Goal: Contribute content: Contribute content

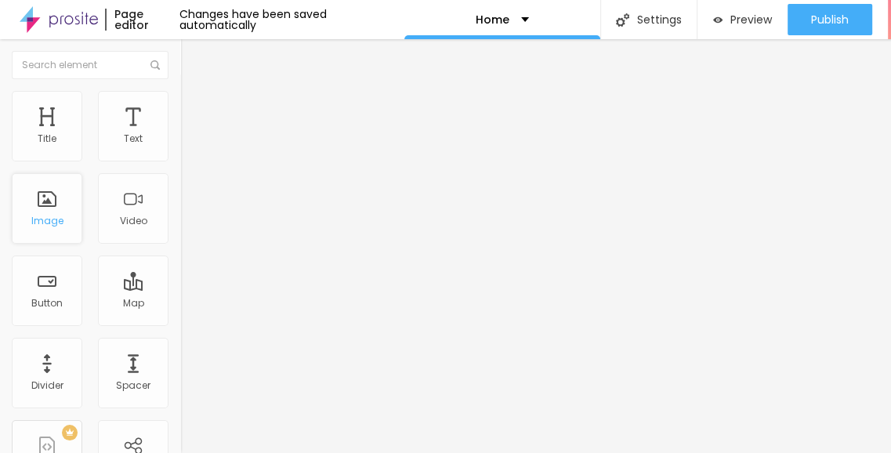
click at [50, 209] on div "Image" at bounding box center [47, 208] width 71 height 71
click at [192, 60] on img "button" at bounding box center [198, 57] width 13 height 13
type input "449"
type input "238"
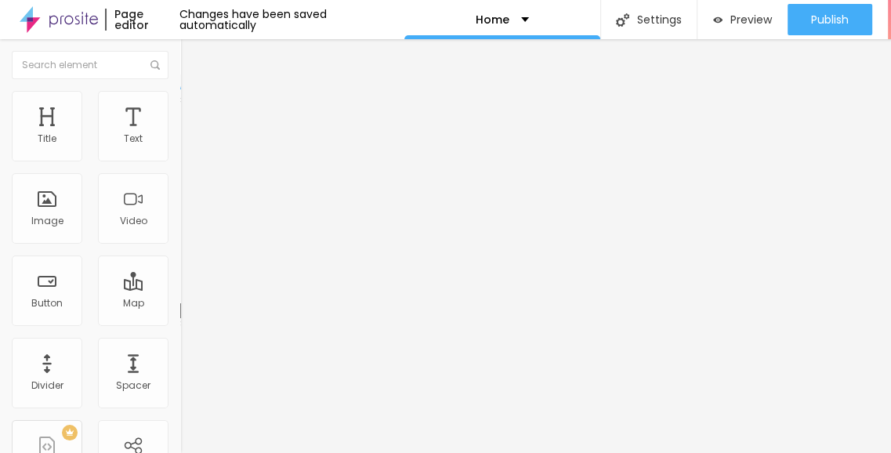
type input "238"
type input "185"
type input "168"
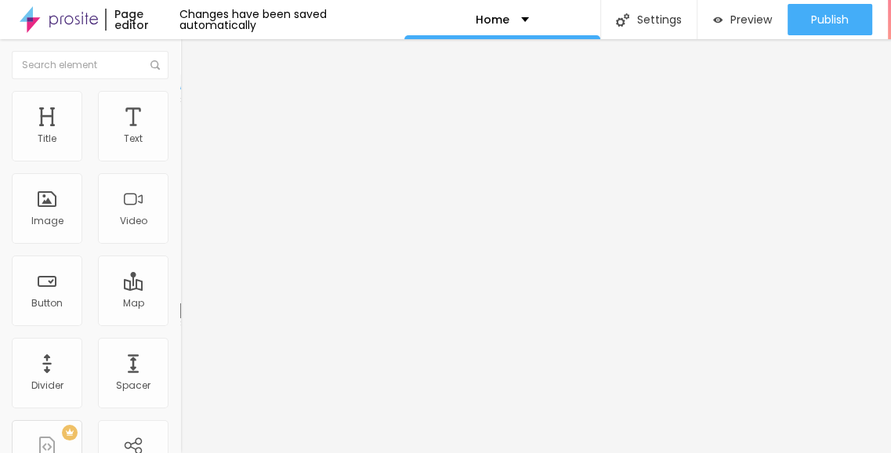
type input "98"
type input "90"
type input "69"
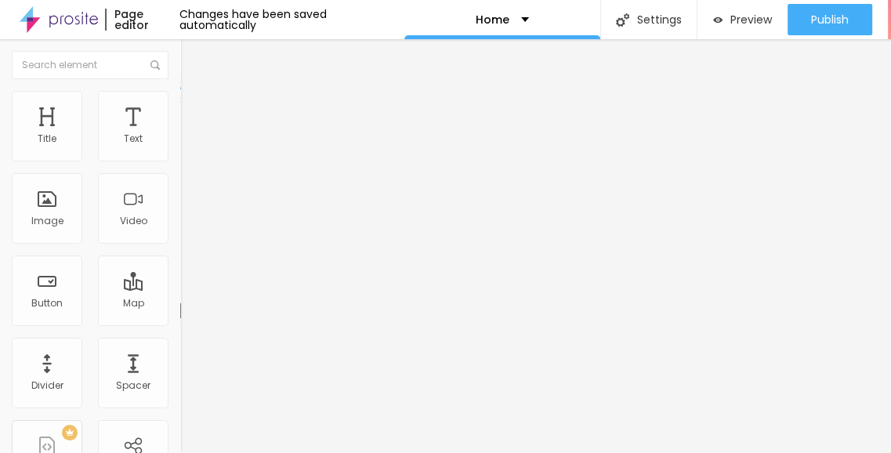
type input "69"
type input "61"
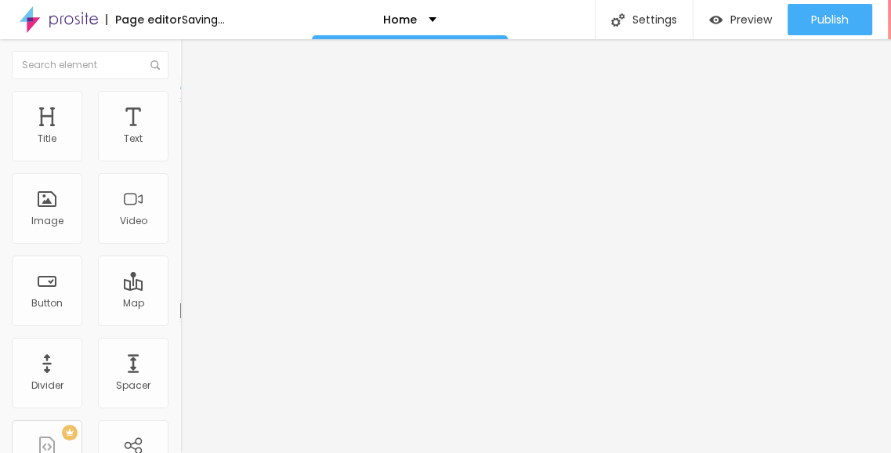
drag, startPoint x: 102, startPoint y: 153, endPoint x: 42, endPoint y: 148, distance: 59.8
type input "61"
click at [180, 288] on input "range" at bounding box center [230, 294] width 101 height 13
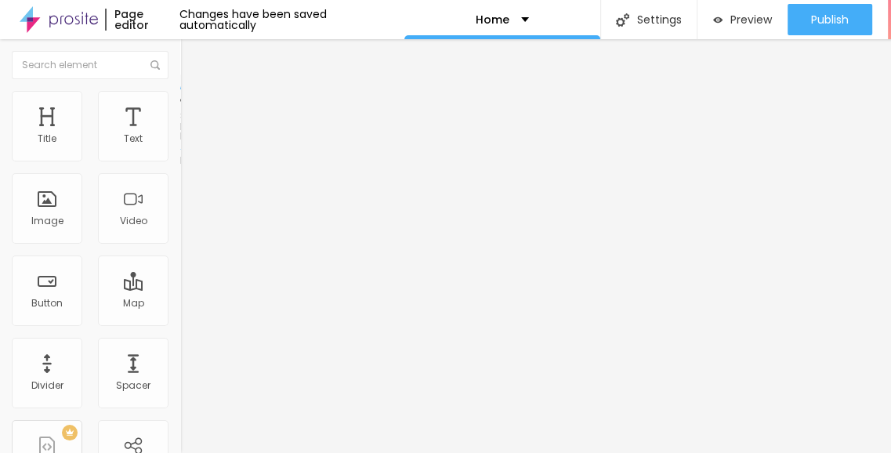
click at [194, 108] on span "Style" at bounding box center [205, 101] width 23 height 13
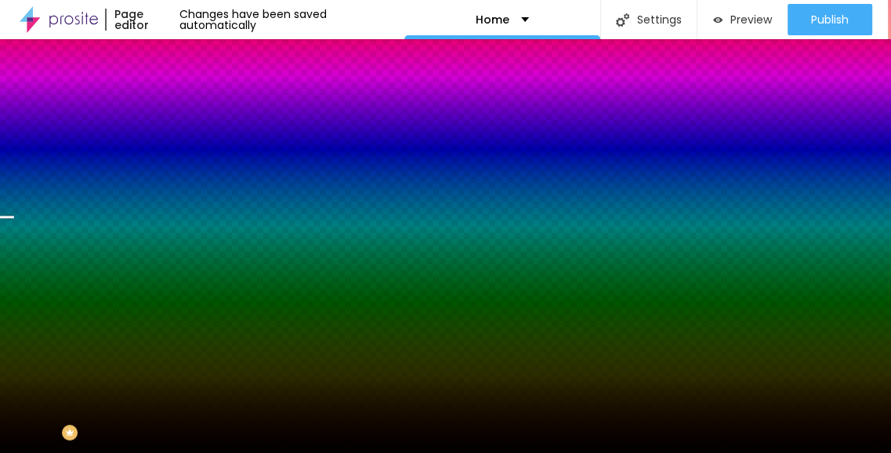
click at [180, 144] on span "Change image" at bounding box center [222, 137] width 84 height 13
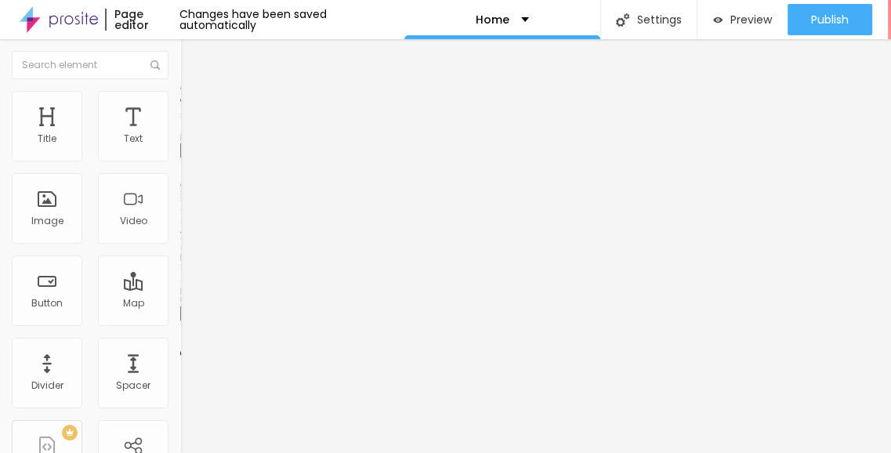
click at [180, 234] on div "Aspect Ratio" at bounding box center [270, 229] width 180 height 9
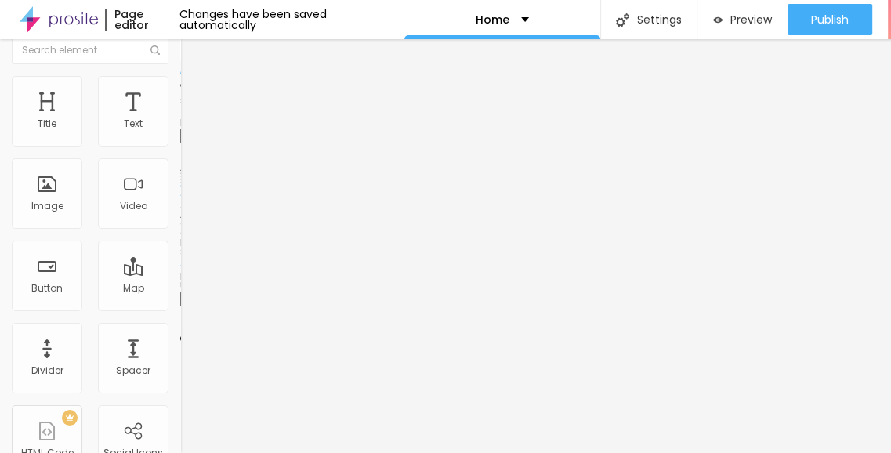
scroll to position [19, 0]
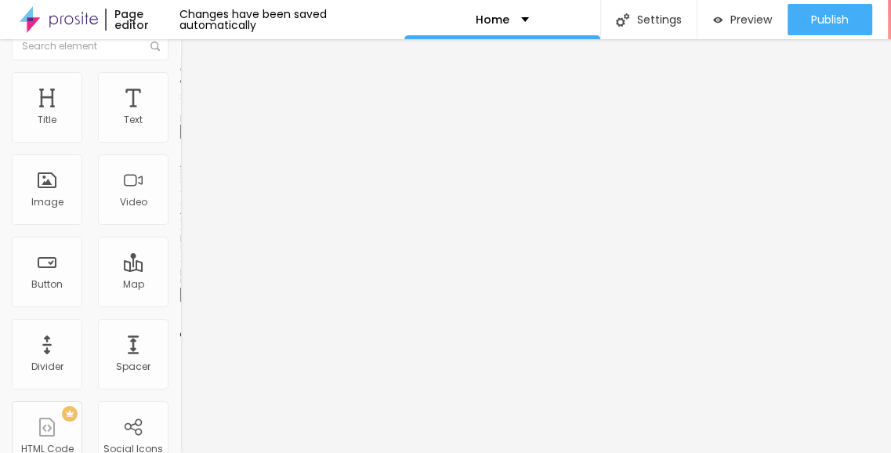
click at [180, 140] on input "text" at bounding box center [274, 132] width 188 height 16
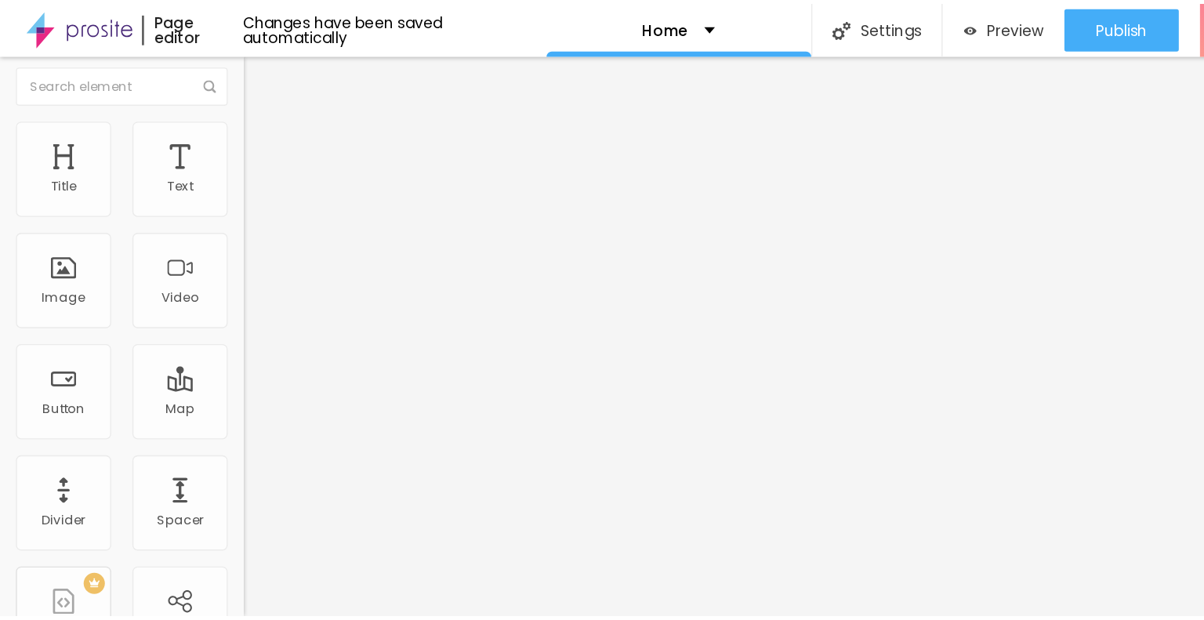
scroll to position [0, 0]
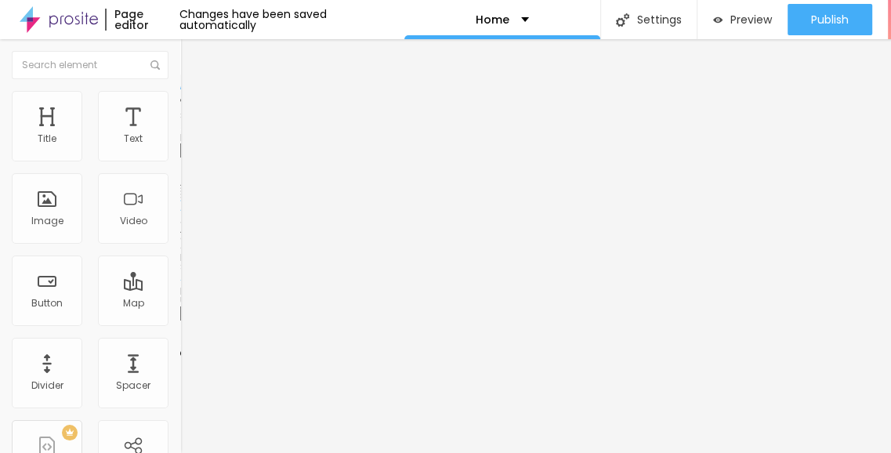
click at [180, 135] on span "Change image" at bounding box center [222, 128] width 84 height 13
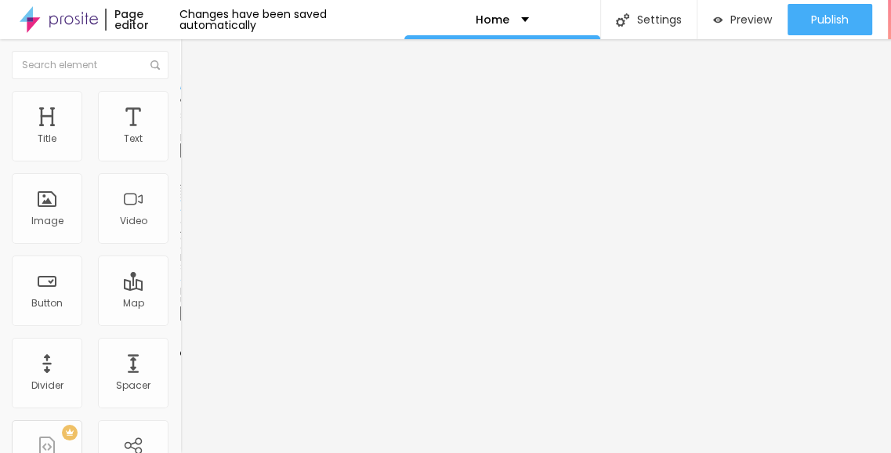
click at [264, 135] on span at bounding box center [268, 128] width 9 height 13
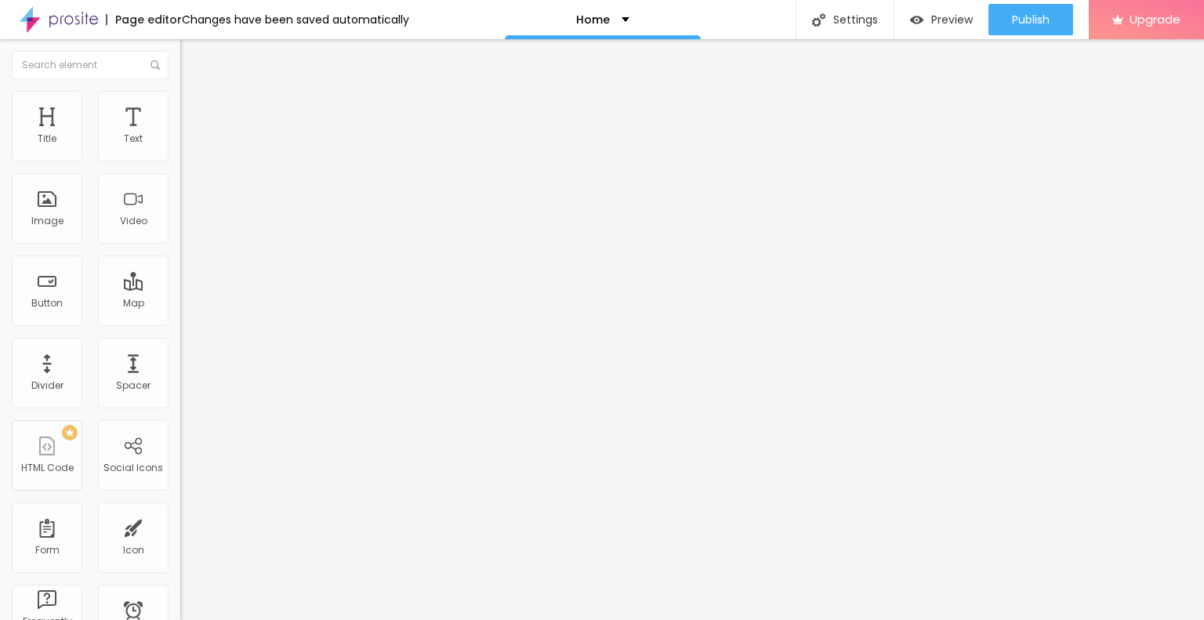
type input "275"
click at [180, 288] on input "range" at bounding box center [230, 294] width 101 height 13
type input "104"
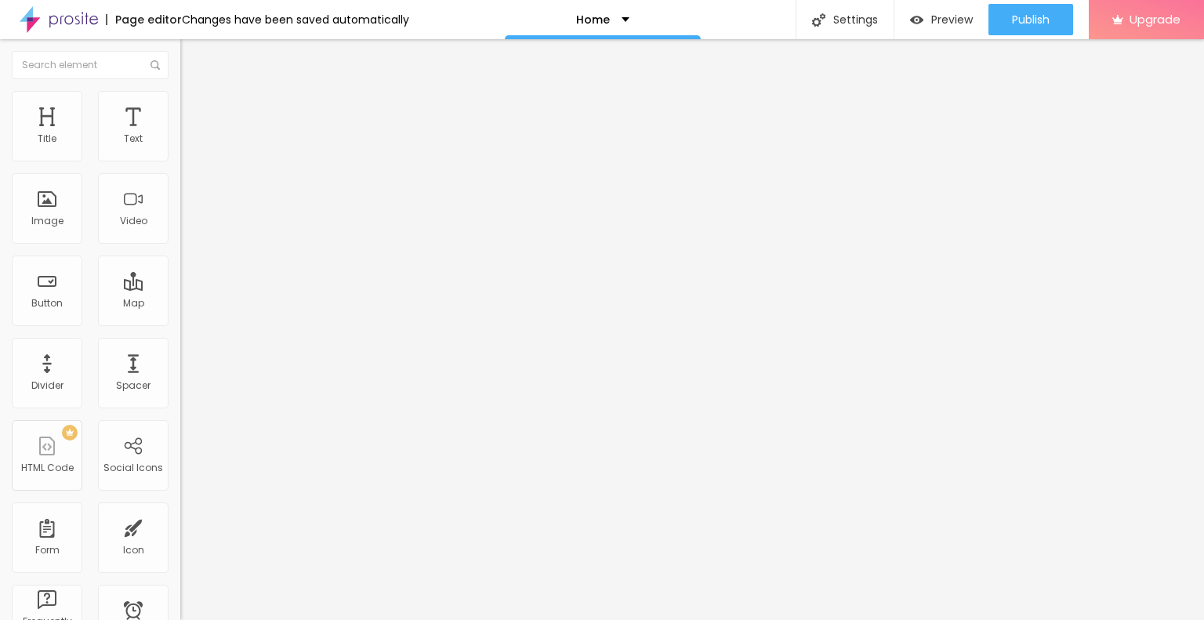
type input "104"
click at [180, 288] on input "range" at bounding box center [230, 294] width 101 height 13
type input "165"
type input "193"
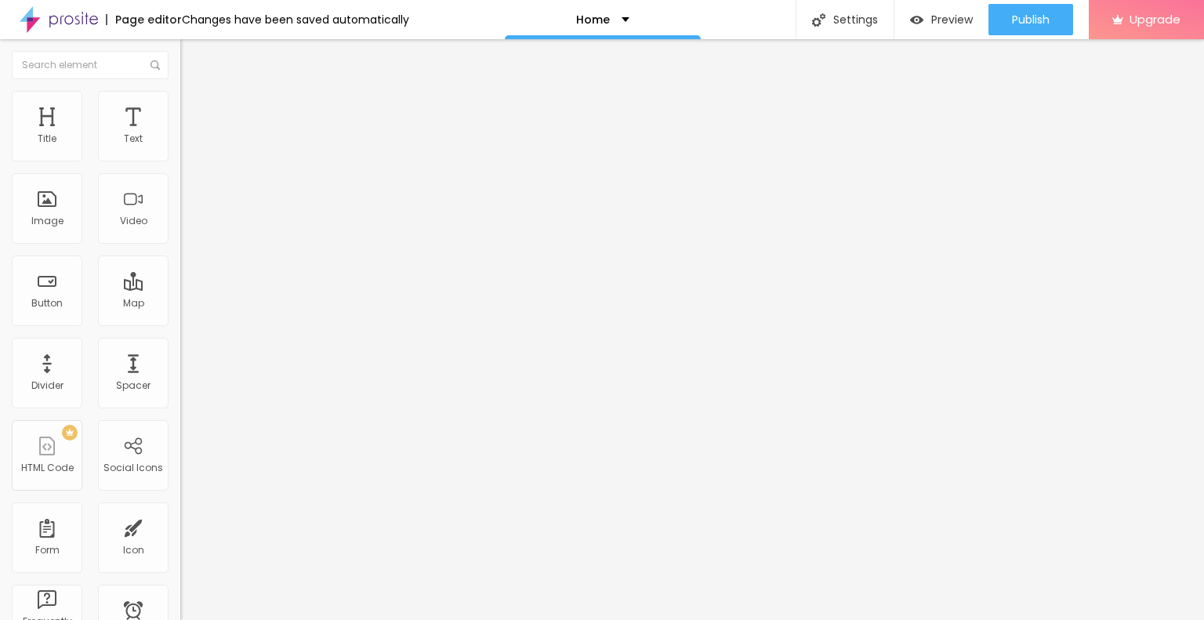
type input "193"
type input "226"
type input "297"
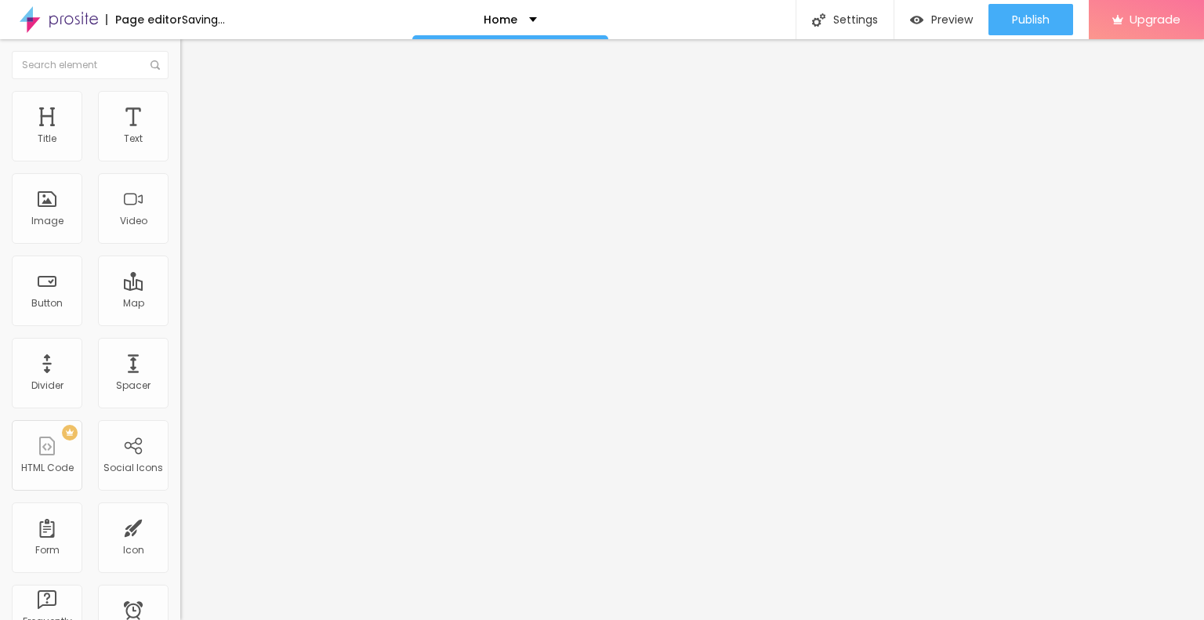
type input "303"
type input "308"
type input "320"
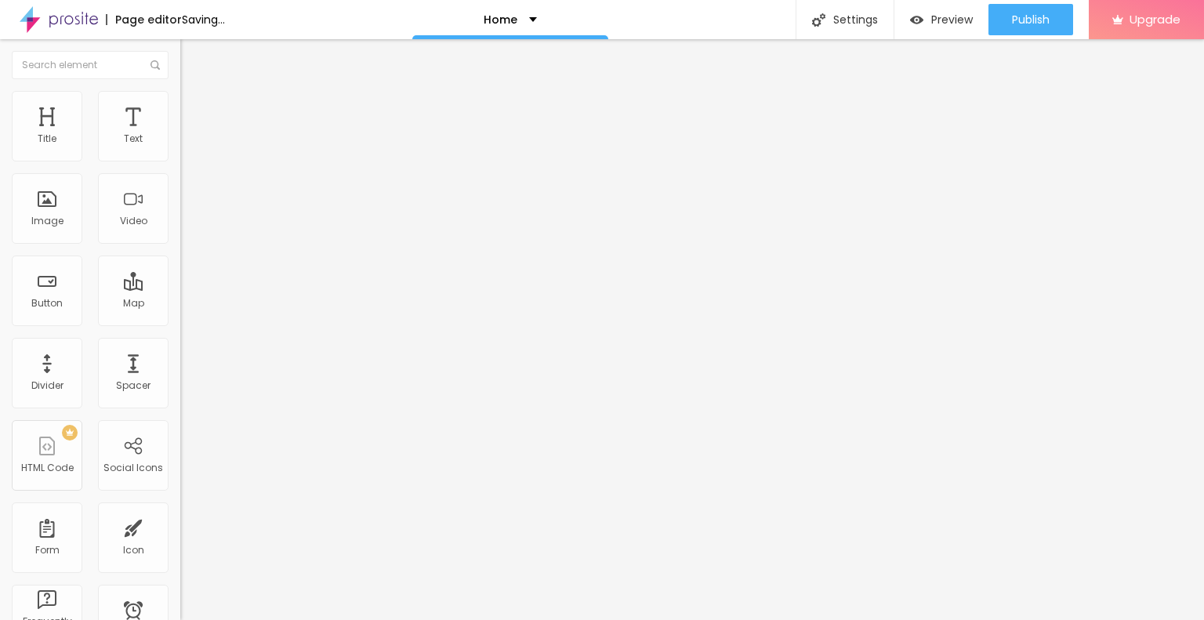
type input "320"
type input "331"
type input "369"
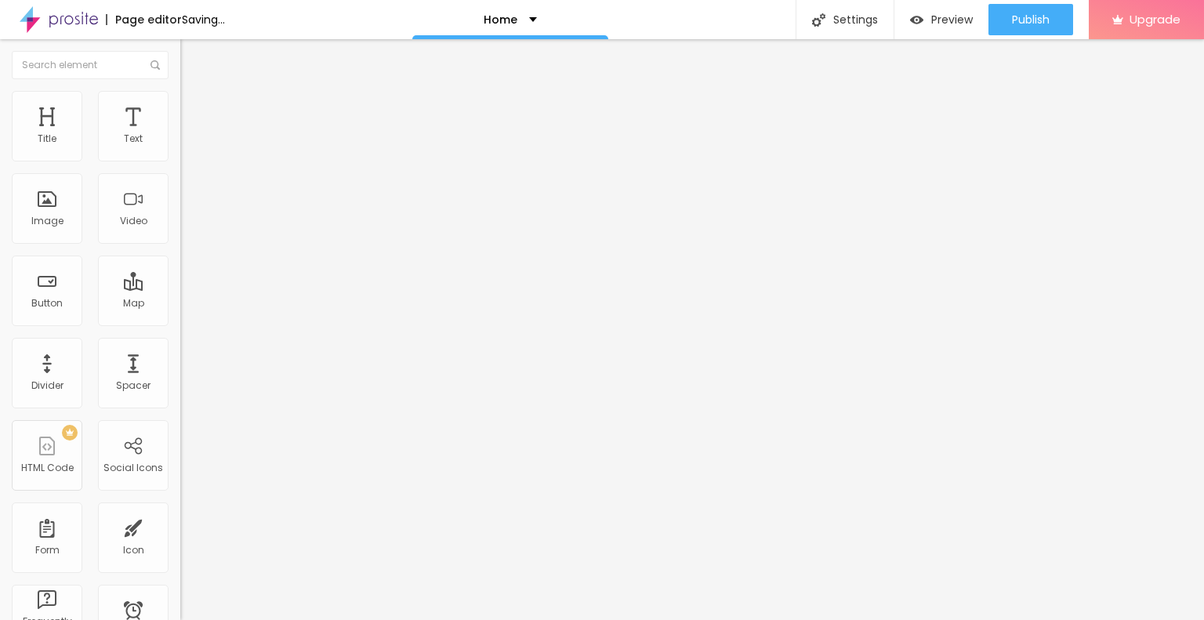
type input "380"
type input "430"
type input "446"
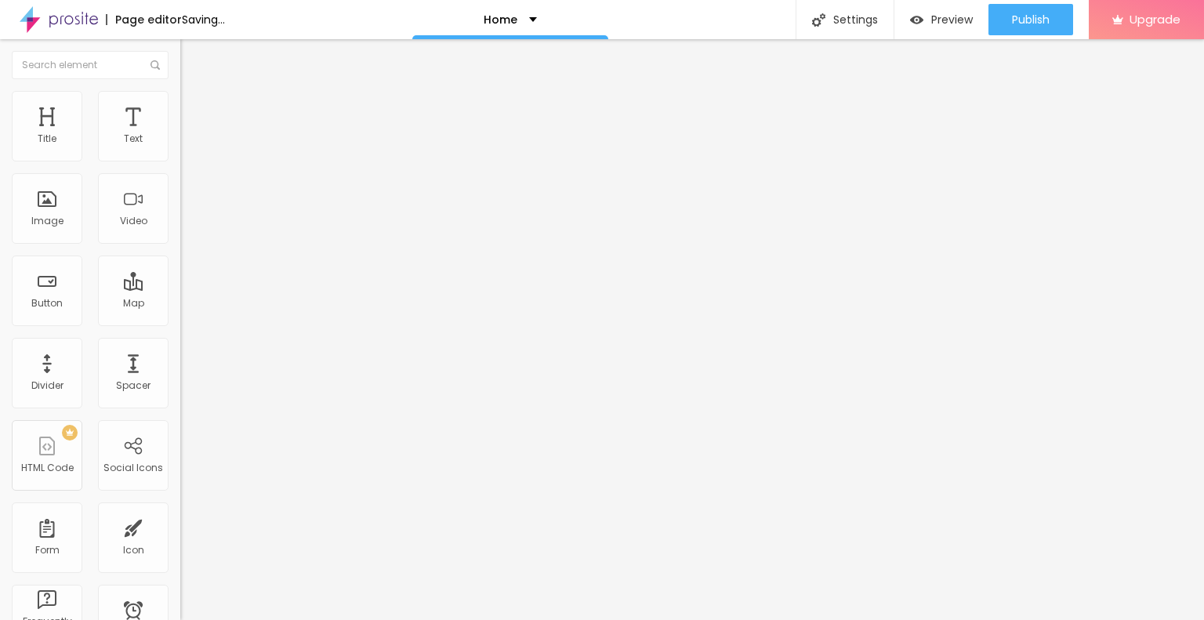
type input "446"
type input "457"
type input "468"
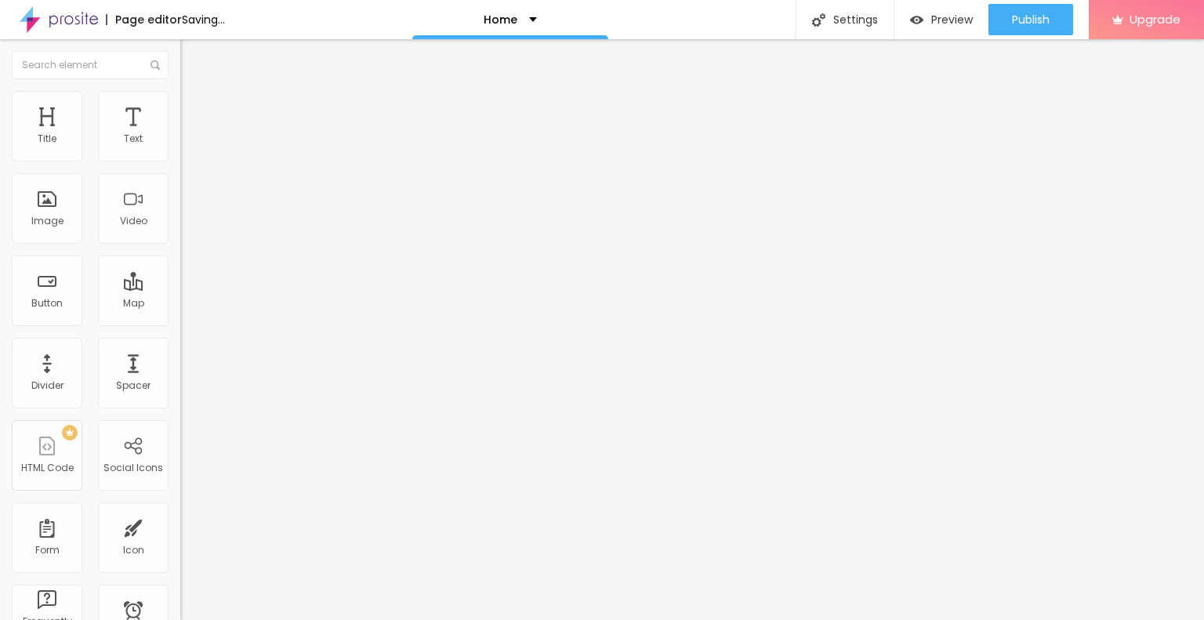
type input "474"
type input "485"
type input "474"
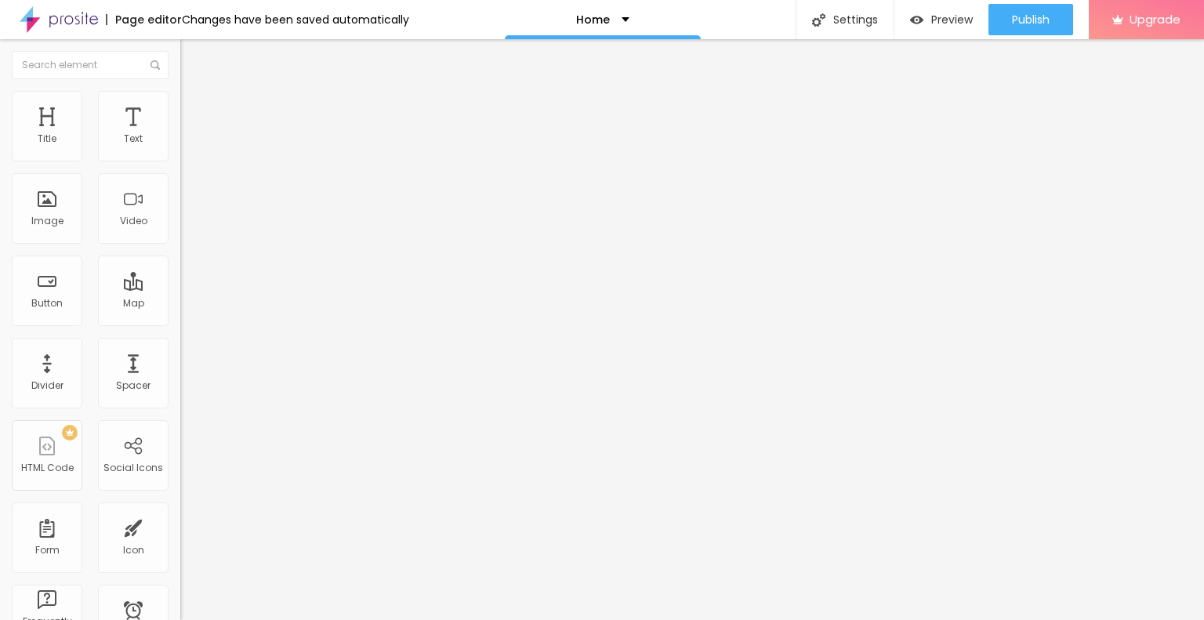
type input "474"
type input "468"
type input "457"
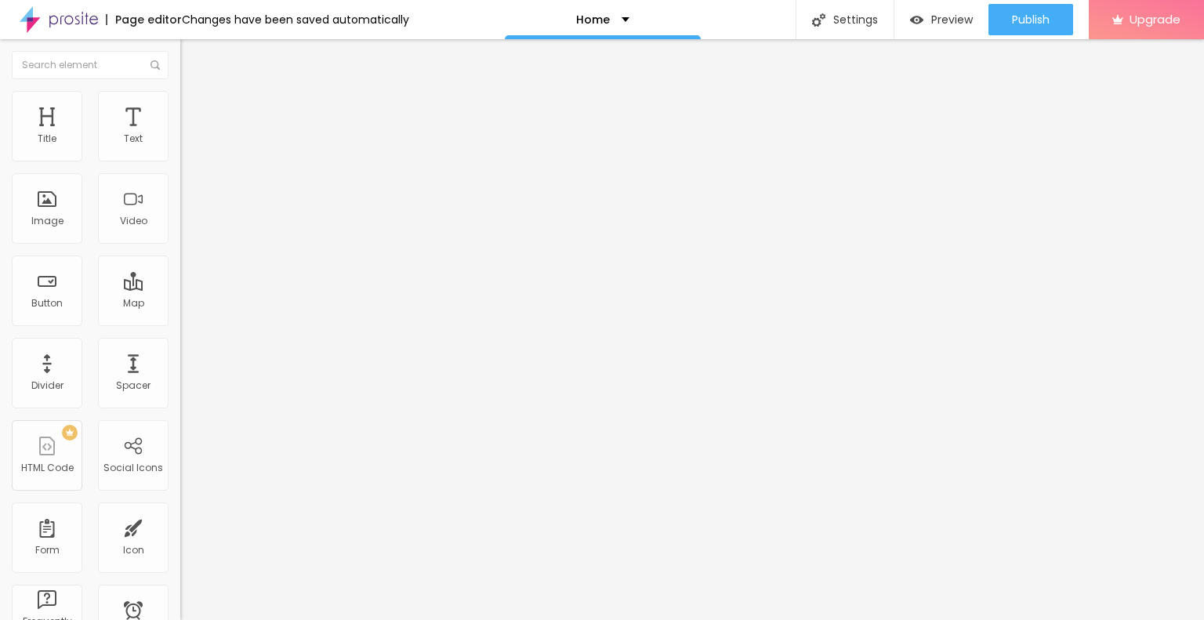
type input "446"
type input "435"
drag, startPoint x: 51, startPoint y: 152, endPoint x: 99, endPoint y: 161, distance: 48.6
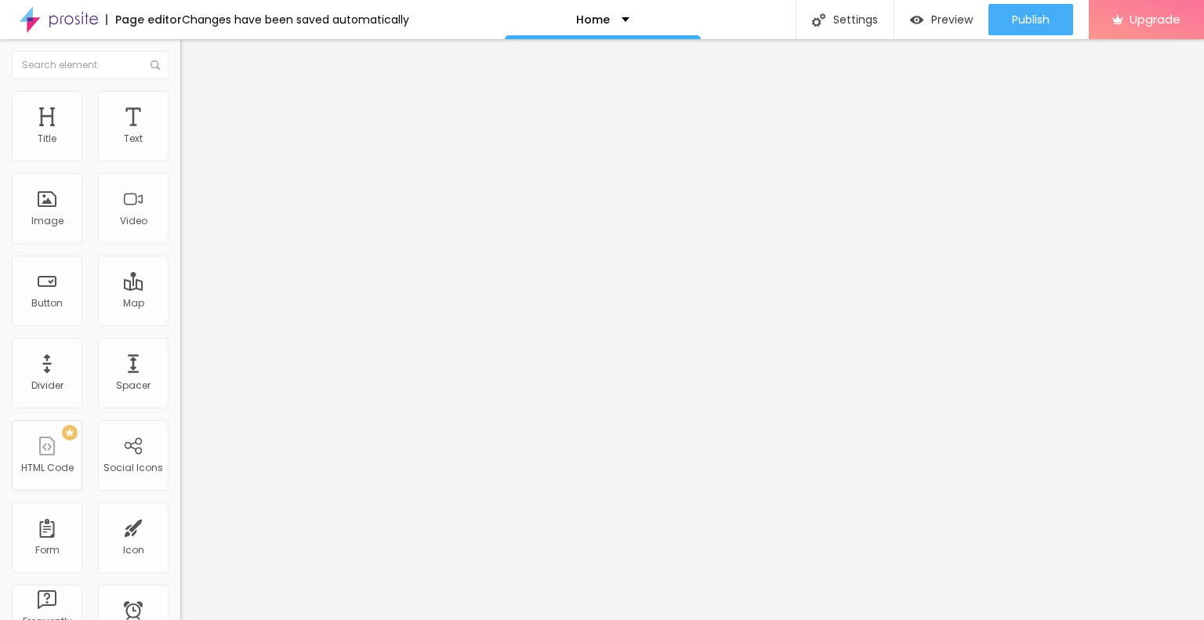
type input "435"
click at [180, 288] on input "range" at bounding box center [230, 294] width 101 height 13
click at [27, 151] on div "Title" at bounding box center [47, 126] width 71 height 71
click at [60, 131] on div "Title" at bounding box center [47, 126] width 71 height 71
click at [192, 56] on img "button" at bounding box center [198, 57] width 13 height 13
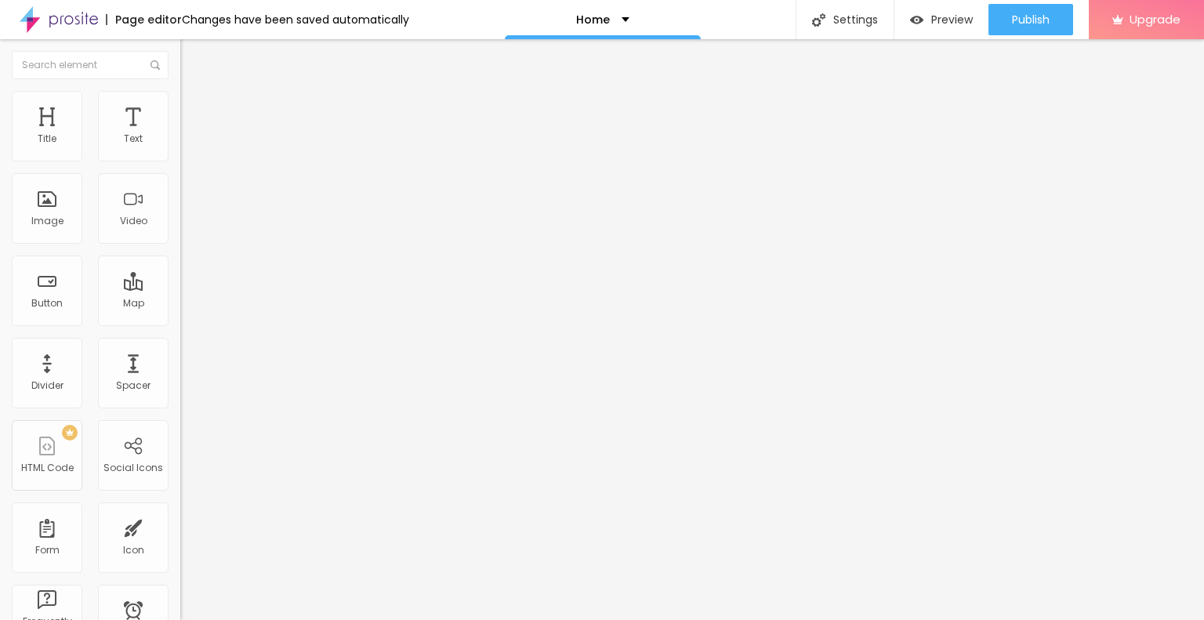
click at [180, 107] on li "Advanced" at bounding box center [270, 115] width 180 height 16
click at [180, 93] on img at bounding box center [187, 98] width 14 height 14
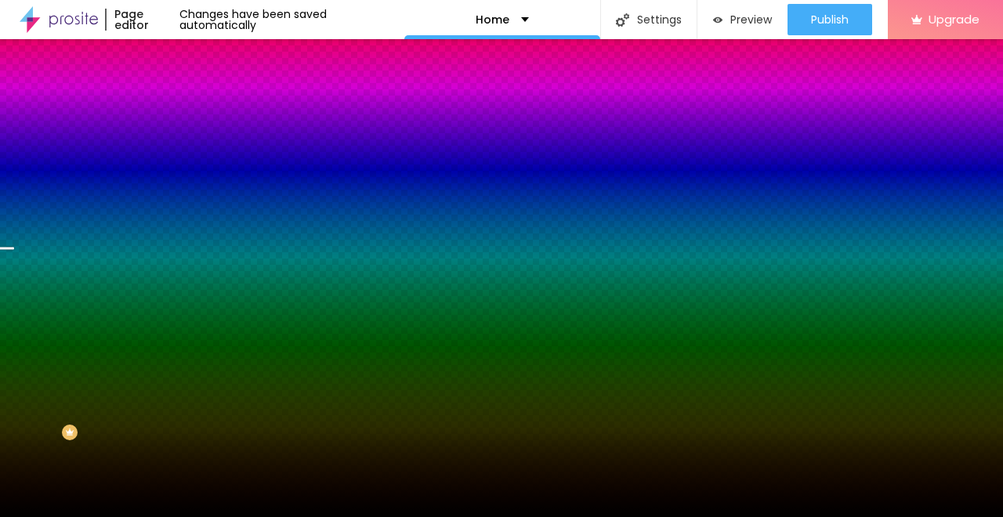
click at [180, 89] on img at bounding box center [187, 82] width 14 height 14
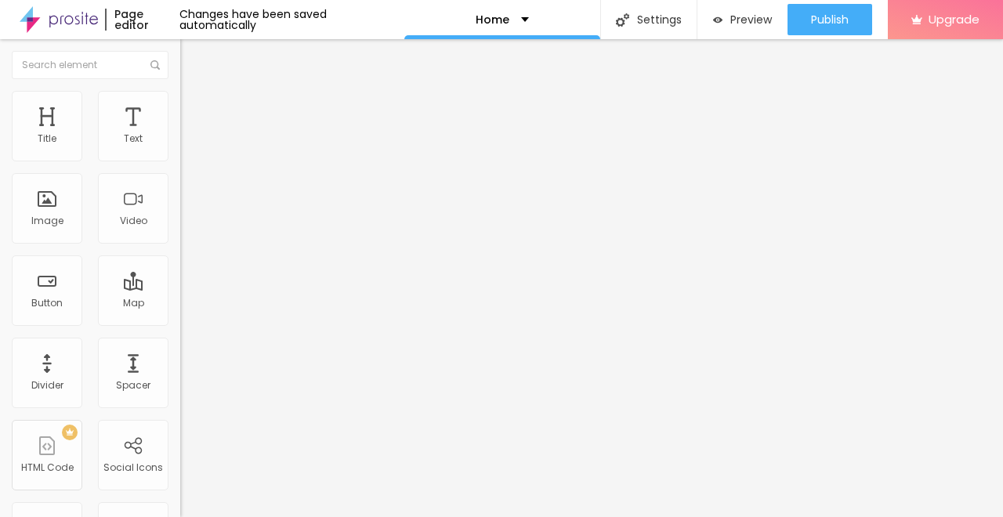
click at [180, 91] on img at bounding box center [187, 98] width 14 height 14
click at [117, 125] on div "Text" at bounding box center [133, 126] width 71 height 71
click at [180, 107] on li "Advanced" at bounding box center [270, 99] width 180 height 16
click at [194, 93] on span "Content" at bounding box center [213, 85] width 38 height 13
click at [194, 108] on span "Advanced" at bounding box center [219, 101] width 51 height 13
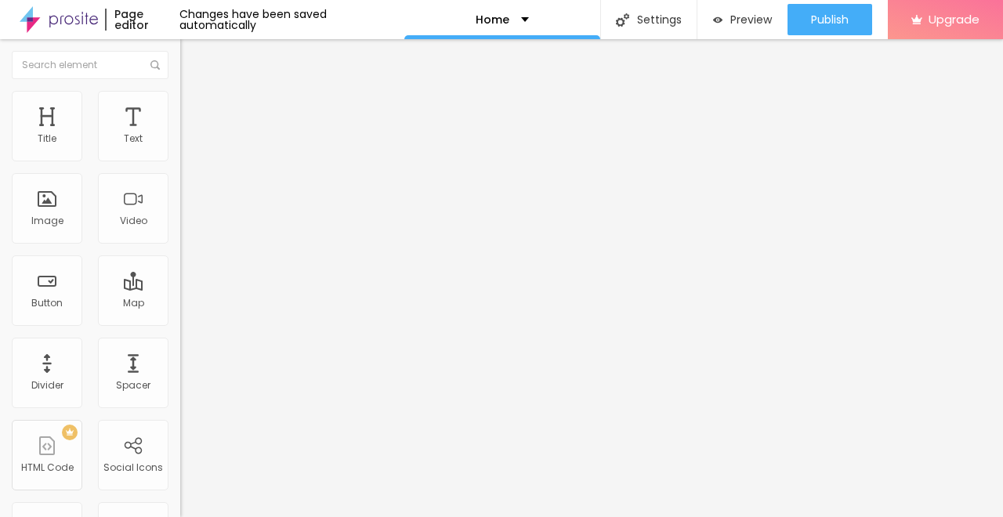
click at [180, 224] on div at bounding box center [270, 224] width 180 height 0
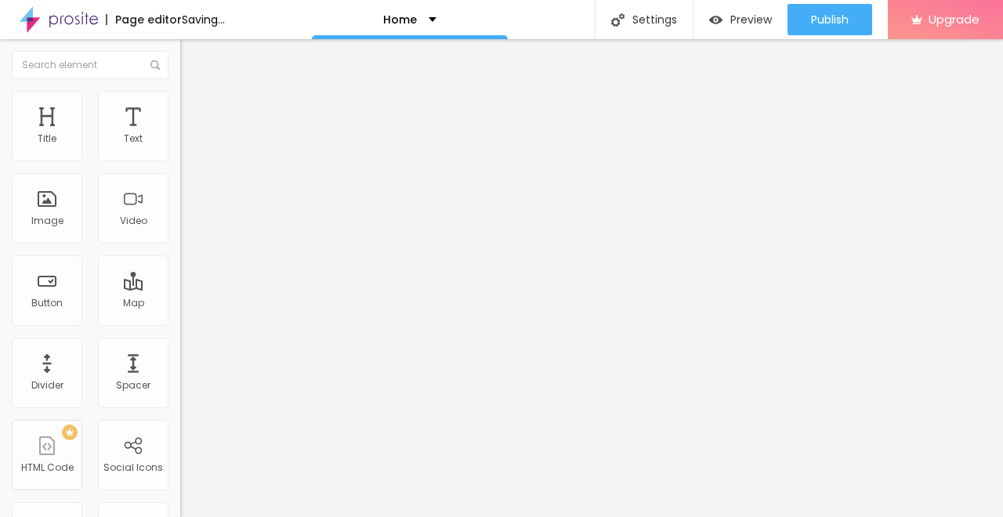
click at [180, 215] on li "Phone" at bounding box center [270, 209] width 180 height 9
click at [180, 107] on ul "Content Advanced" at bounding box center [270, 90] width 180 height 31
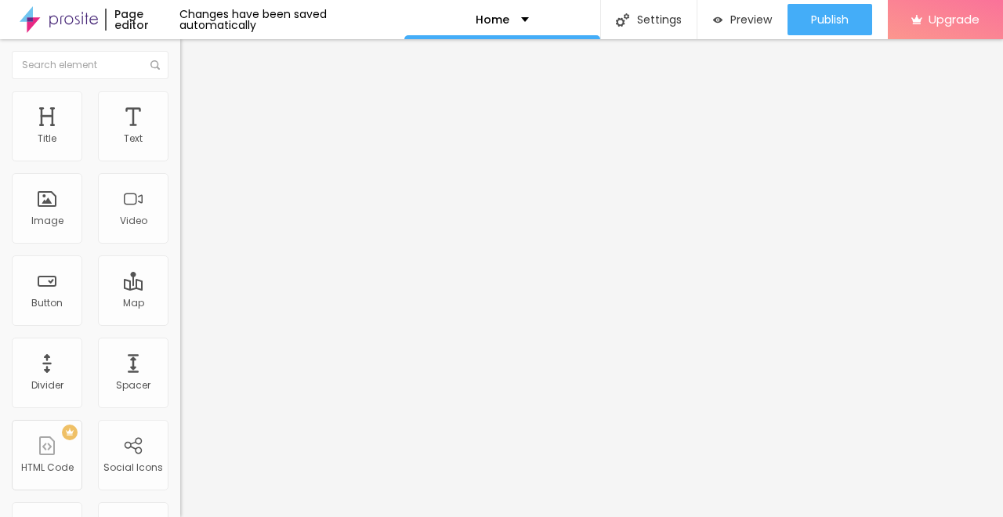
click at [194, 104] on span "Advanced" at bounding box center [219, 101] width 51 height 13
click at [194, 93] on span "Content" at bounding box center [213, 85] width 38 height 13
click at [192, 60] on img "button" at bounding box center [198, 57] width 13 height 13
click at [194, 108] on span "Advanced" at bounding box center [219, 101] width 51 height 13
click at [180, 89] on img at bounding box center [187, 82] width 14 height 14
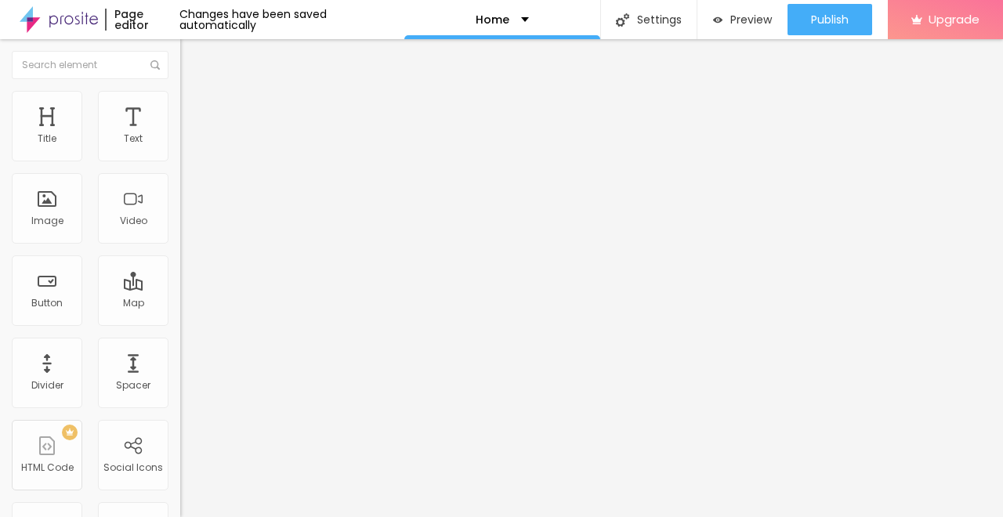
click at [180, 232] on button "button" at bounding box center [191, 224] width 22 height 16
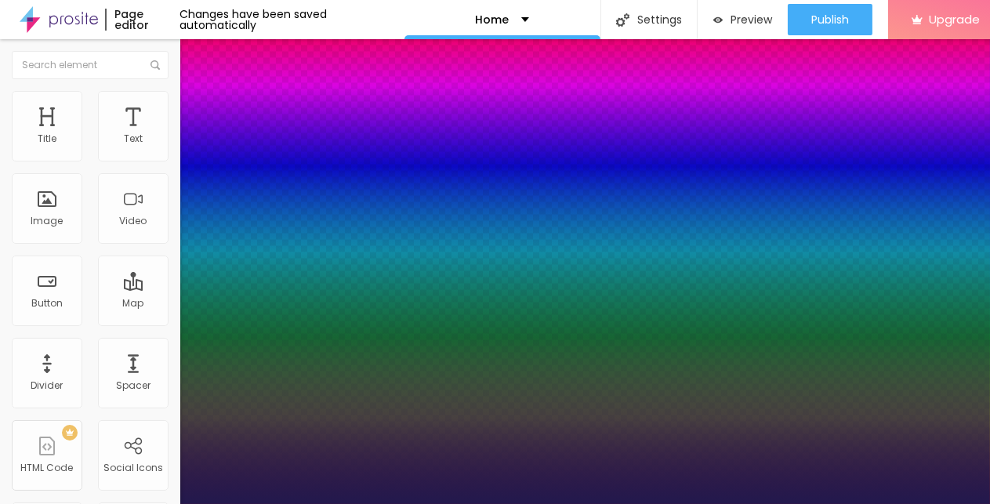
type input "1"
click at [156, 452] on div at bounding box center [495, 504] width 990 height 0
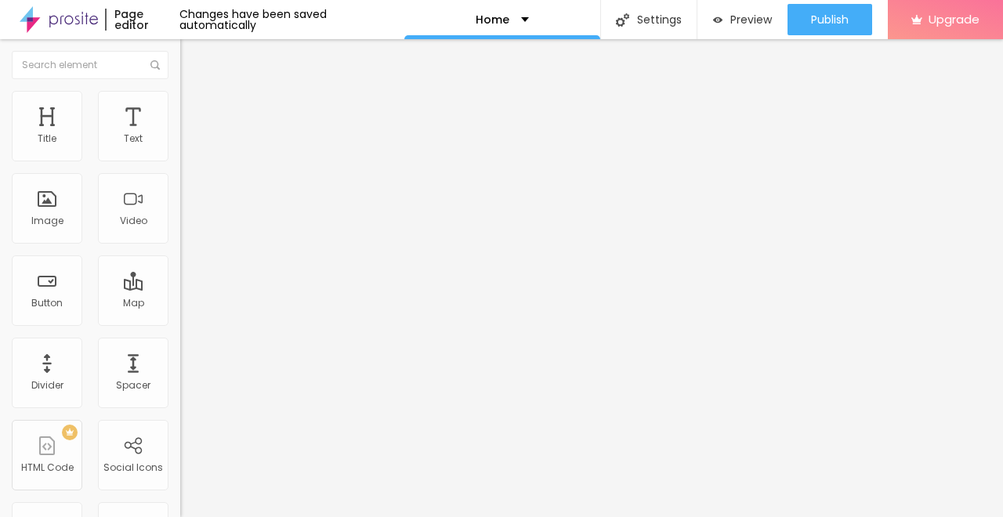
click at [180, 285] on button "button" at bounding box center [191, 276] width 22 height 16
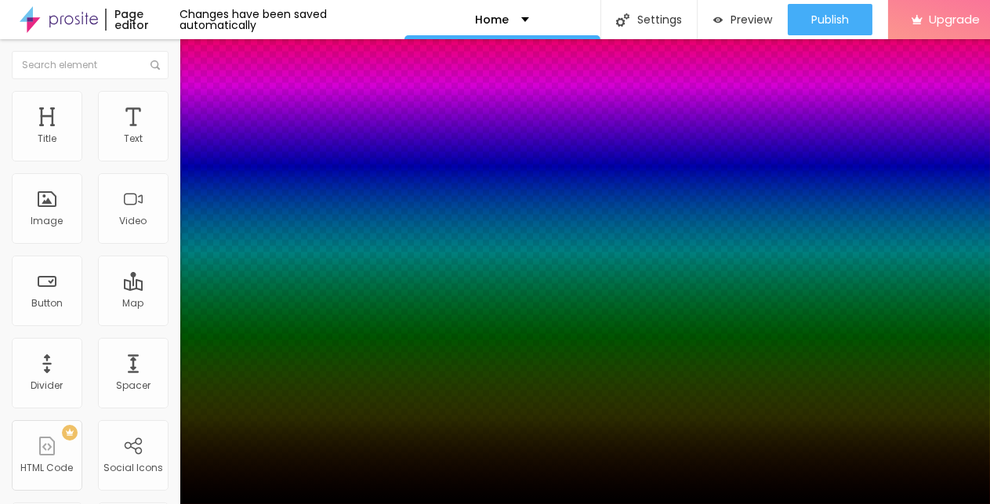
click at [112, 452] on div at bounding box center [495, 504] width 990 height 0
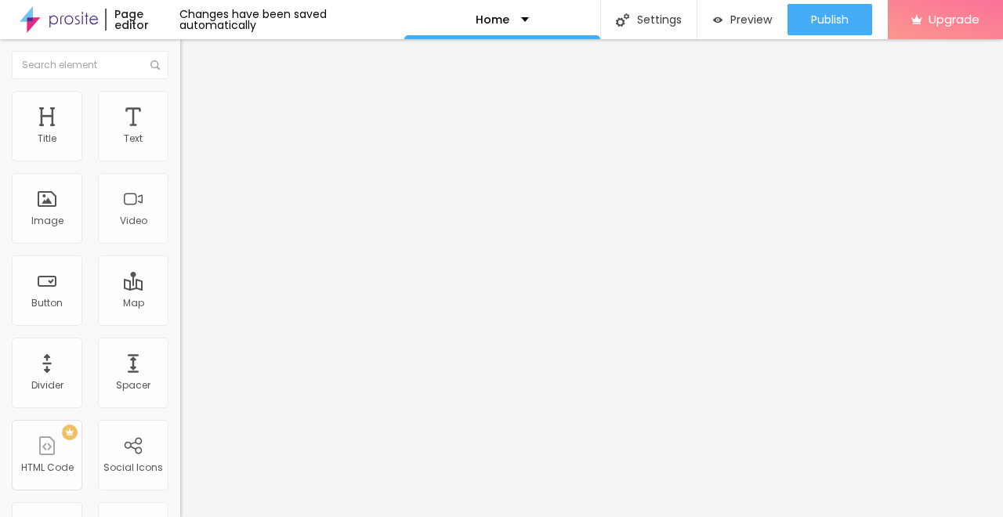
click at [180, 98] on img at bounding box center [187, 98] width 14 height 14
type input "19"
type input "26"
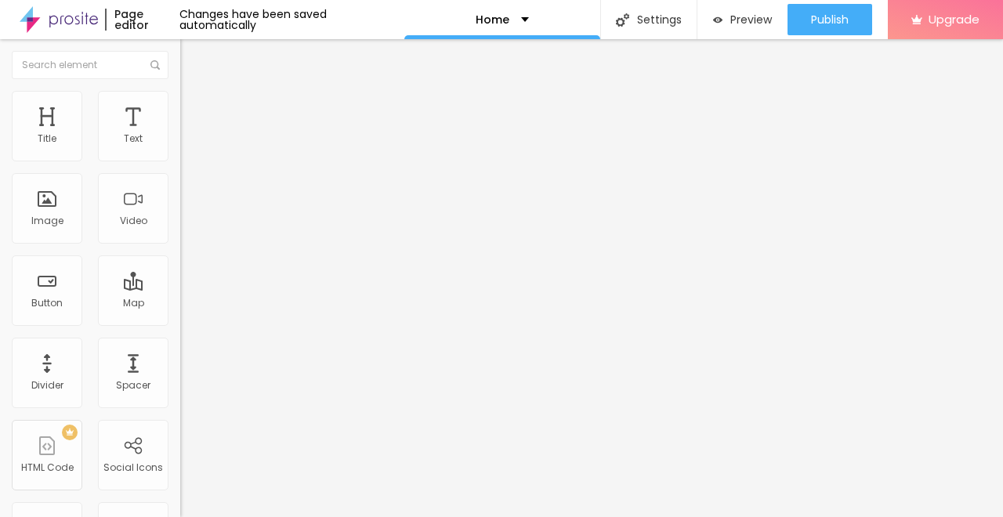
type input "53"
type input "55"
type input "58"
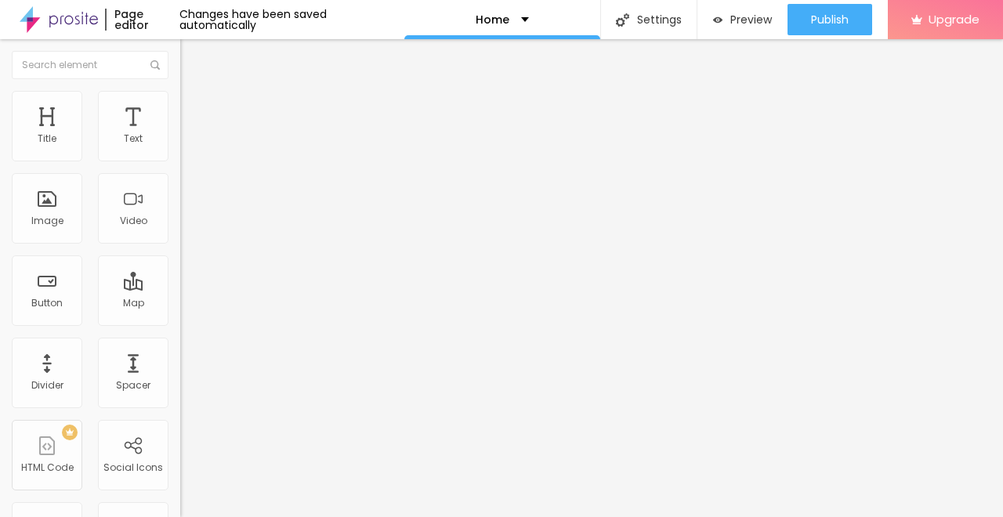
type input "58"
type input "45"
type input "34"
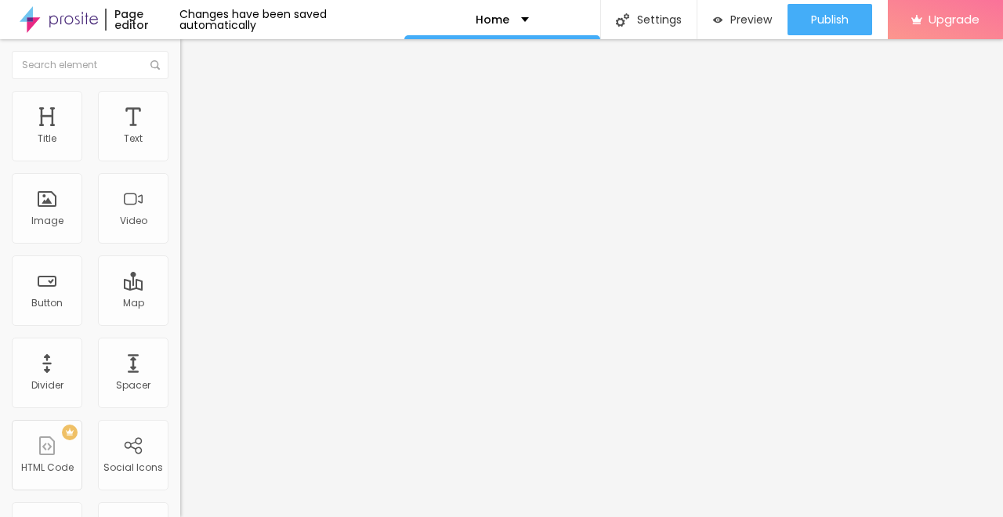
type input "26"
type input "24"
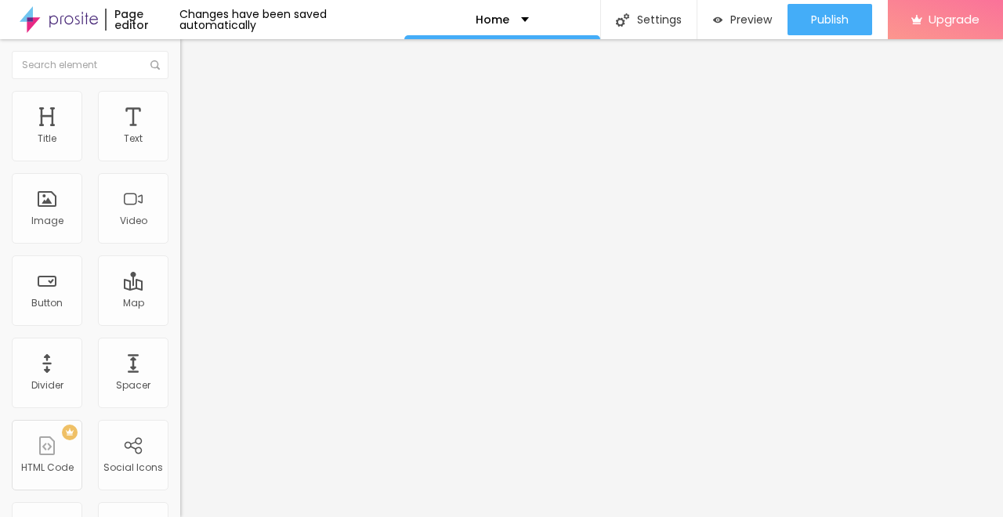
click at [180, 288] on input "range" at bounding box center [230, 294] width 101 height 13
type input "26"
type input "38"
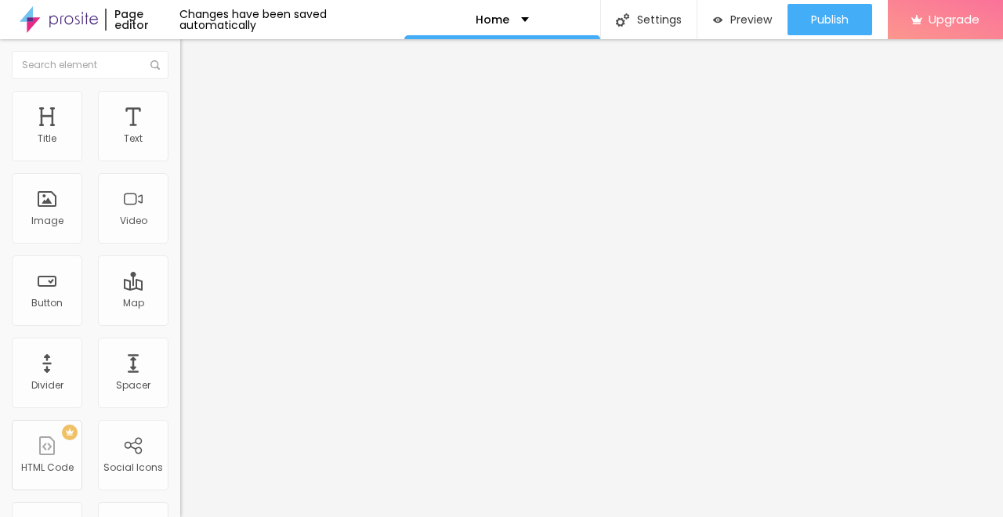
type input "39"
type input "37"
type input "34"
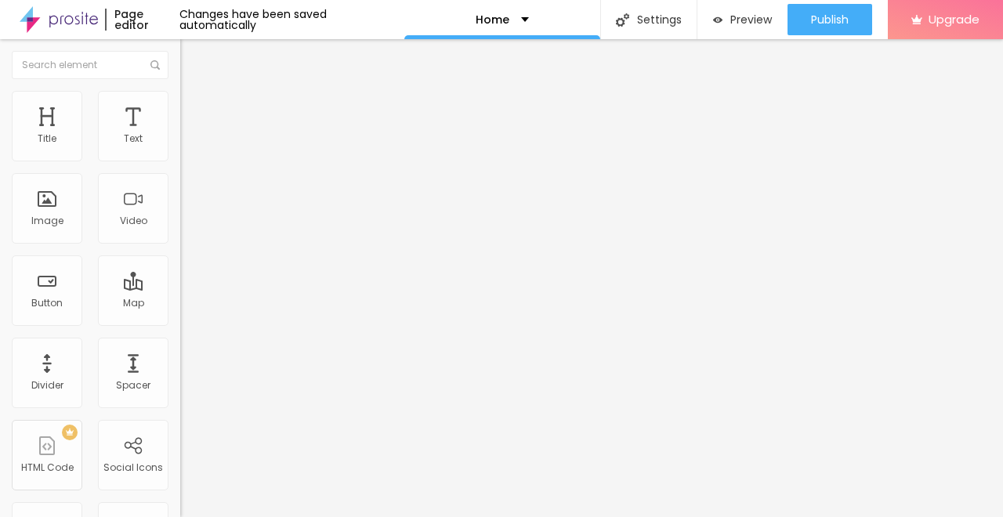
type input "34"
type input "24"
type input "18"
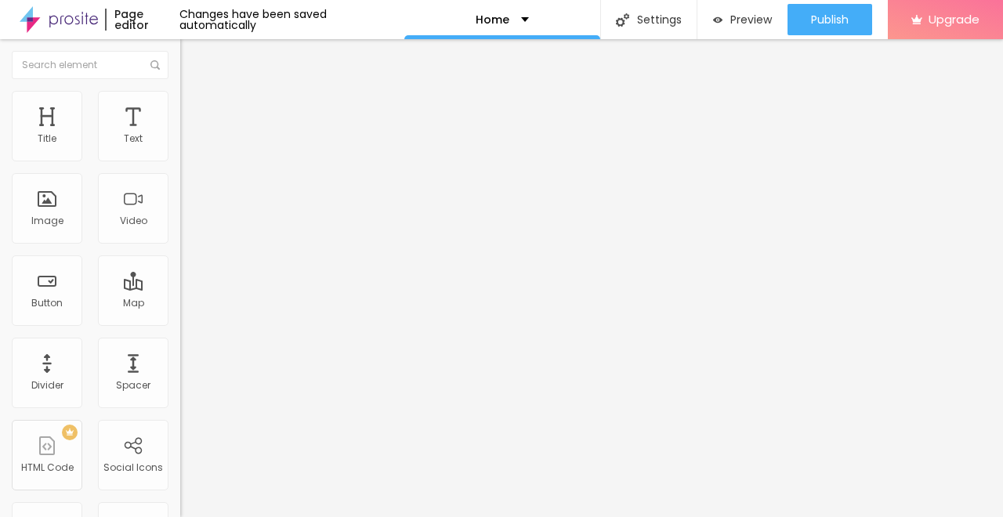
type input "14"
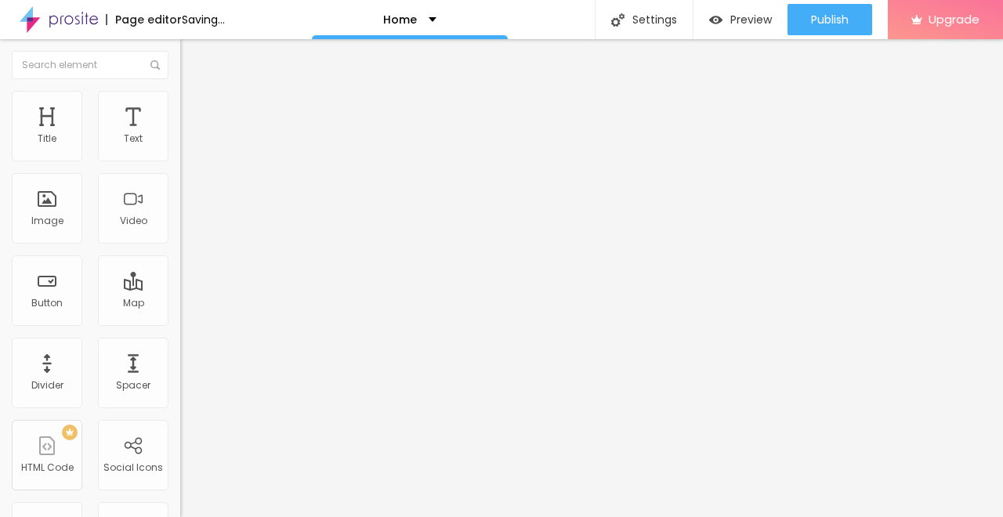
type input "11"
type input "10"
type input "9"
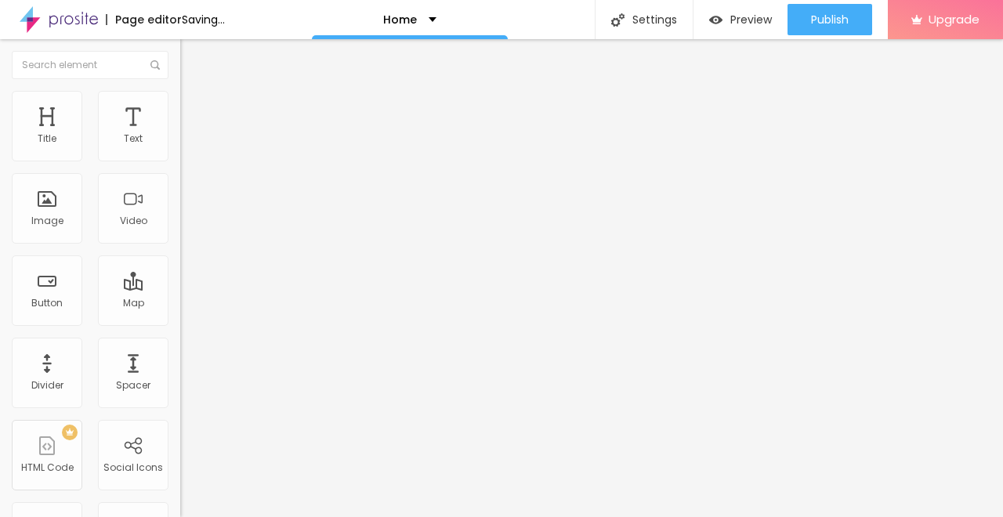
type input "9"
click at [180, 452] on input "range" at bounding box center [230, 516] width 101 height 13
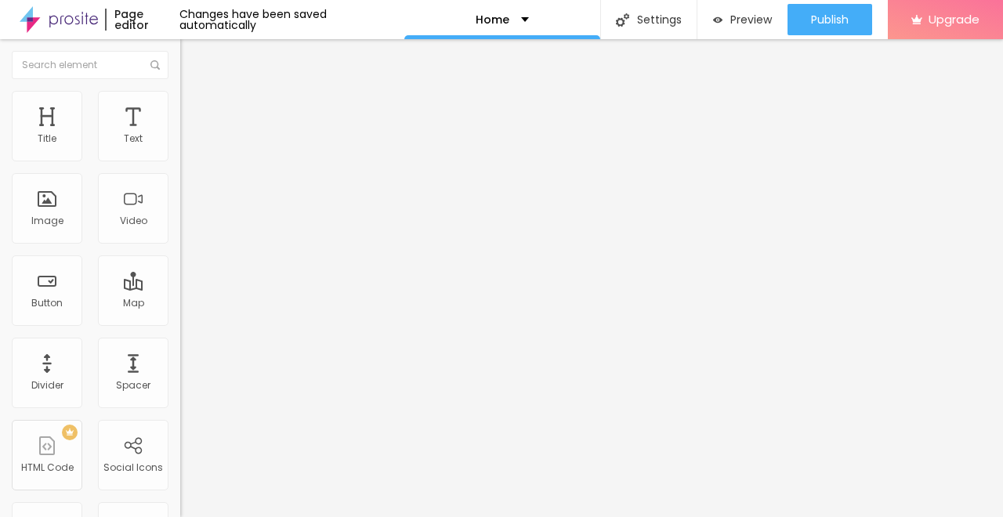
click at [180, 91] on li "Style" at bounding box center [270, 83] width 180 height 16
click at [192, 61] on div "Edit Title" at bounding box center [227, 57] width 71 height 13
click at [180, 198] on div "Typography" at bounding box center [270, 192] width 180 height 9
click at [187, 227] on icon "button" at bounding box center [191, 222] width 9 height 9
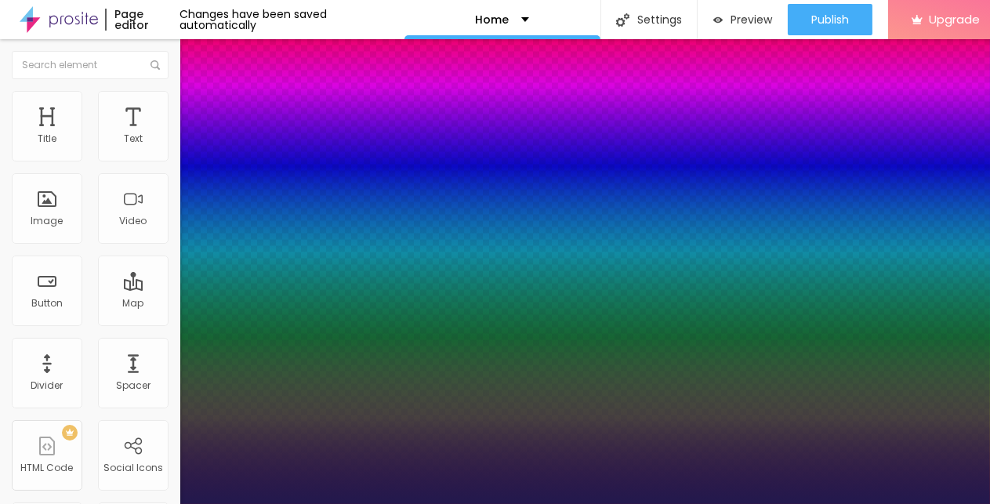
type input "1"
select select "Allan-Regular"
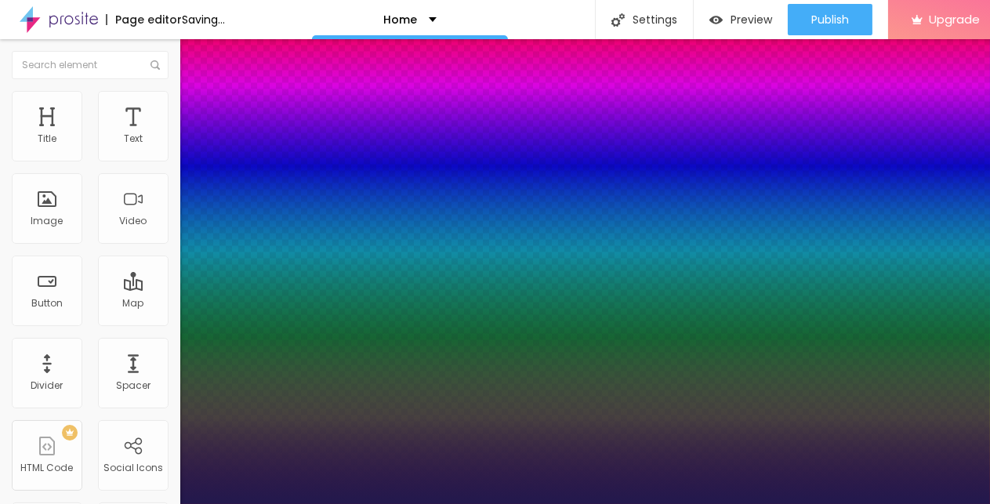
type input "1"
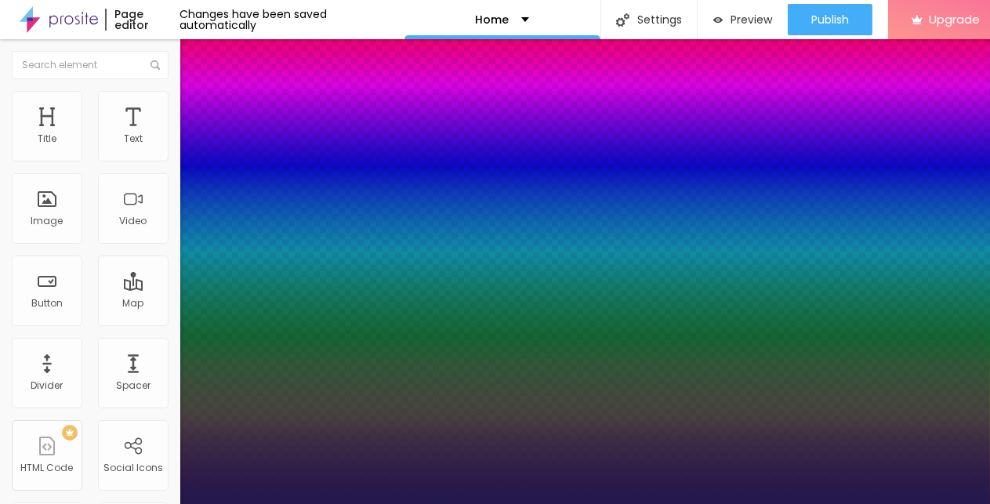
select select "Actor-Regular"
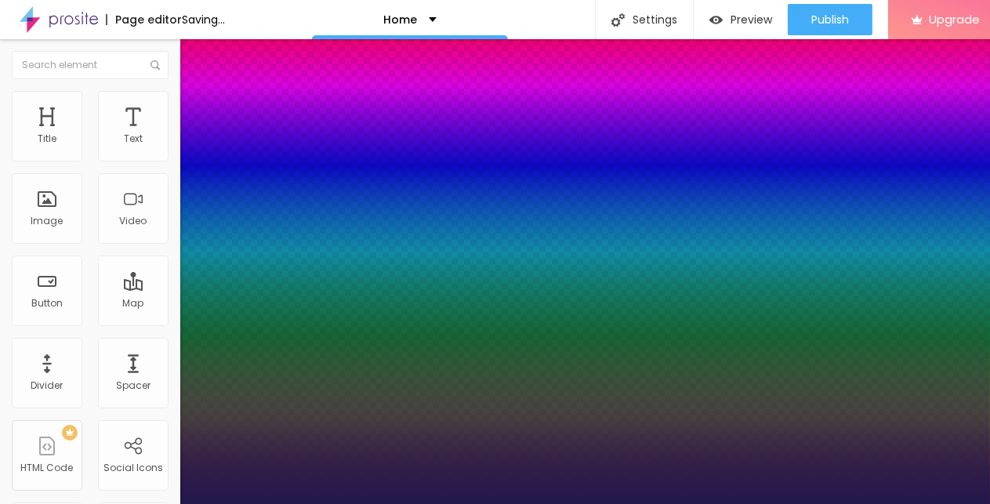
type input "1"
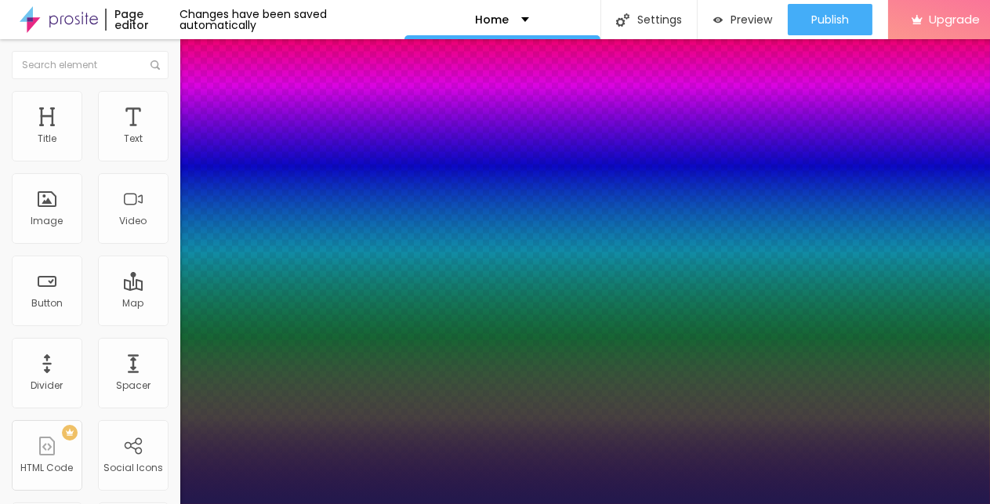
select select "AveriaSansLibre-Italic"
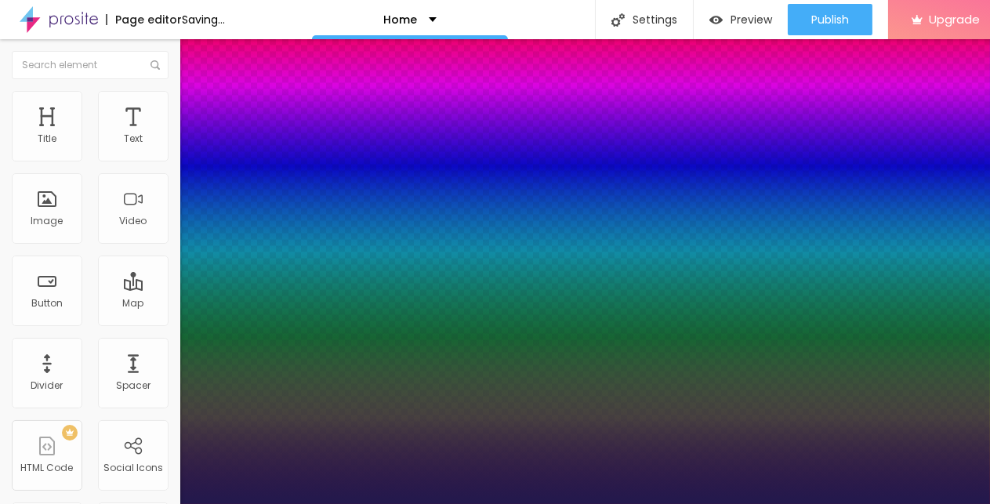
type input "1"
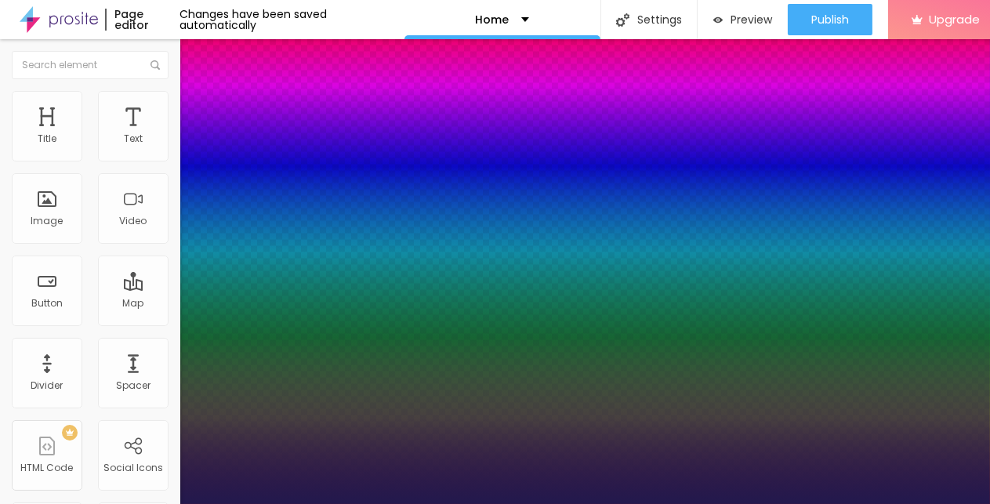
drag, startPoint x: 214, startPoint y: 437, endPoint x: 225, endPoint y: 445, distance: 14.0
type input "14"
type input "1"
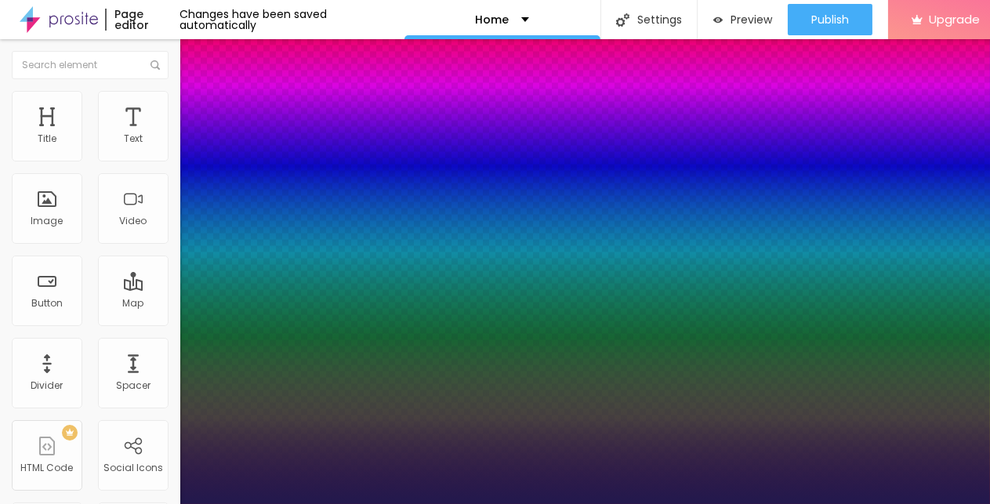
type input "39"
type input "1"
type input "46"
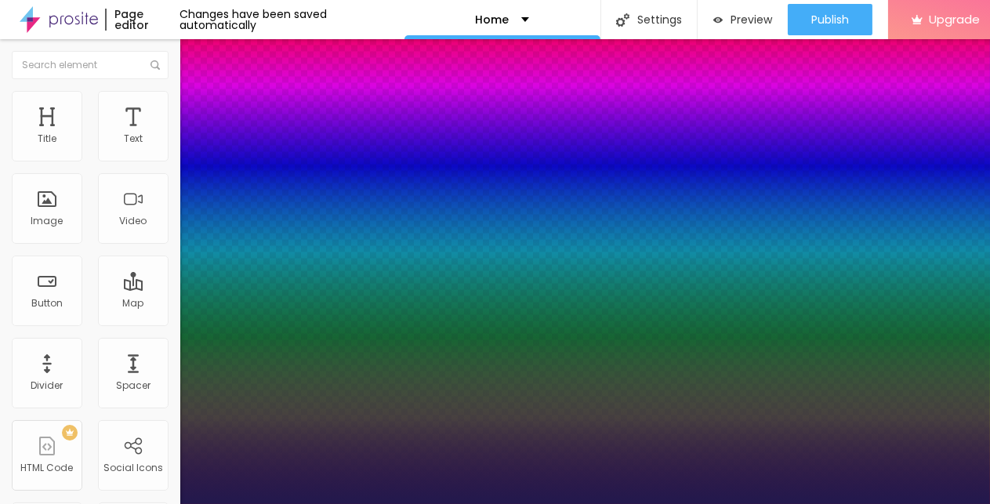
type input "1"
type input "48"
type input "1"
type input "46"
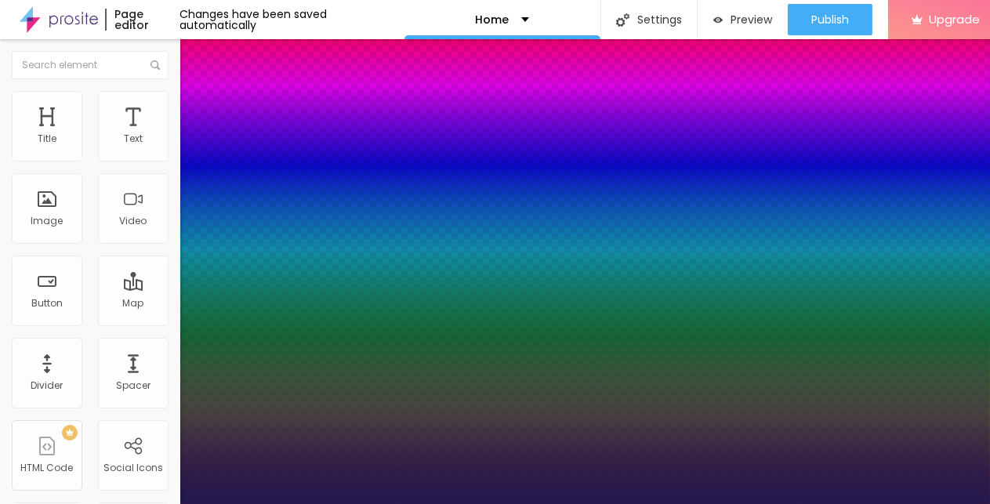
type input "46"
type input "1"
type input "44"
type input "1"
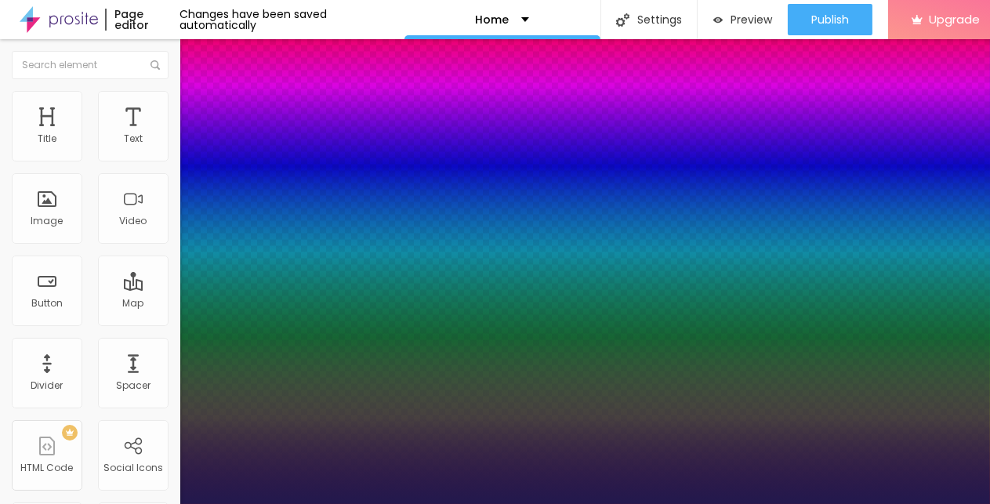
type input "46"
type input "1"
type input "45"
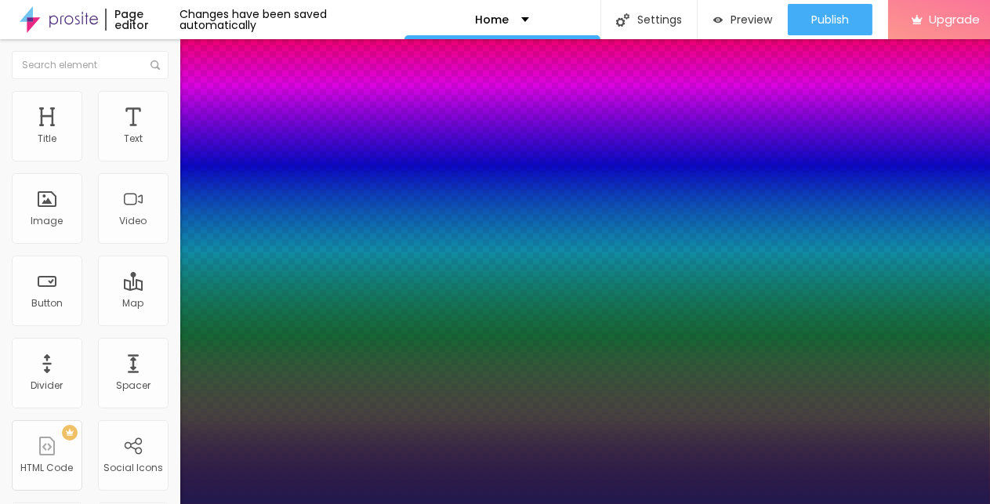
type input "1"
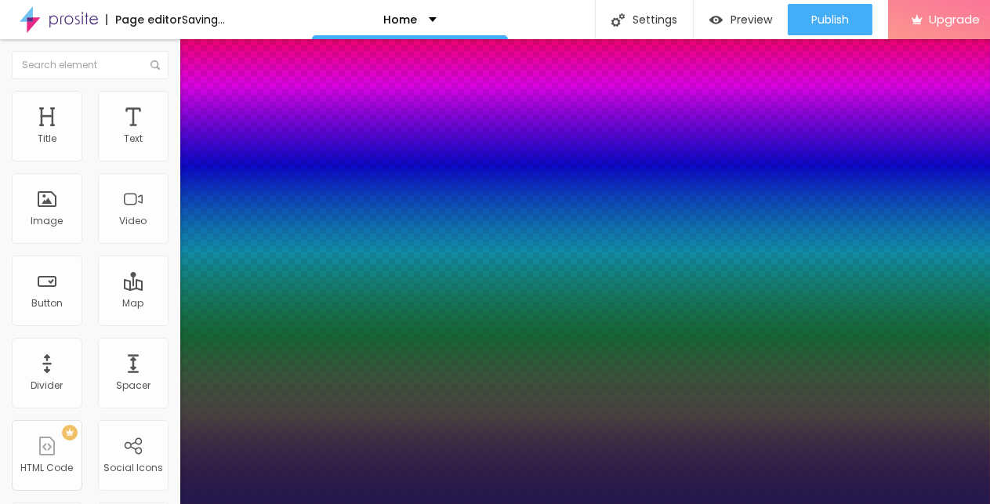
type input "44"
type input "1"
type input "43"
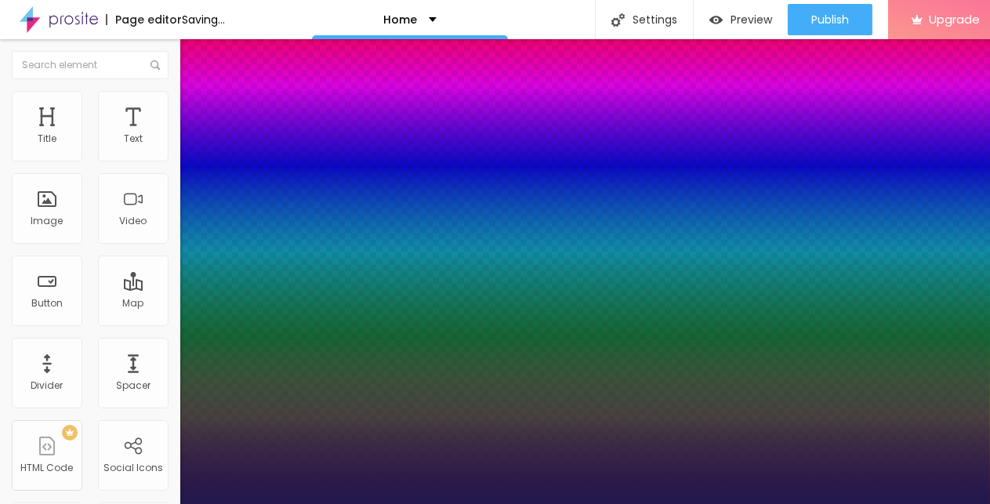
type input "1"
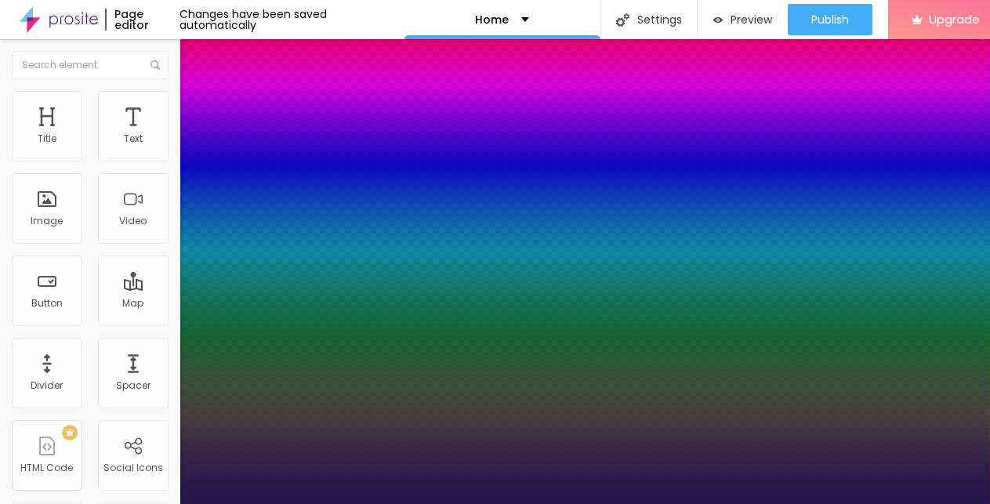
type input "44"
type input "1"
type input "45"
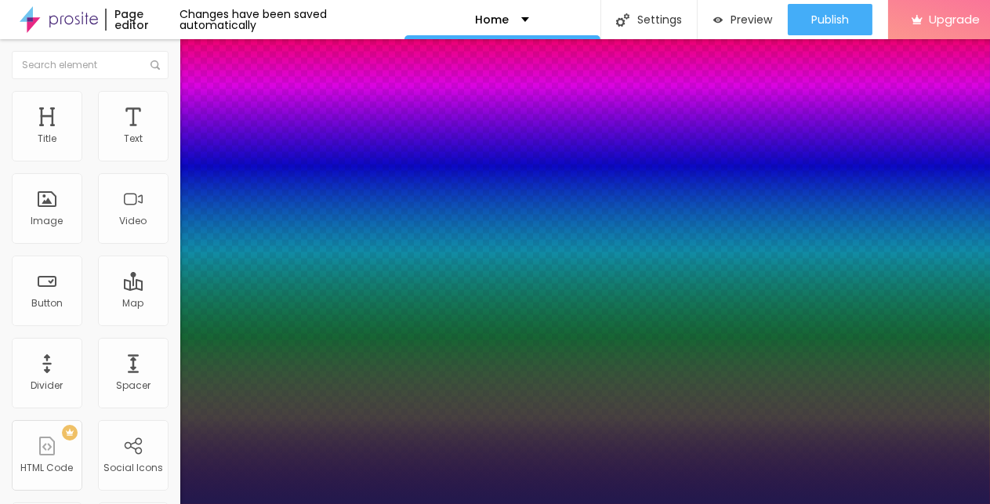
type input "1"
type input "46"
type input "1"
type input "47"
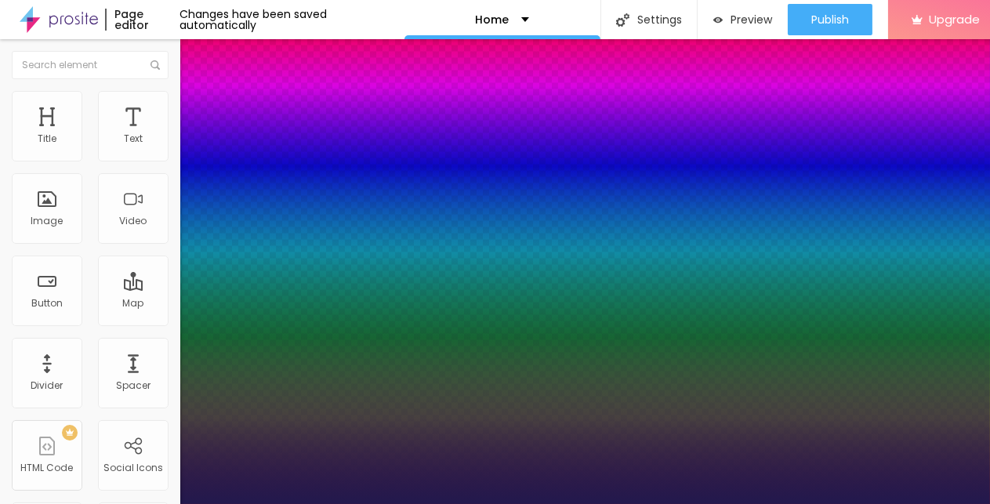
type input "47"
type input "1"
drag, startPoint x: 209, startPoint y: 441, endPoint x: 252, endPoint y: 444, distance: 43.2
type input "49"
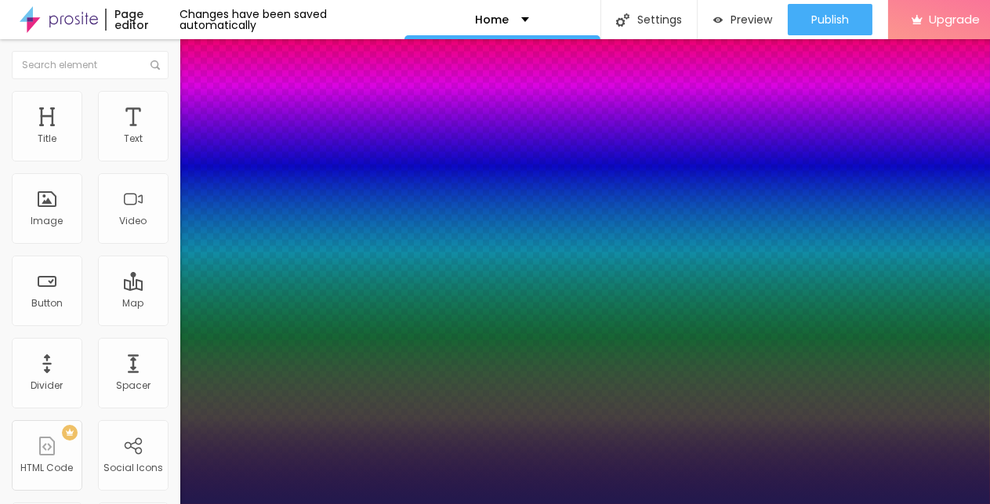
type input "49"
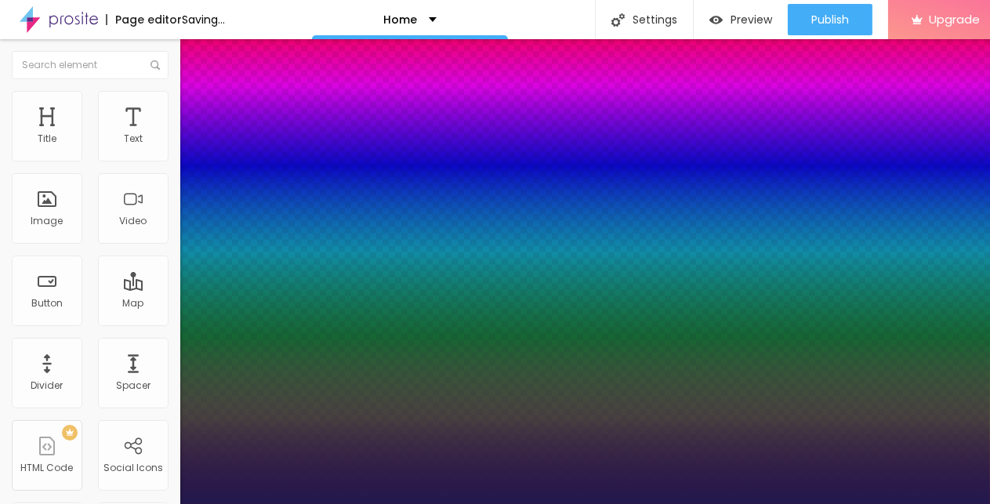
type input "1"
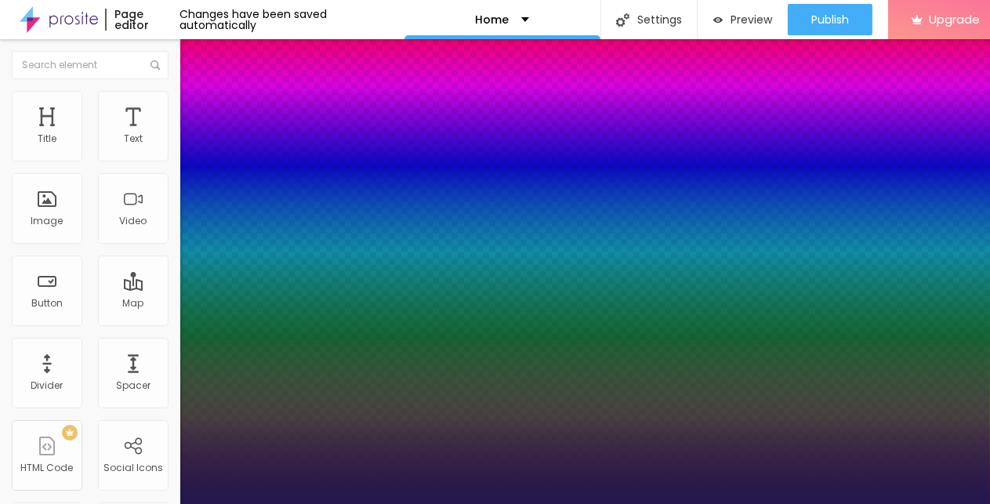
type input "0.3"
type input "1"
type input "0.6"
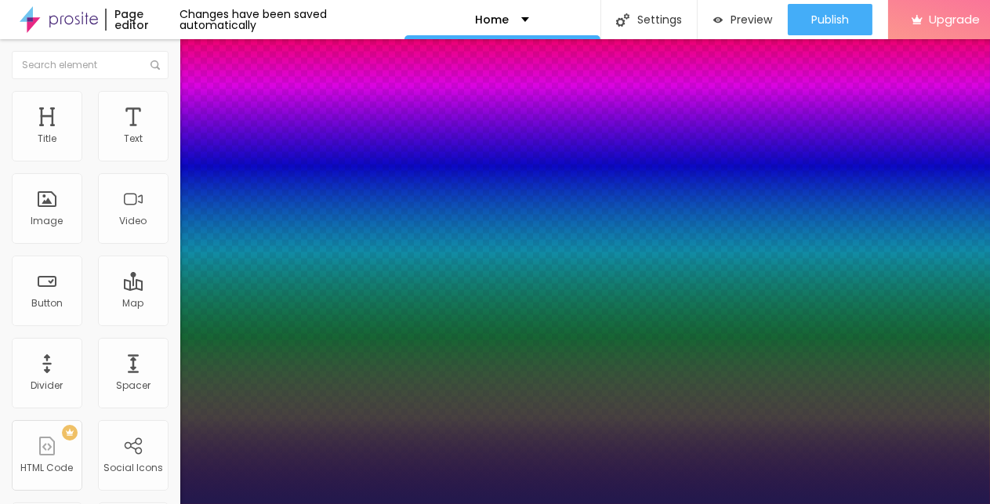
type input "1"
type input "0.7"
type input "1"
type input "2.5"
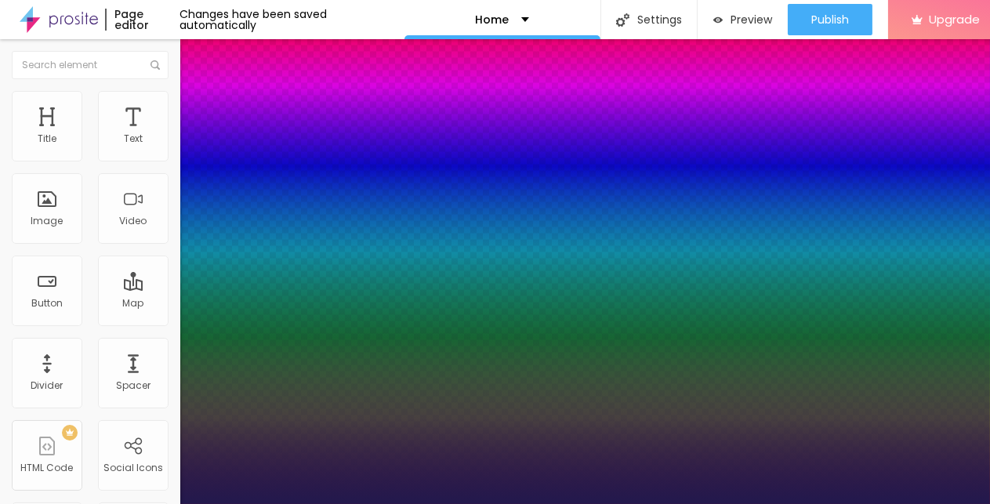
type input "2.5"
type input "1"
type input "3.2"
type input "1"
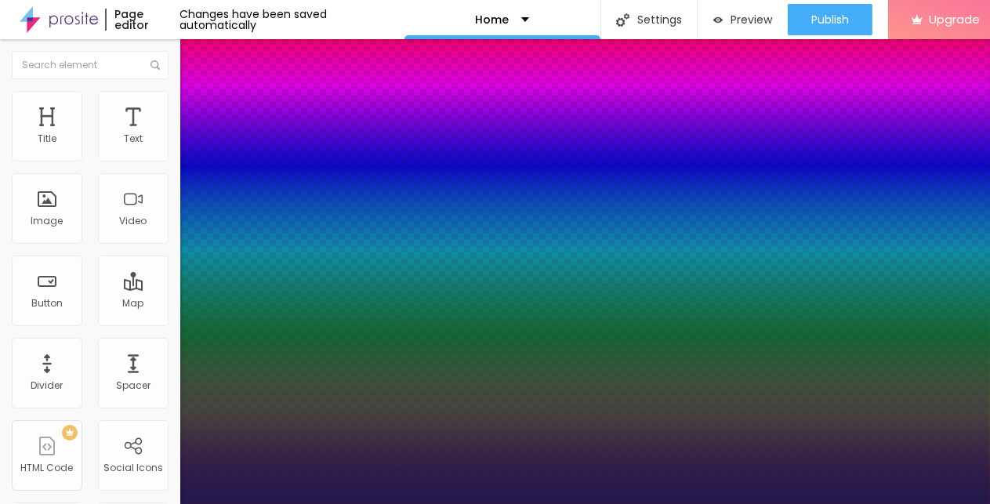
type input "3.5"
type input "1"
type input "3.7"
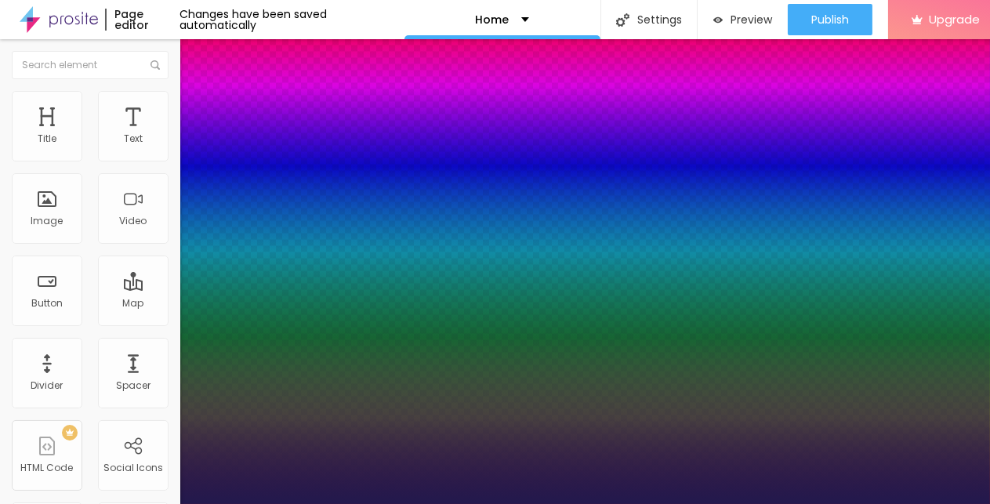
type input "1"
type input "5"
type input "1"
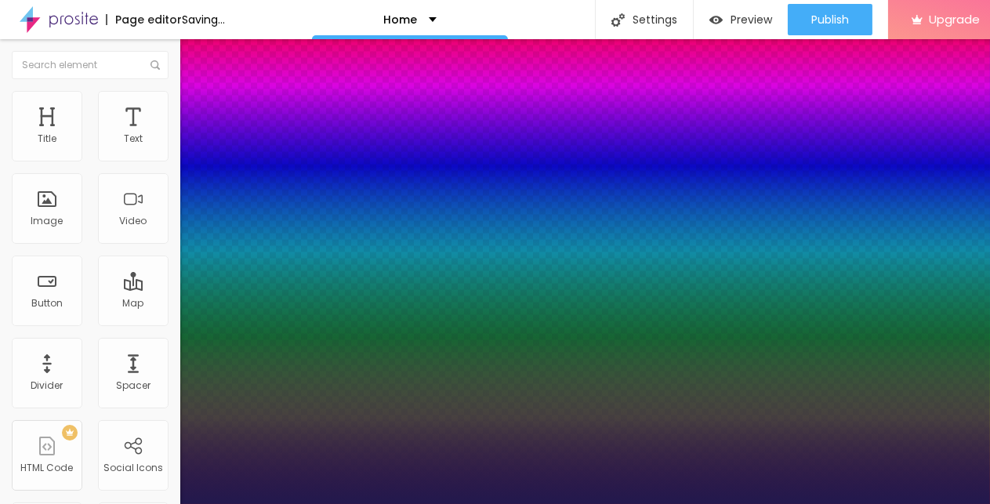
type input "5.3"
type input "1"
type input "5.5"
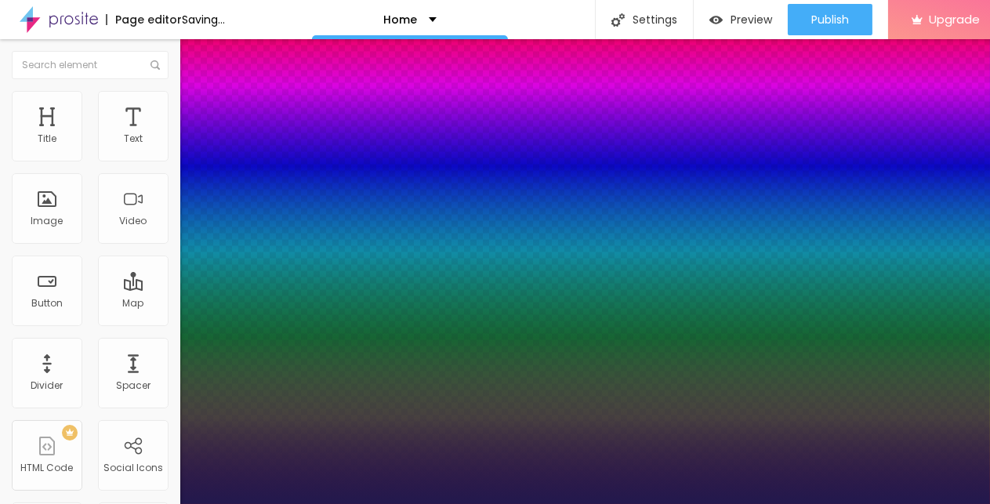
type input "1"
type input "6.4"
type input "1"
type input "6.9"
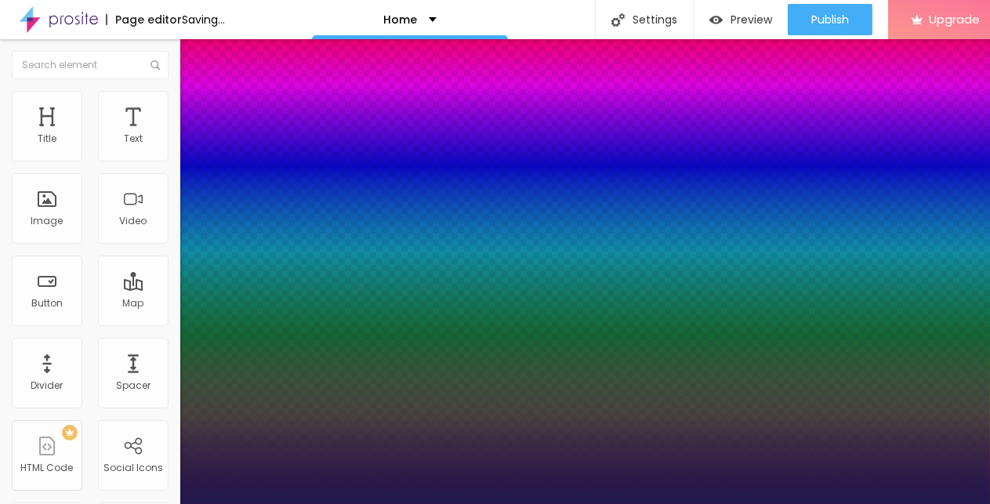
type input "6.9"
type input "1"
type input "8.3"
type input "1"
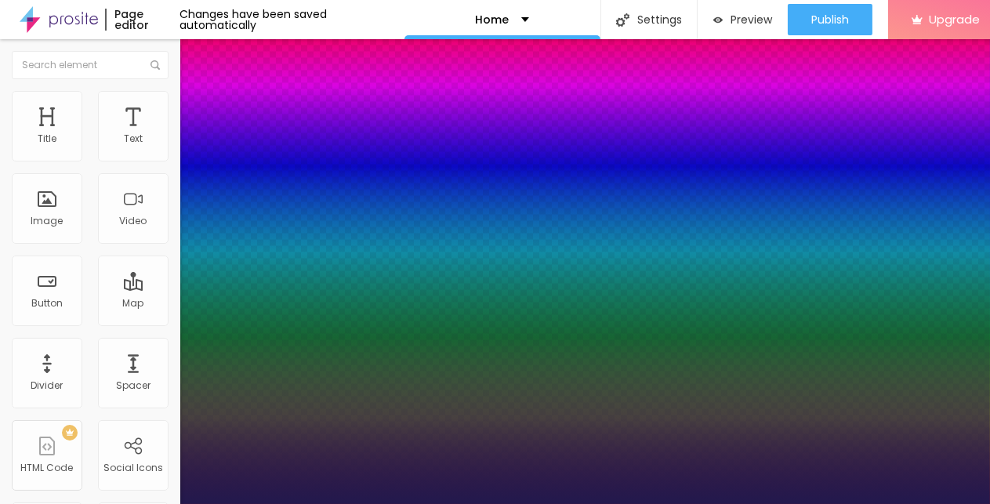
type input "8.5"
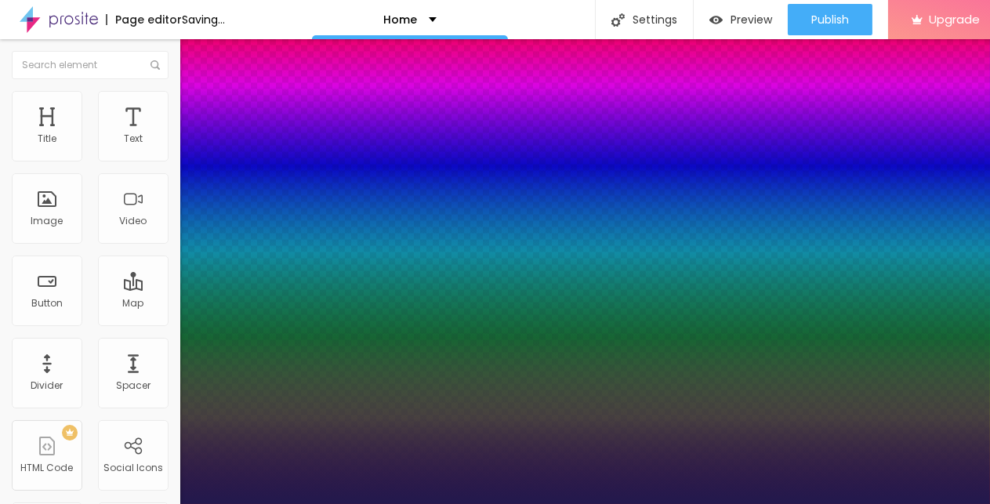
drag, startPoint x: 203, startPoint y: 482, endPoint x: 230, endPoint y: 466, distance: 30.9
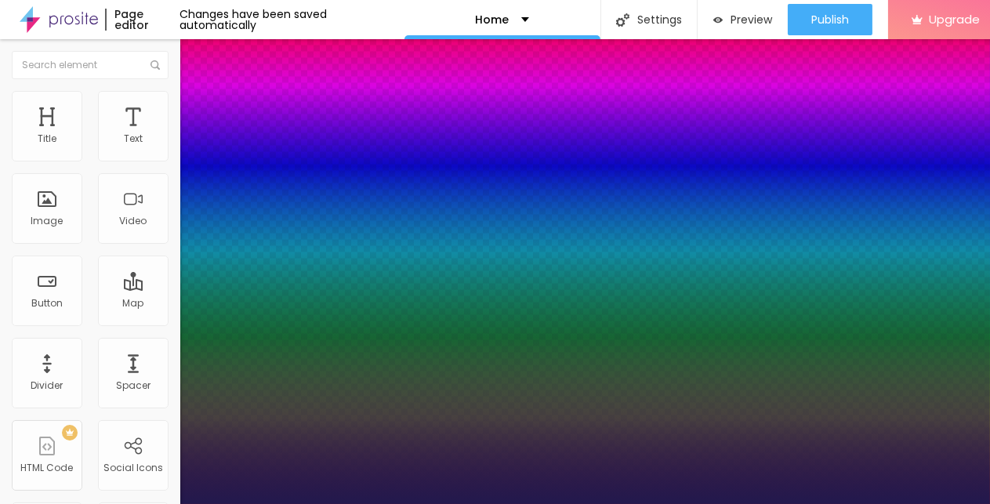
click at [377, 452] on div at bounding box center [495, 504] width 990 height 0
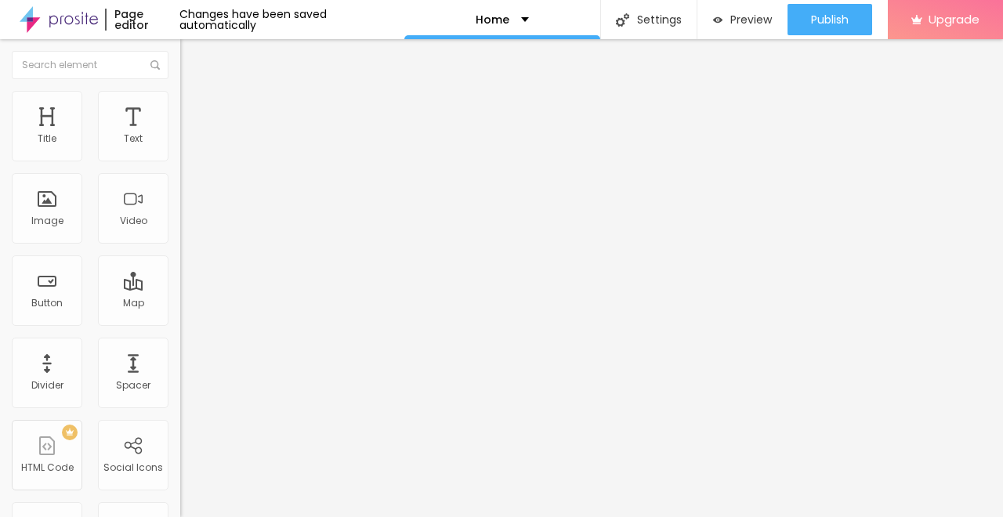
click at [180, 298] on div "Edit Spacer Content Advanced 435 px Size" at bounding box center [270, 278] width 180 height 478
click at [180, 227] on div "Edit Spacer Content Advanced 435 px Size" at bounding box center [270, 278] width 180 height 478
click at [180, 257] on div "Edit Spacer Content Advanced 435 px Size" at bounding box center [270, 278] width 180 height 478
click at [192, 63] on div "Edit Coluna" at bounding box center [235, 57] width 86 height 13
click at [180, 135] on span "Add image" at bounding box center [212, 128] width 64 height 13
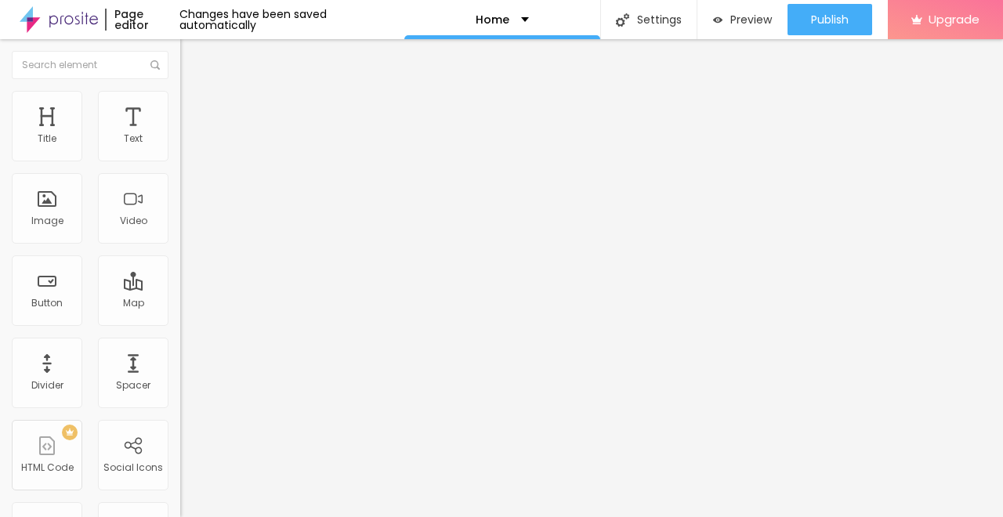
click at [180, 135] on span "Change image" at bounding box center [222, 128] width 84 height 13
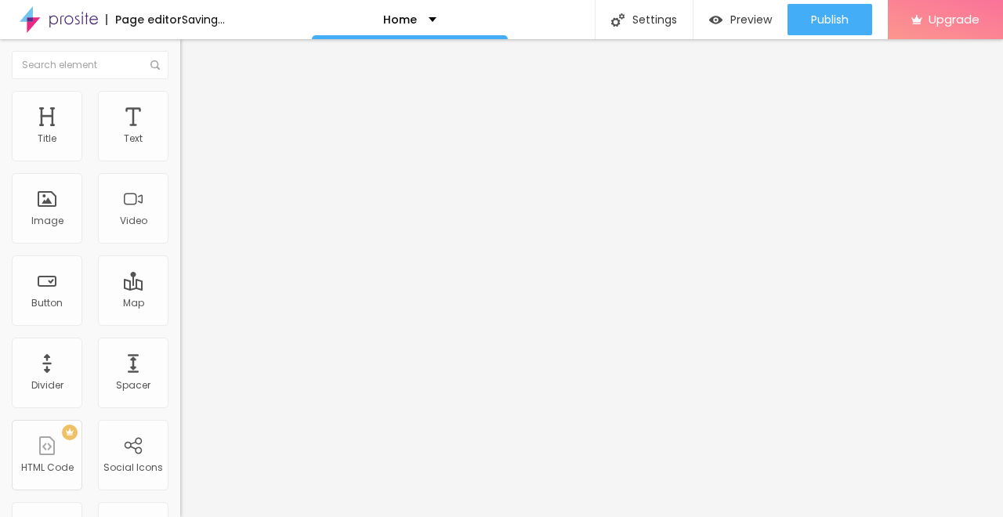
click at [180, 135] on span "Change image" at bounding box center [222, 128] width 84 height 13
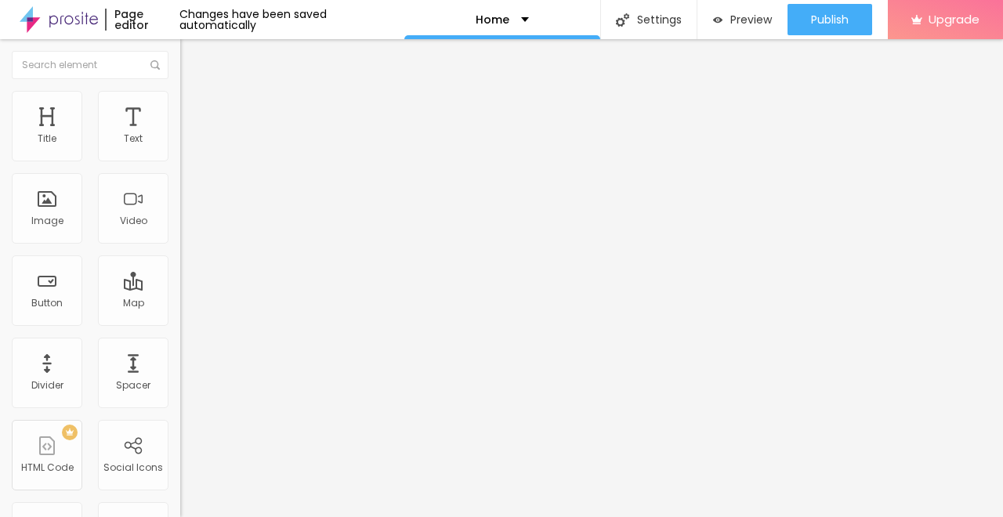
click at [180, 107] on li "Advanced" at bounding box center [270, 99] width 180 height 16
click at [180, 82] on li "Style" at bounding box center [270, 83] width 180 height 16
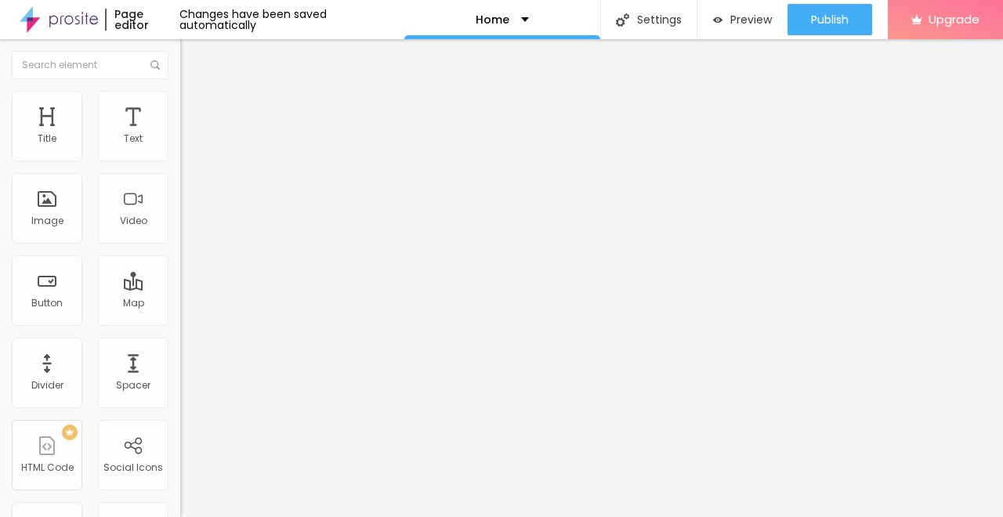
click at [194, 108] on span "Advanced" at bounding box center [219, 101] width 51 height 13
drag, startPoint x: 85, startPoint y: 390, endPoint x: 56, endPoint y: 386, distance: 28.6
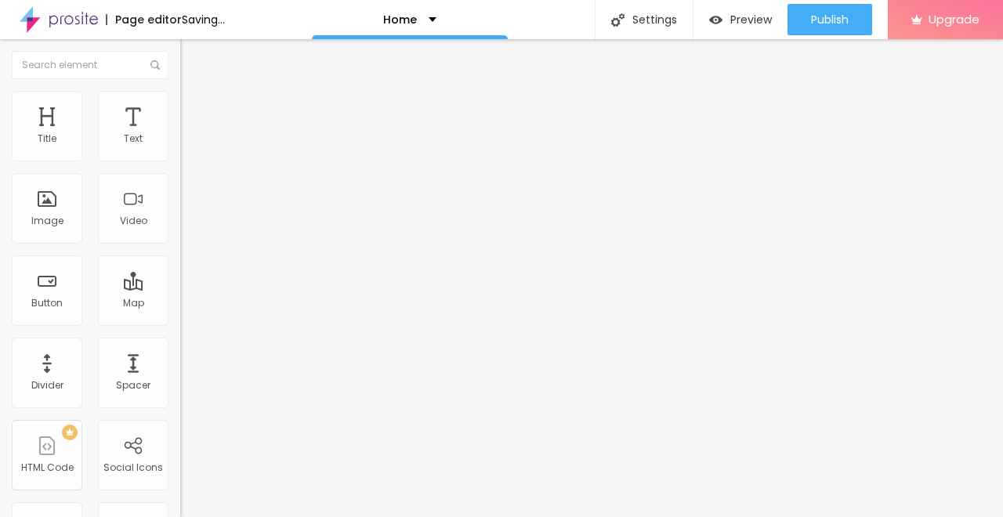
click at [194, 107] on span "Advanced" at bounding box center [219, 101] width 51 height 13
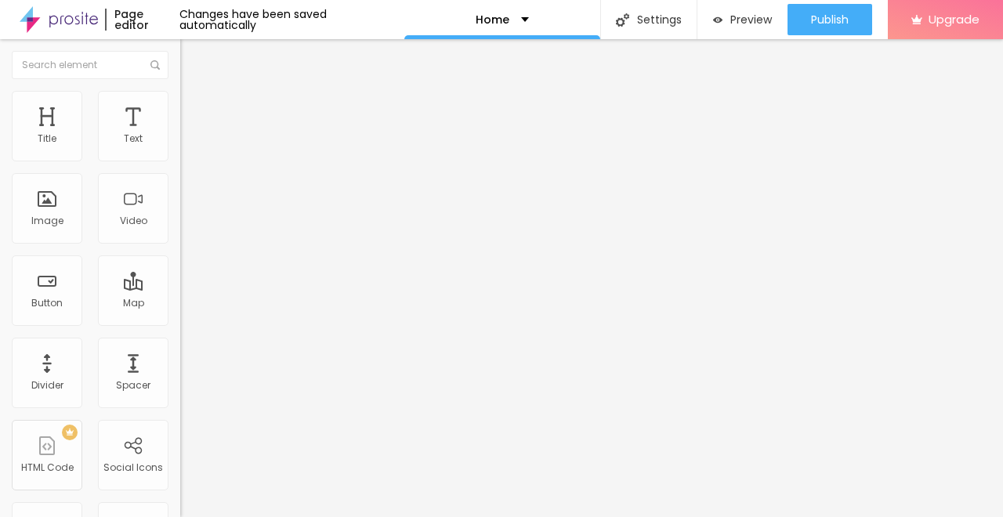
click at [180, 107] on li "Advanced" at bounding box center [270, 99] width 180 height 16
click at [194, 93] on span "Style" at bounding box center [205, 85] width 23 height 13
click at [180, 370] on input "range" at bounding box center [230, 376] width 101 height 13
click at [180, 107] on li "Advanced" at bounding box center [270, 99] width 180 height 16
click at [180, 89] on img at bounding box center [187, 82] width 14 height 14
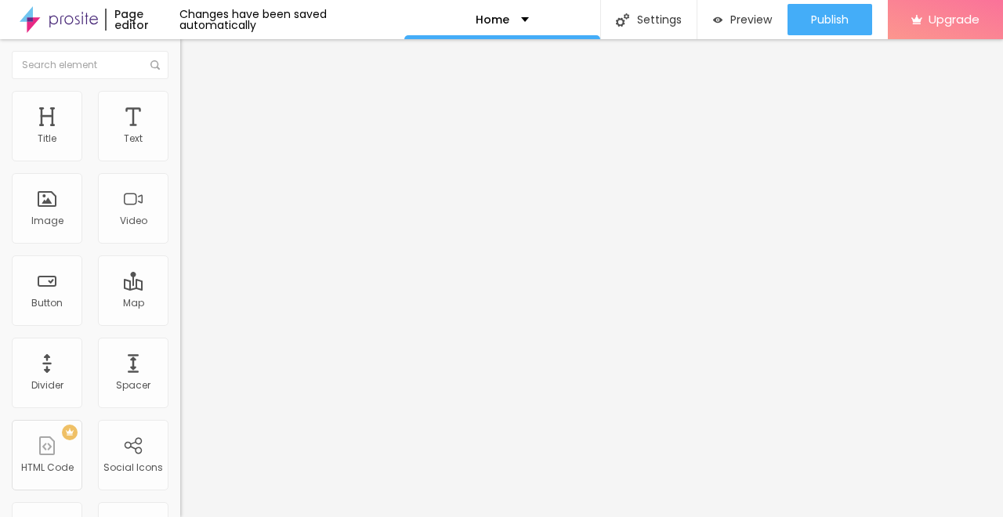
click at [180, 148] on span "Heading 2" at bounding box center [215, 139] width 71 height 20
click at [180, 135] on span "Heading 1" at bounding box center [218, 124] width 77 height 22
click at [194, 108] on span "Advanced" at bounding box center [219, 101] width 51 height 13
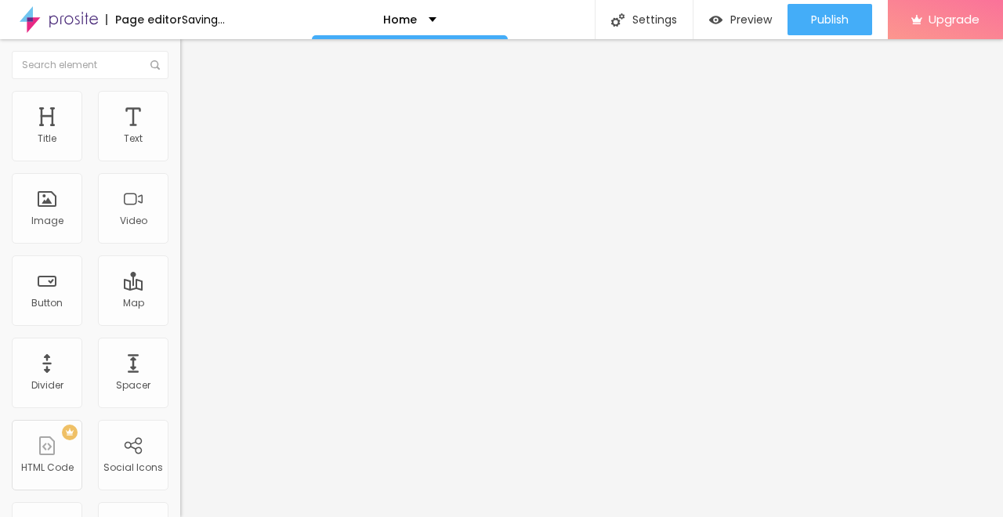
drag, startPoint x: 38, startPoint y: 357, endPoint x: 46, endPoint y: 356, distance: 8.7
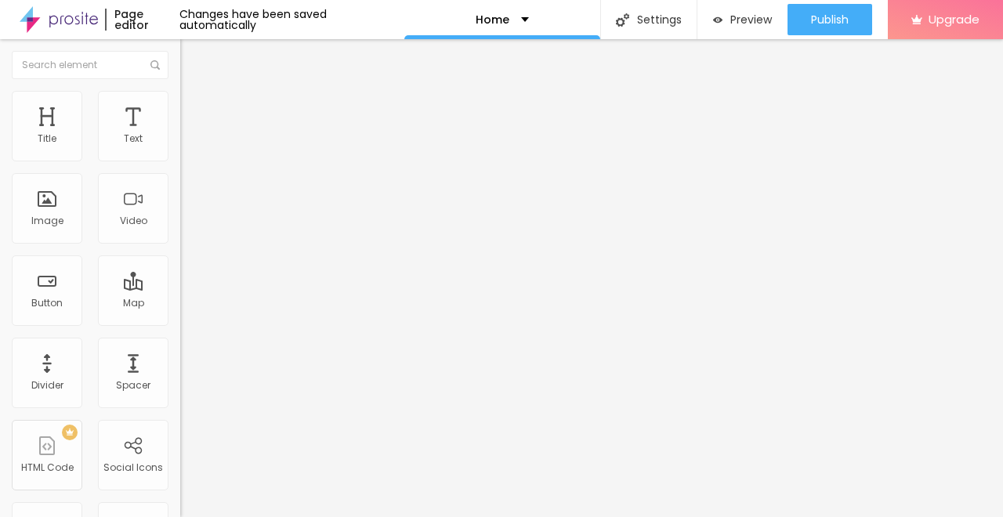
click at [194, 108] on span "Advanced" at bounding box center [219, 101] width 51 height 13
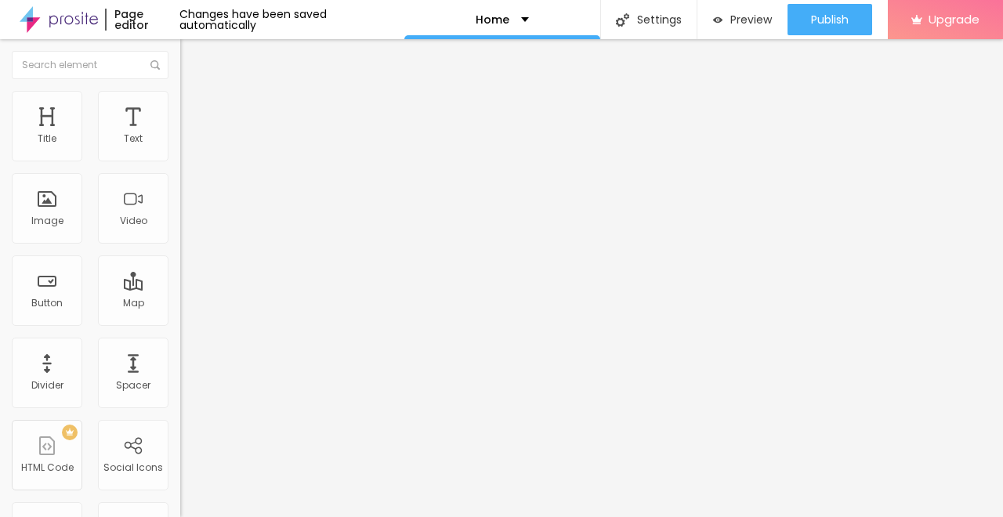
click at [194, 108] on span "Advanced" at bounding box center [219, 101] width 51 height 13
click at [194, 107] on span "Advanced" at bounding box center [219, 101] width 51 height 13
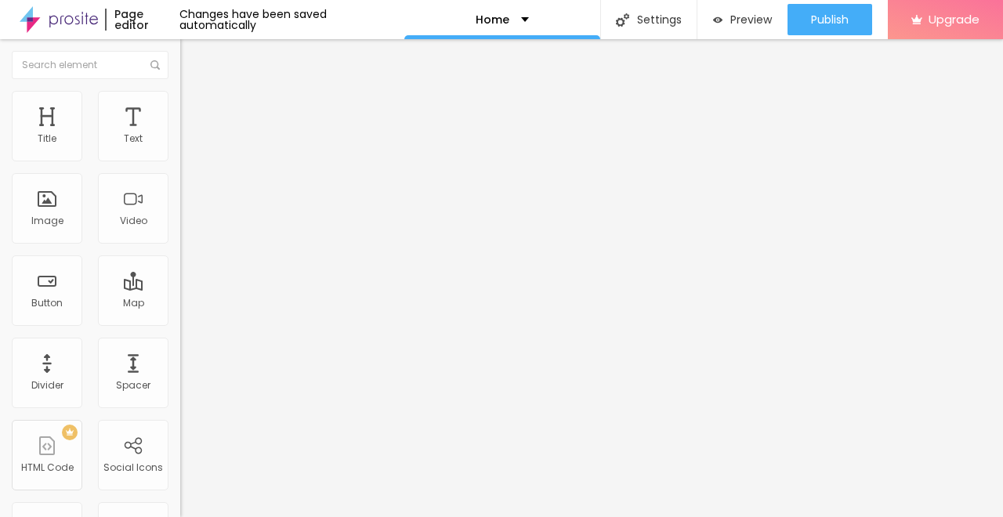
drag, startPoint x: 55, startPoint y: 254, endPoint x: 59, endPoint y: 223, distance: 31.6
click at [180, 89] on img at bounding box center [187, 82] width 14 height 14
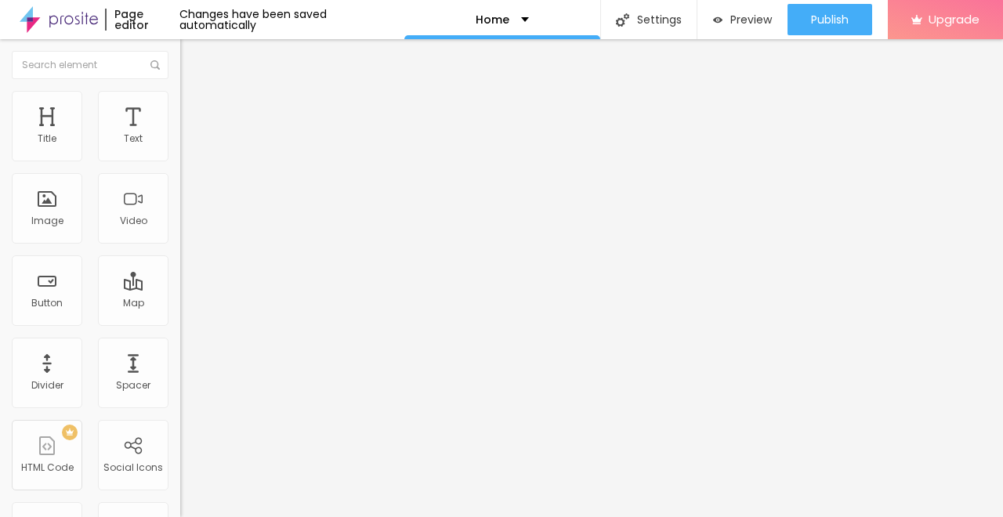
click at [194, 107] on span "Advanced" at bounding box center [219, 101] width 51 height 13
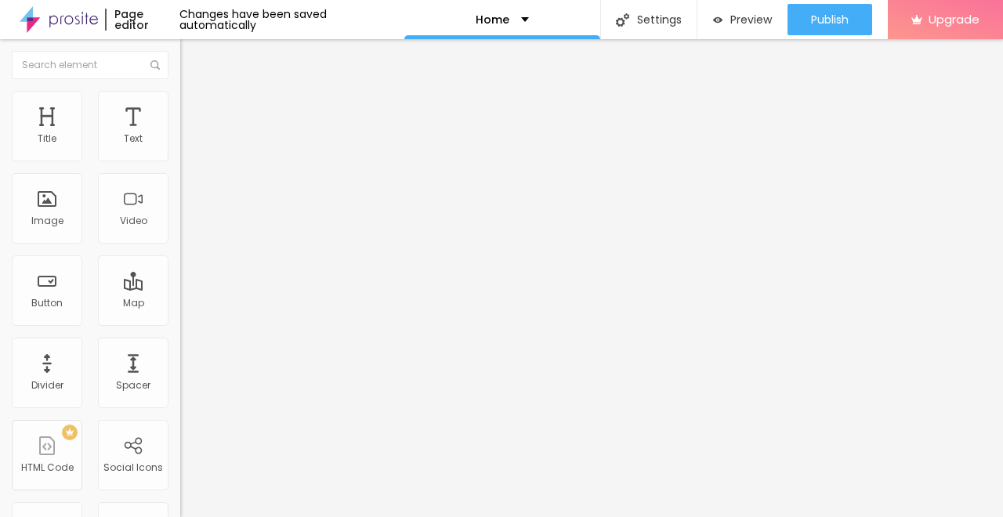
click at [180, 328] on div "10 Bottom spacing" at bounding box center [270, 439] width 180 height 222
click at [180, 288] on div at bounding box center [270, 295] width 180 height 14
click at [194, 108] on span "Advanced" at bounding box center [219, 101] width 51 height 13
click at [180, 91] on li "Style" at bounding box center [270, 83] width 180 height 16
click at [180, 99] on img at bounding box center [187, 98] width 14 height 14
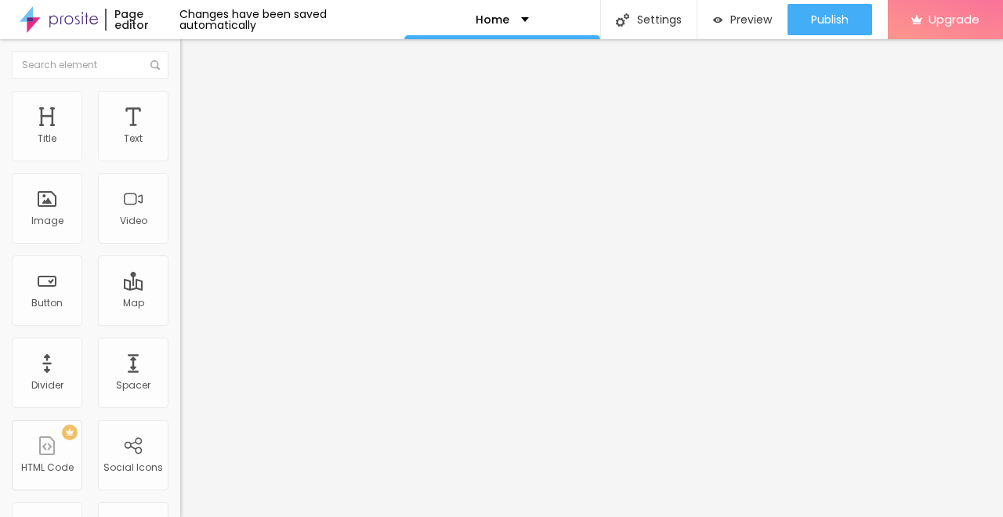
click at [180, 89] on img at bounding box center [187, 82] width 14 height 14
click at [192, 51] on div "Edit Title" at bounding box center [227, 57] width 71 height 13
click at [192, 57] on img "button" at bounding box center [198, 57] width 13 height 13
click at [192, 57] on div "Edit Title" at bounding box center [227, 57] width 71 height 13
click at [192, 61] on div "Edit Text" at bounding box center [227, 57] width 71 height 13
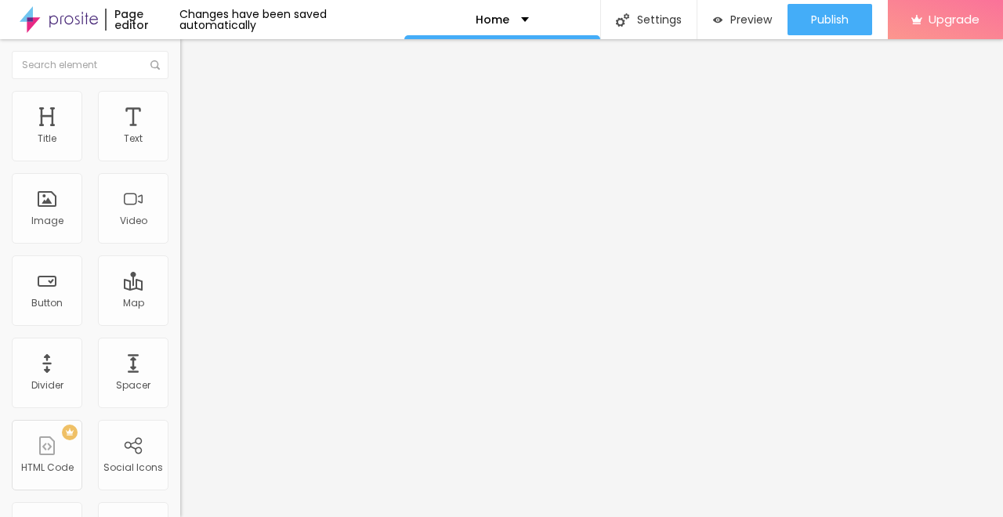
click at [194, 106] on span "Style" at bounding box center [205, 101] width 23 height 13
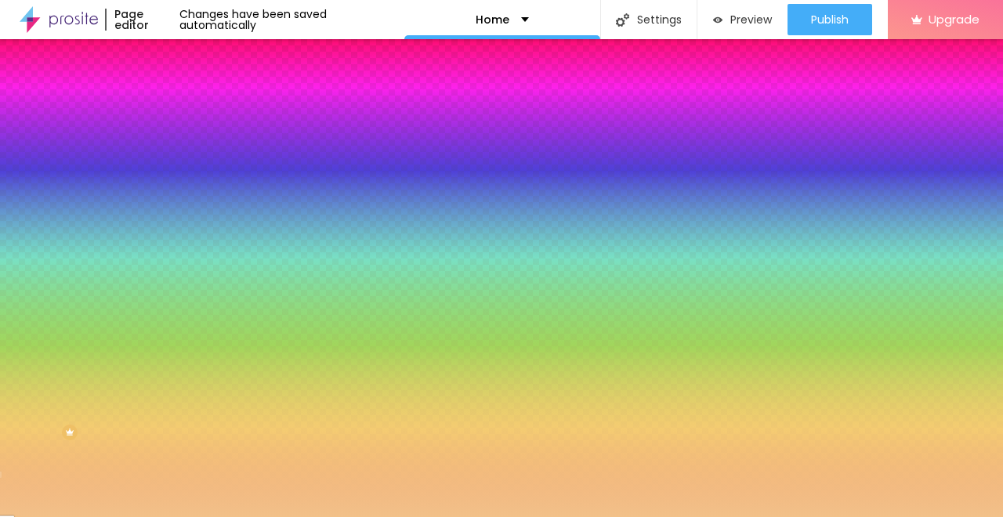
click at [180, 244] on input "range" at bounding box center [230, 237] width 101 height 13
drag, startPoint x: 80, startPoint y: 206, endPoint x: 112, endPoint y: 210, distance: 32.4
click at [180, 204] on input "range" at bounding box center [230, 197] width 101 height 13
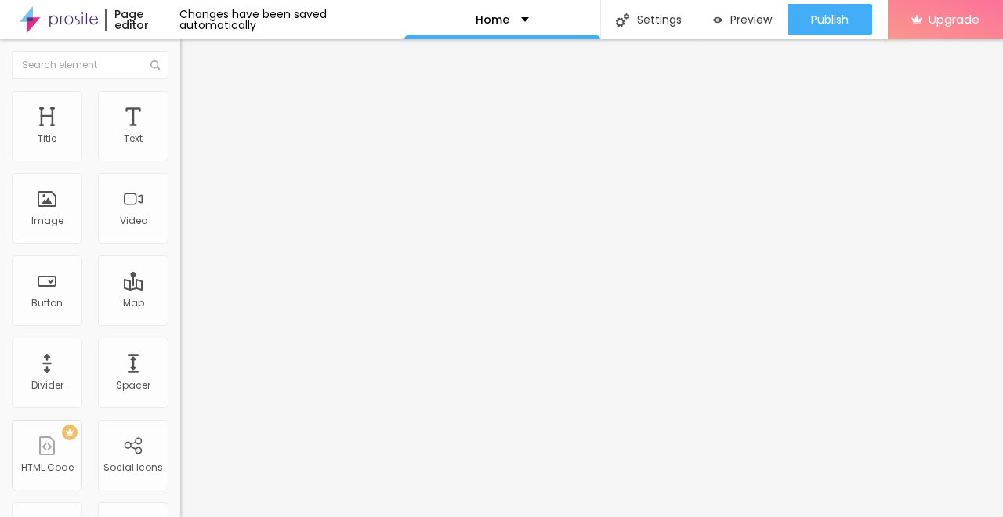
click at [194, 108] on span "Advanced" at bounding box center [219, 101] width 51 height 13
click at [180, 135] on span "Change image" at bounding box center [222, 128] width 84 height 13
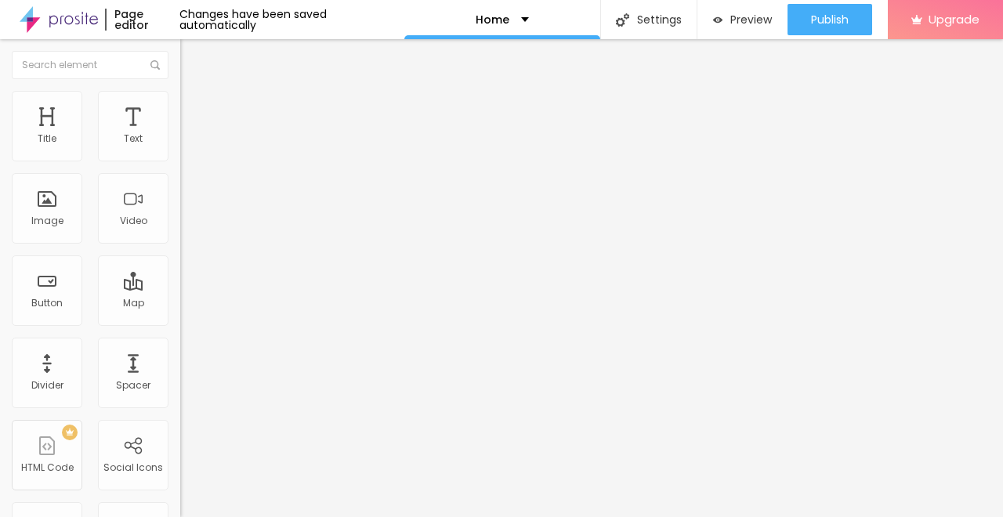
click at [180, 107] on li "Style" at bounding box center [270, 99] width 180 height 16
drag, startPoint x: 51, startPoint y: 165, endPoint x: 113, endPoint y: 193, distance: 68.1
click at [180, 161] on input "range" at bounding box center [230, 154] width 101 height 13
click at [180, 91] on li "Style" at bounding box center [270, 99] width 180 height 16
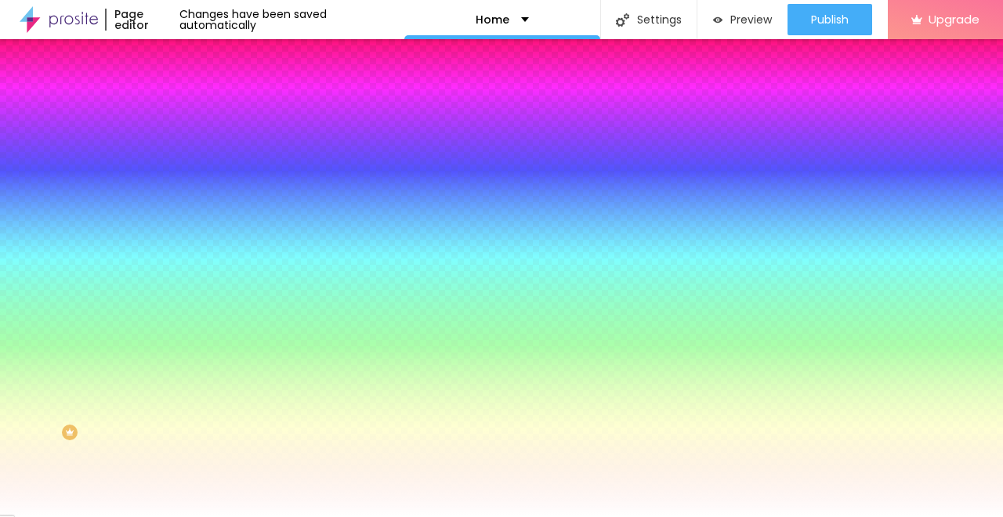
click at [194, 111] on span "Advanced" at bounding box center [219, 117] width 51 height 13
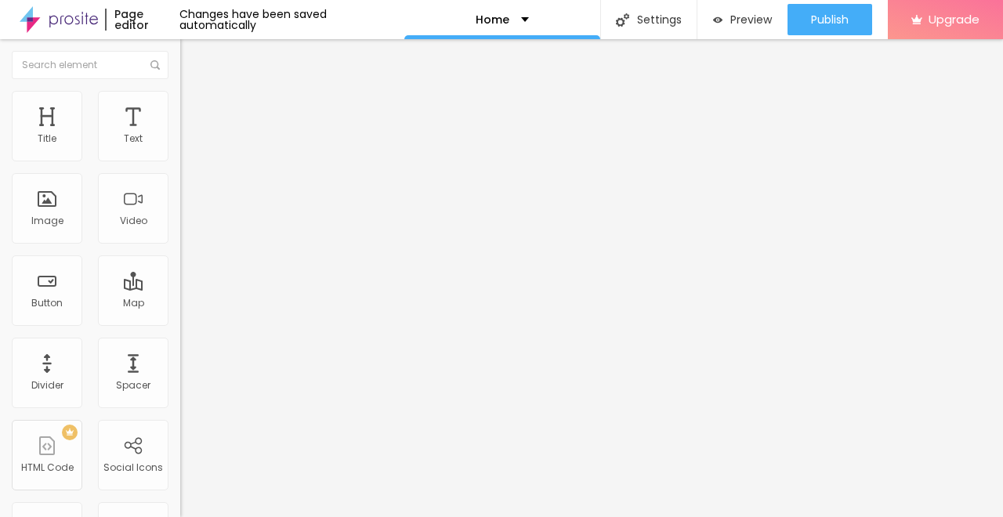
drag, startPoint x: 92, startPoint y: 155, endPoint x: 10, endPoint y: 143, distance: 82.5
click at [180, 304] on input "range" at bounding box center [230, 310] width 101 height 13
drag, startPoint x: 54, startPoint y: 188, endPoint x: 13, endPoint y: 183, distance: 41.0
click at [129, 143] on div "Text" at bounding box center [133, 138] width 19 height 11
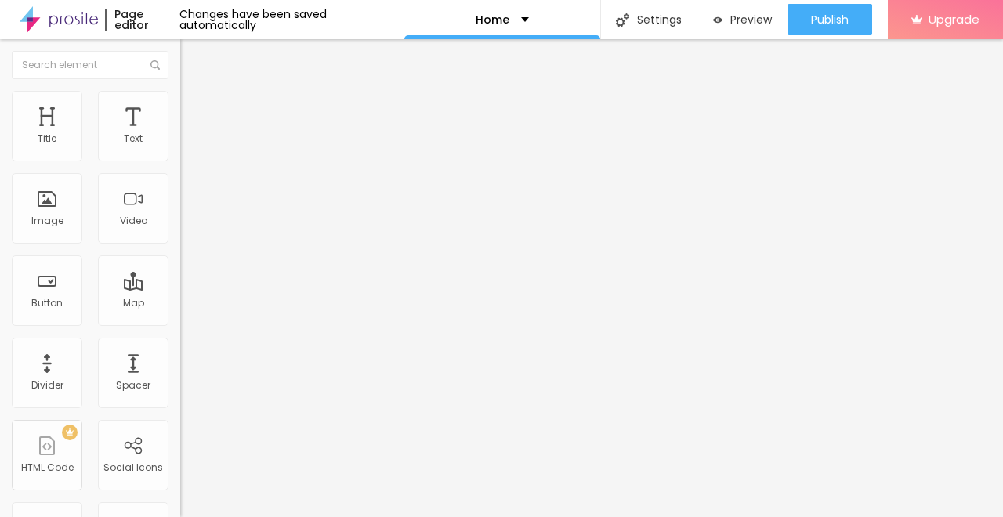
click at [180, 107] on li "Advanced" at bounding box center [270, 99] width 180 height 16
click at [180, 107] on ul "Style Advanced" at bounding box center [270, 90] width 180 height 31
click at [194, 93] on span "Style" at bounding box center [205, 85] width 23 height 13
click at [192, 60] on img "button" at bounding box center [198, 57] width 13 height 13
click at [117, 160] on div "Text" at bounding box center [133, 126] width 71 height 71
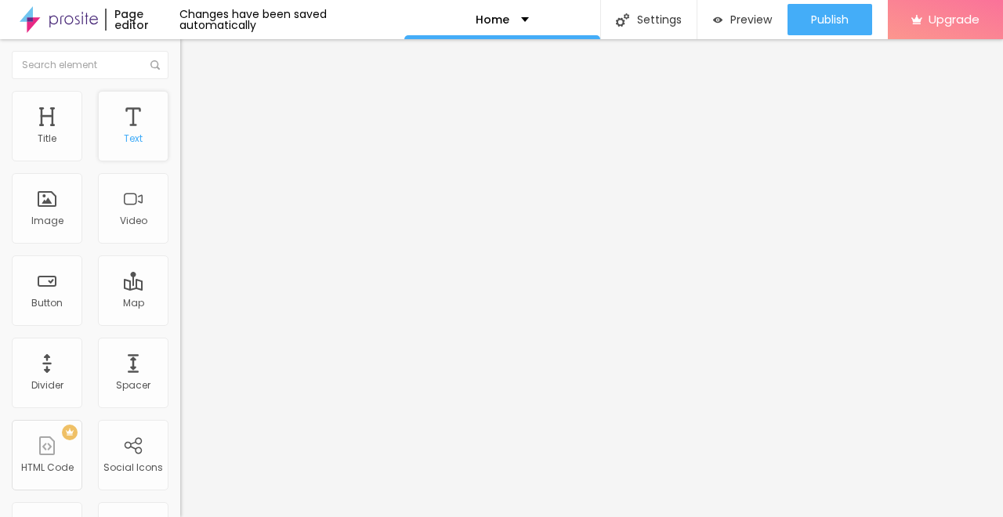
click at [112, 125] on div "Text" at bounding box center [133, 126] width 71 height 71
click at [180, 96] on li "Advanced" at bounding box center [270, 99] width 180 height 16
click at [180, 99] on ul "Style Advanced" at bounding box center [270, 90] width 180 height 31
click at [180, 103] on li "Advanced" at bounding box center [270, 99] width 180 height 16
click at [46, 151] on div "Title" at bounding box center [47, 126] width 71 height 71
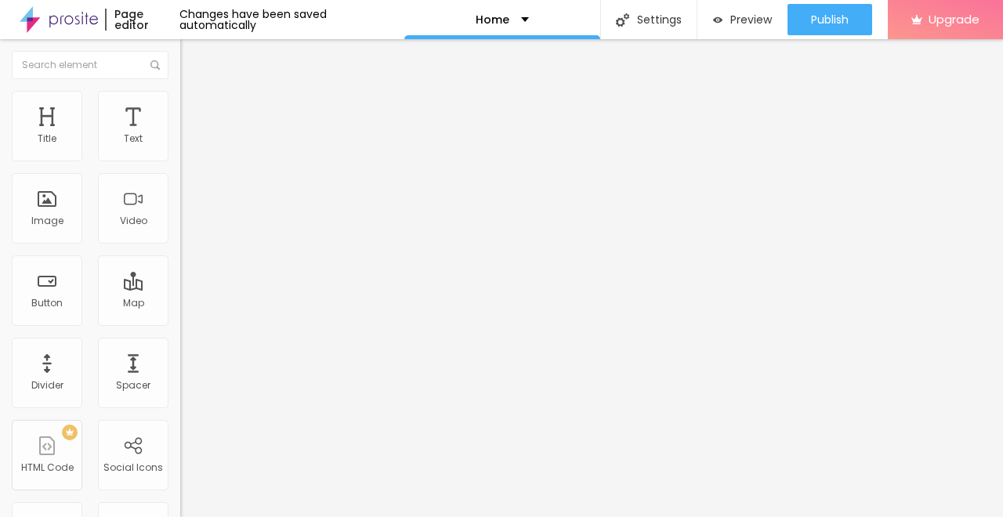
click at [193, 221] on icon "button" at bounding box center [194, 219] width 3 height 3
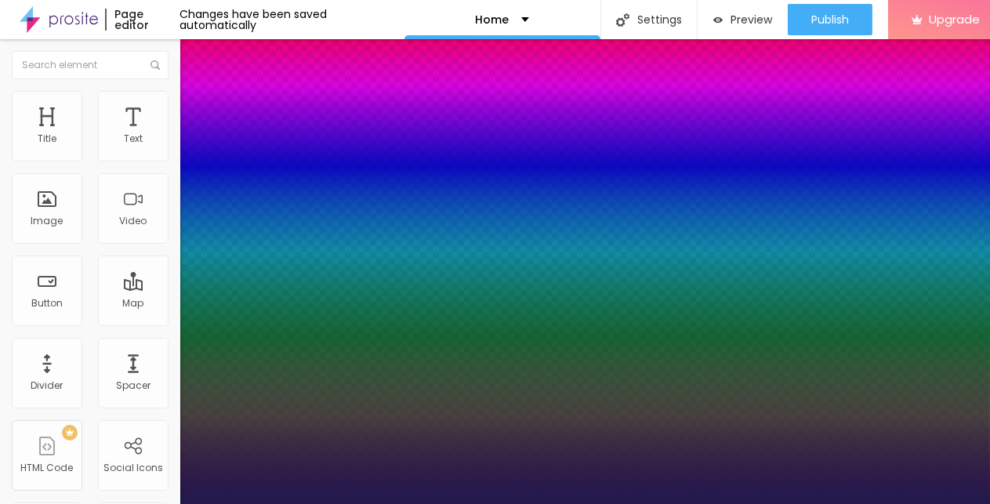
click at [552, 452] on div at bounding box center [495, 504] width 990 height 0
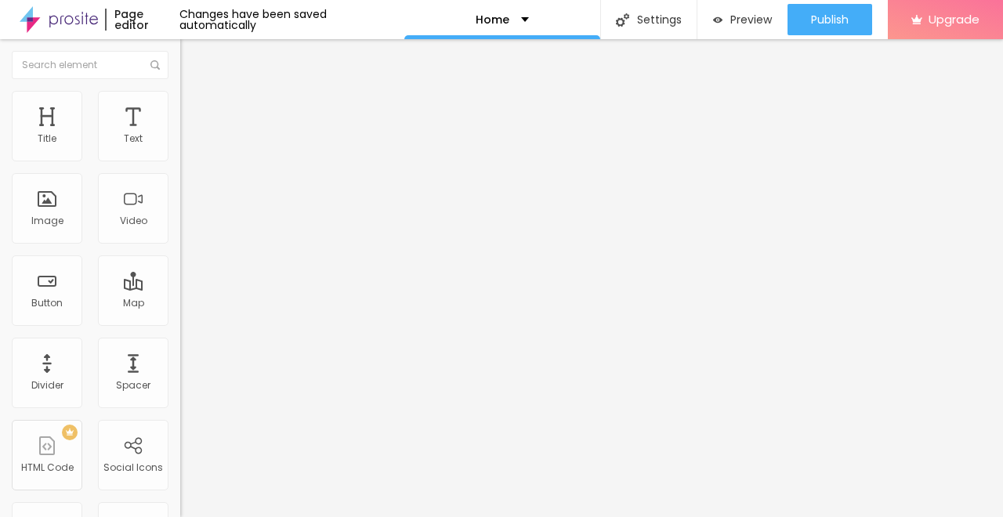
click at [180, 198] on div "Typography" at bounding box center [270, 192] width 180 height 9
click at [187, 227] on icon "button" at bounding box center [191, 222] width 9 height 9
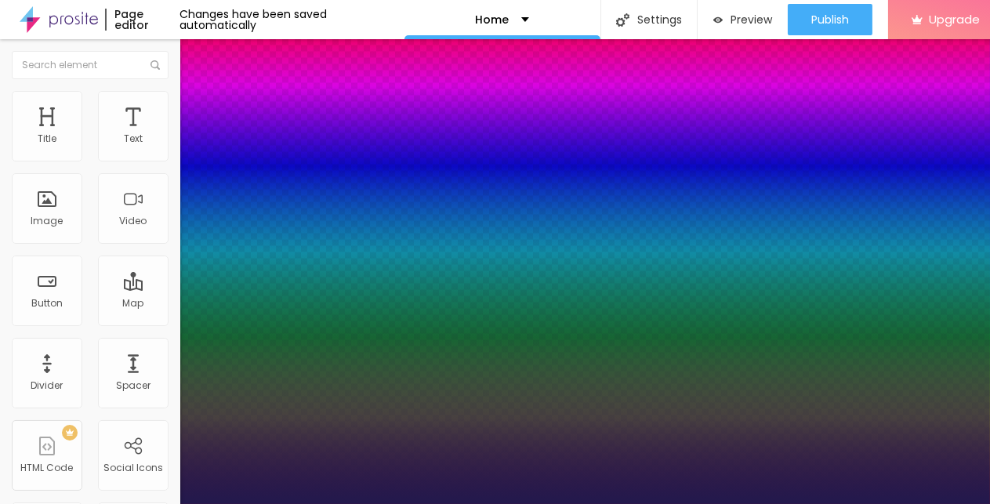
click at [368, 452] on div at bounding box center [495, 504] width 990 height 0
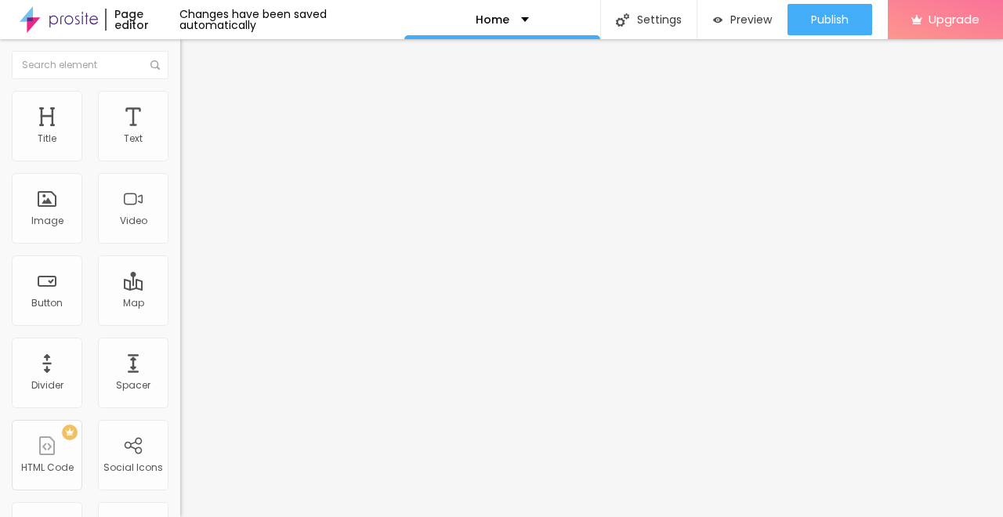
click at [180, 232] on button "button" at bounding box center [191, 224] width 22 height 16
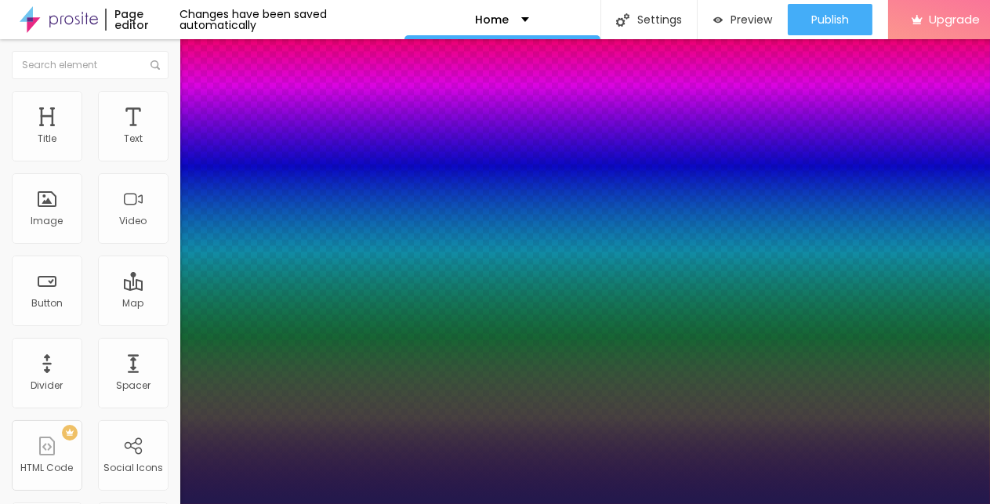
click at [417, 452] on div at bounding box center [495, 504] width 990 height 0
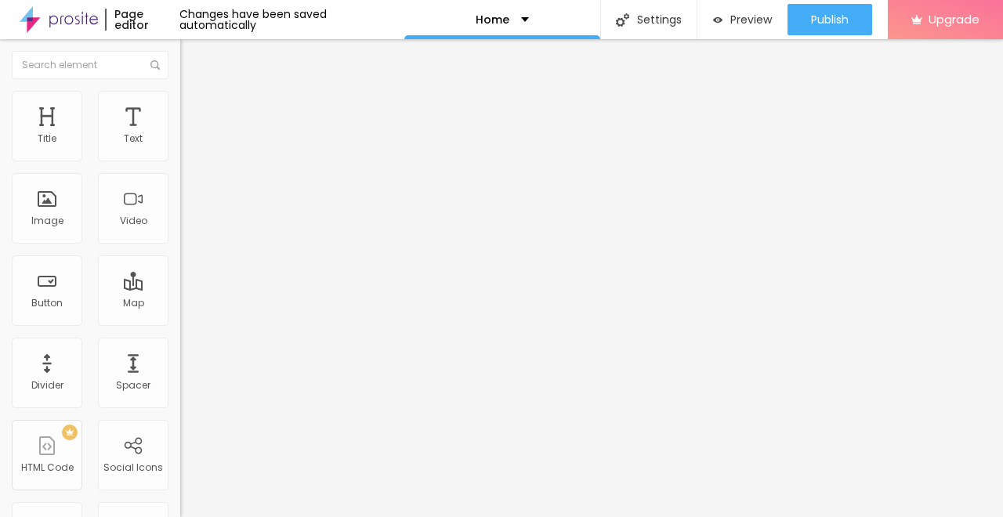
click at [194, 112] on span "Advanced" at bounding box center [219, 117] width 51 height 13
drag, startPoint x: 55, startPoint y: 155, endPoint x: 30, endPoint y: 156, distance: 25.1
click at [180, 304] on input "range" at bounding box center [230, 310] width 101 height 13
drag, startPoint x: 36, startPoint y: 179, endPoint x: 24, endPoint y: 179, distance: 11.8
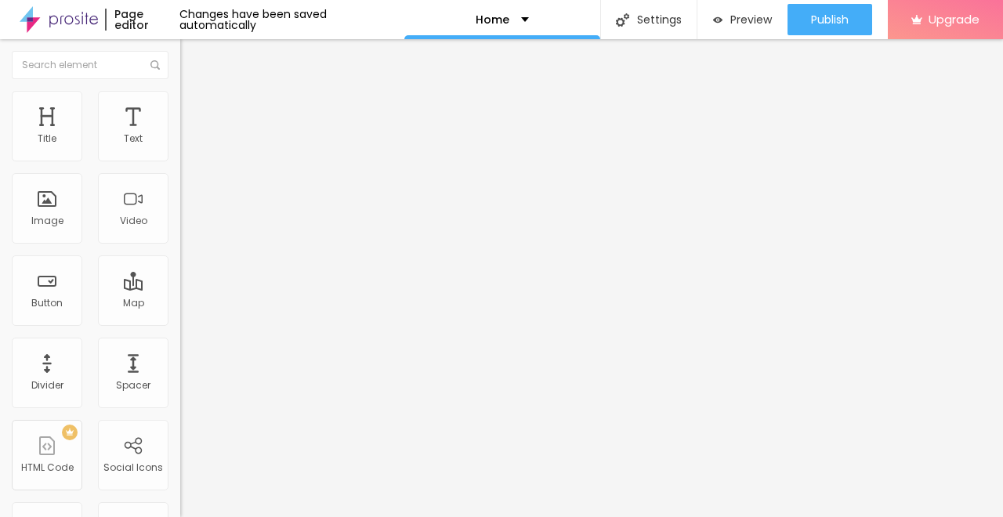
click at [194, 108] on span "Advanced" at bounding box center [219, 101] width 51 height 13
click at [180, 452] on input "range" at bounding box center [230, 516] width 101 height 13
click at [180, 288] on input "range" at bounding box center [230, 294] width 101 height 13
click at [180, 91] on li "Style" at bounding box center [270, 83] width 180 height 16
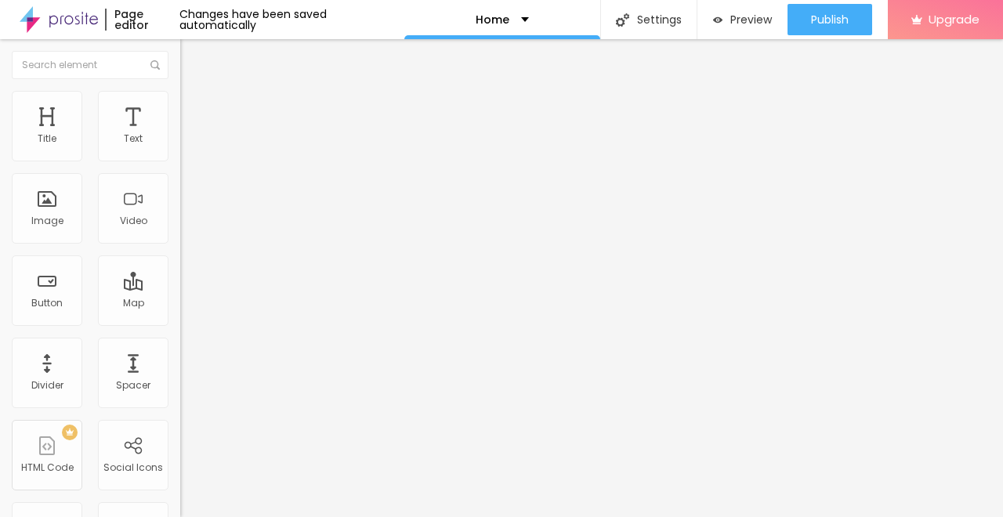
click at [180, 107] on li "Advanced" at bounding box center [270, 99] width 180 height 16
click at [187, 280] on icon "button" at bounding box center [191, 274] width 9 height 9
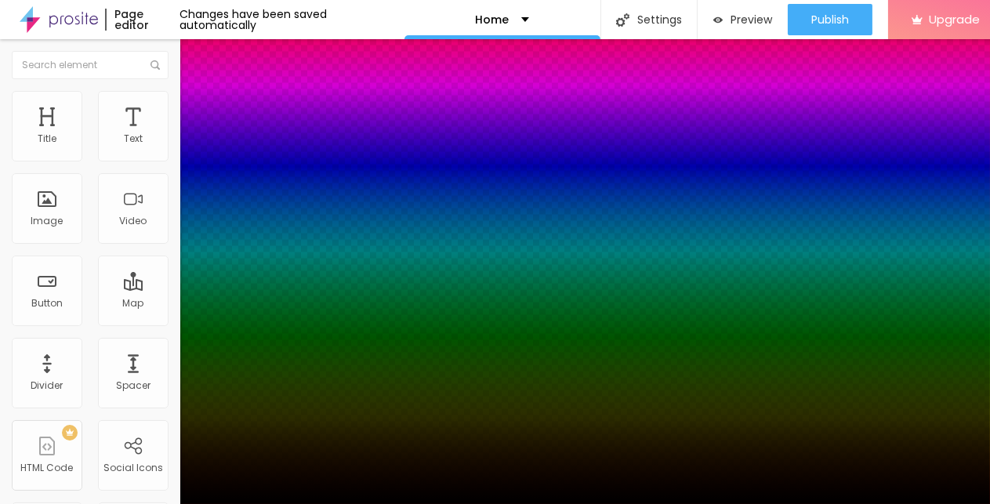
click at [283, 452] on div at bounding box center [495, 513] width 990 height 0
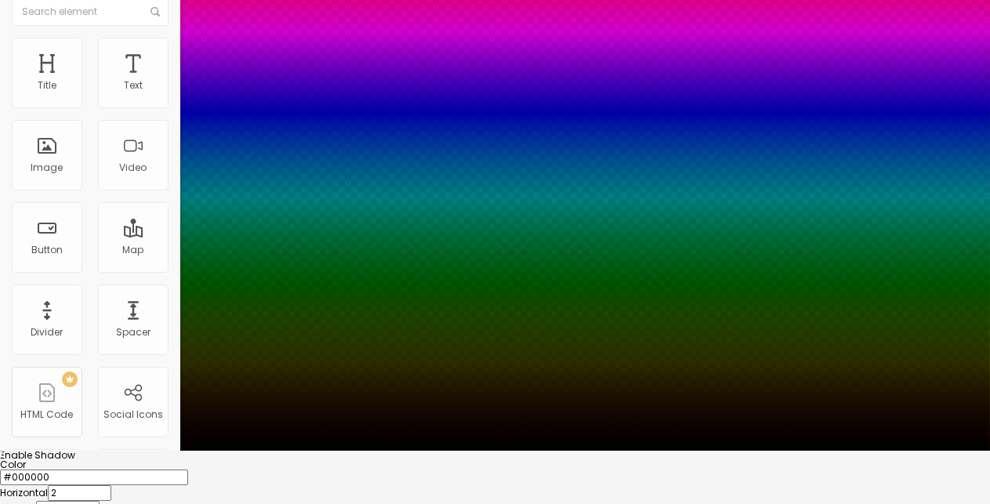
scroll to position [84, 0]
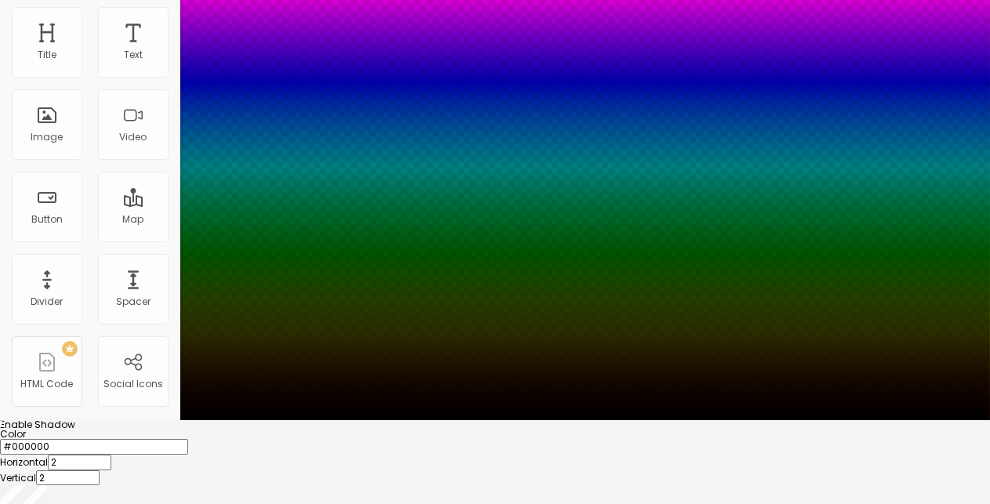
click at [531, 420] on div at bounding box center [495, 420] width 990 height 0
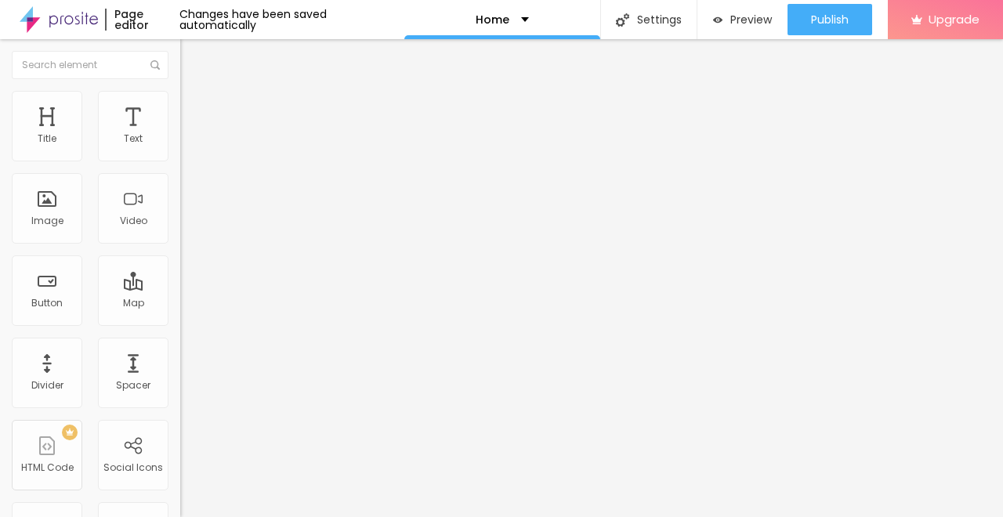
click at [180, 180] on span "Solid" at bounding box center [192, 182] width 24 height 13
click at [180, 212] on div "Dotted" at bounding box center [270, 207] width 180 height 9
click at [180, 199] on span "Solid" at bounding box center [192, 192] width 24 height 13
click at [194, 111] on span "Advanced" at bounding box center [219, 117] width 51 height 13
click at [180, 93] on img at bounding box center [187, 98] width 14 height 14
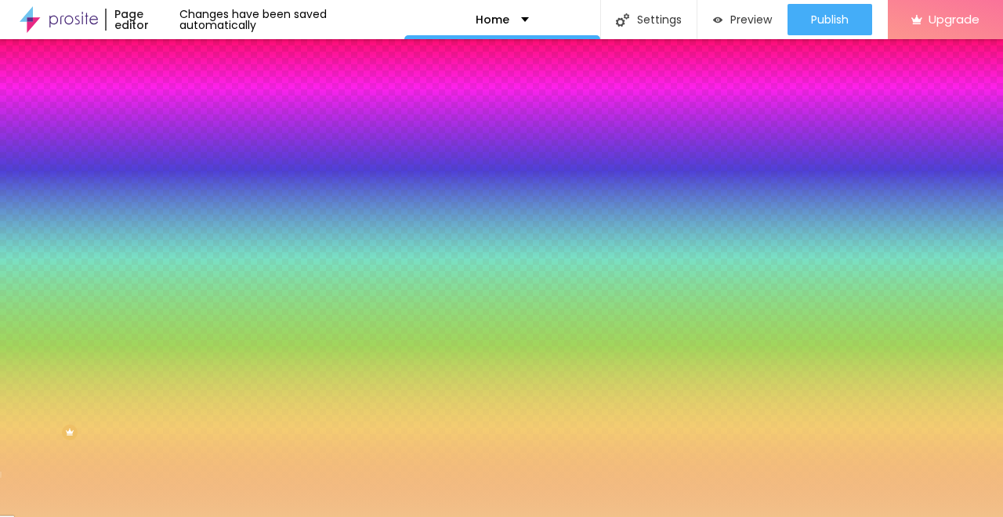
click at [180, 150] on div at bounding box center [270, 150] width 180 height 0
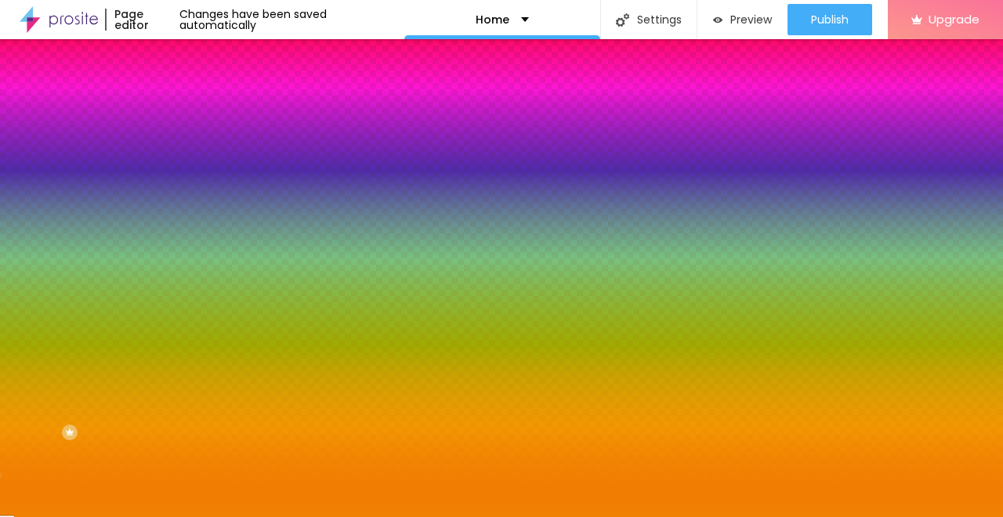
drag, startPoint x: 113, startPoint y: 187, endPoint x: 125, endPoint y: 183, distance: 13.1
click at [125, 183] on div at bounding box center [501, 258] width 1003 height 517
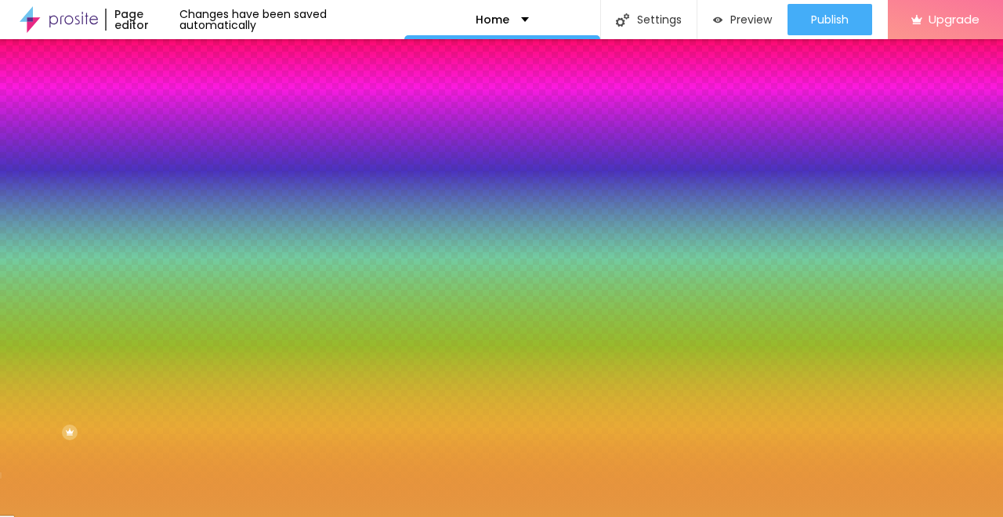
click at [98, 189] on div at bounding box center [501, 258] width 1003 height 517
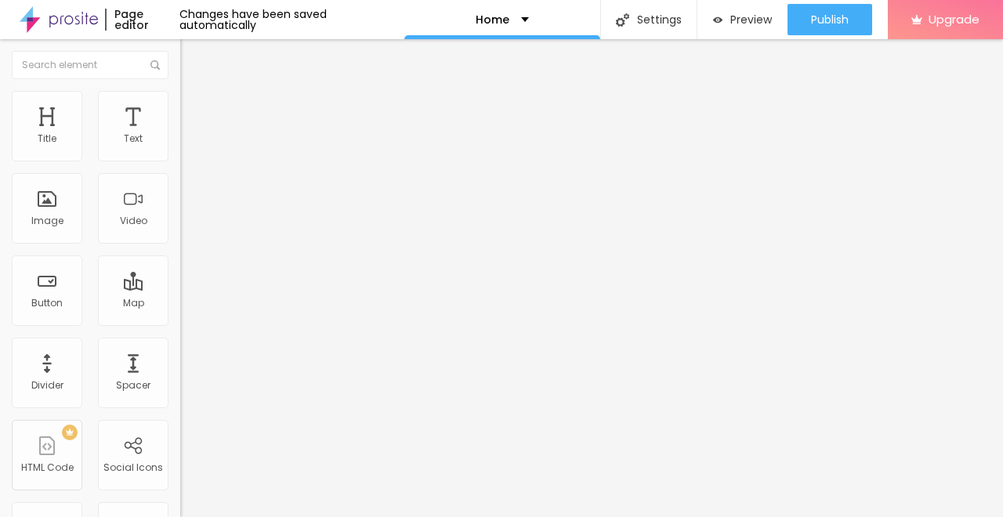
click at [194, 108] on span "Style" at bounding box center [205, 101] width 23 height 13
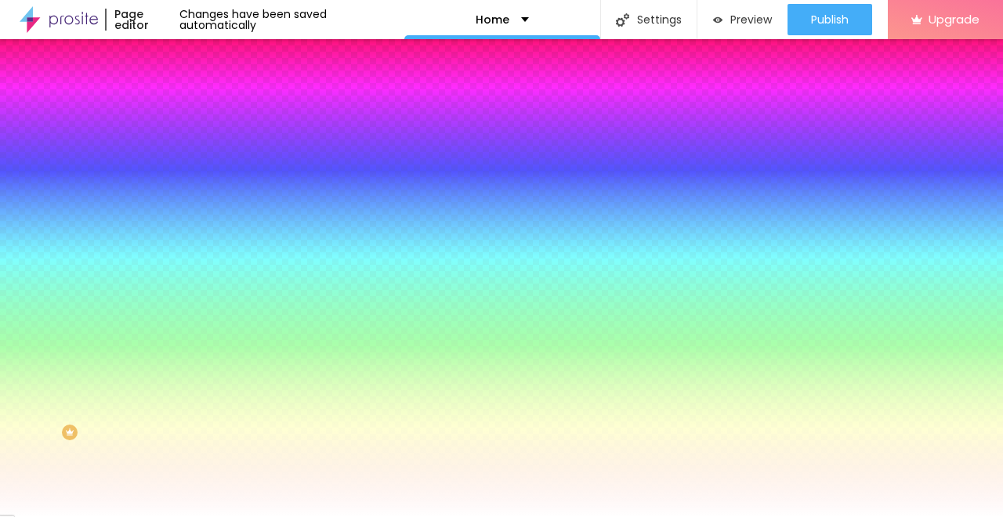
click at [180, 107] on img at bounding box center [187, 114] width 14 height 14
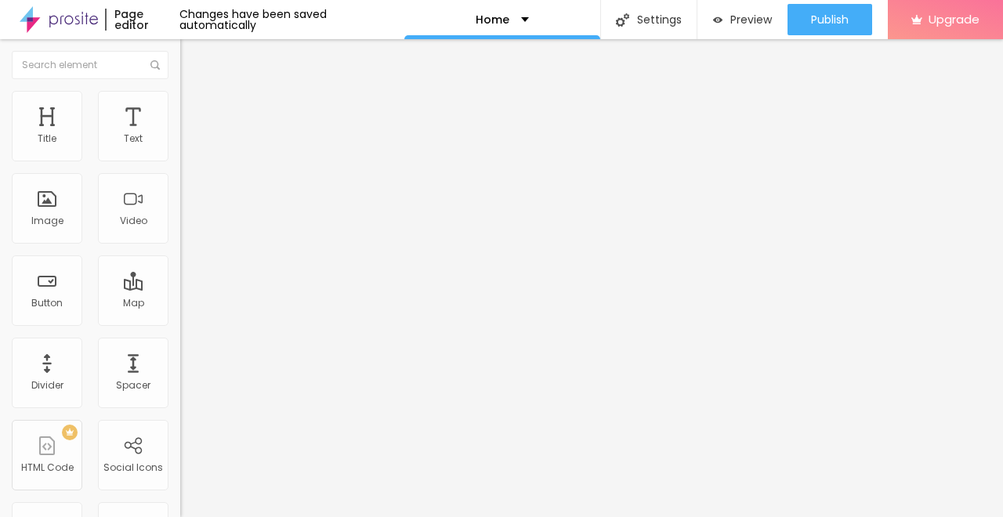
click at [180, 102] on li "Style" at bounding box center [270, 99] width 180 height 16
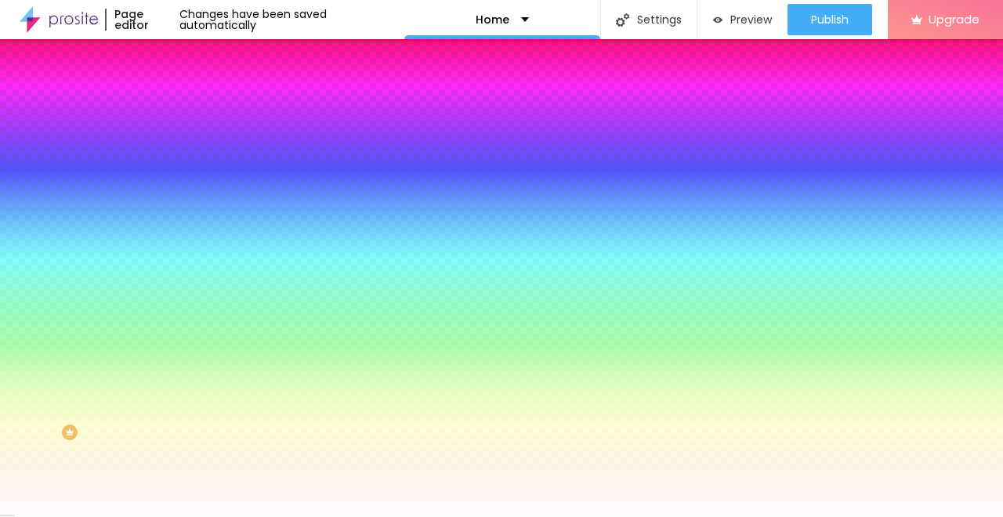
click at [180, 229] on input "#FFFFFF" at bounding box center [274, 221] width 188 height 16
click at [180, 213] on div at bounding box center [270, 213] width 180 height 0
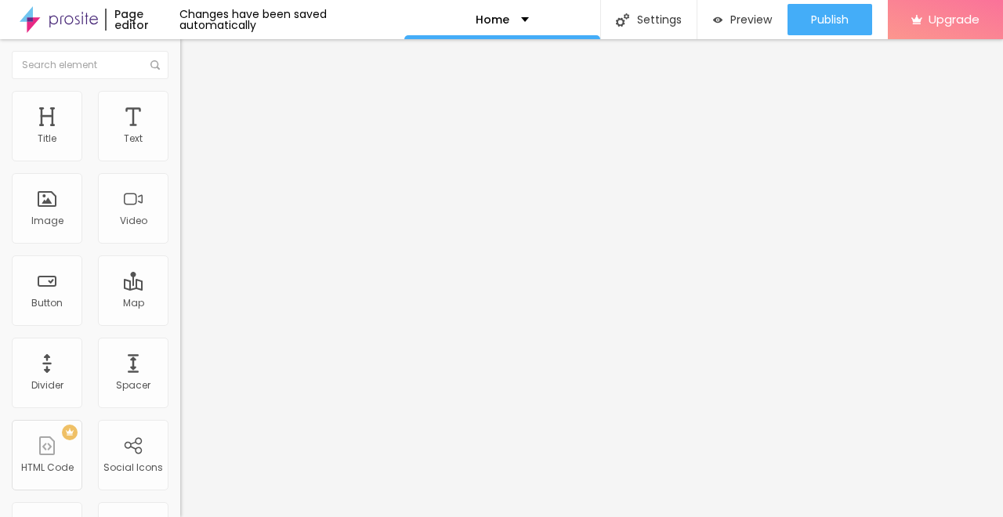
click at [180, 143] on span "Boxed" at bounding box center [195, 135] width 30 height 13
click at [180, 102] on li "Style" at bounding box center [270, 99] width 180 height 16
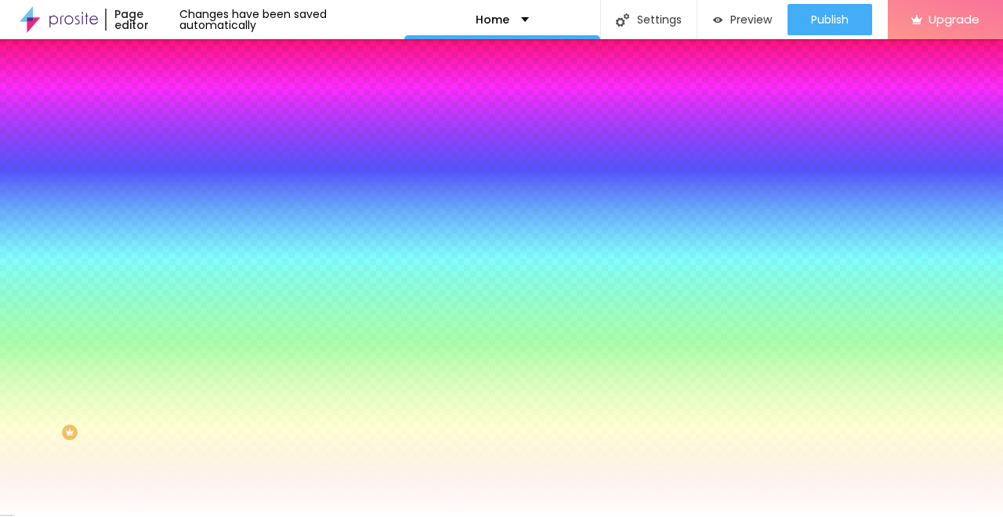
click at [180, 229] on input "#FFFFFF" at bounding box center [274, 221] width 188 height 16
click at [180, 213] on div at bounding box center [270, 213] width 180 height 0
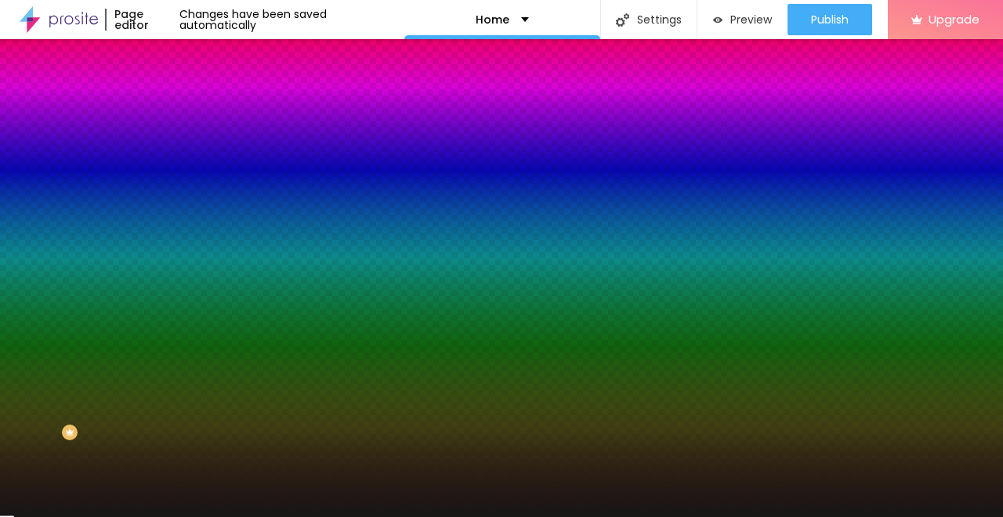
drag, startPoint x: 74, startPoint y: 392, endPoint x: 31, endPoint y: 411, distance: 47.0
click at [31, 411] on div at bounding box center [501, 258] width 1003 height 517
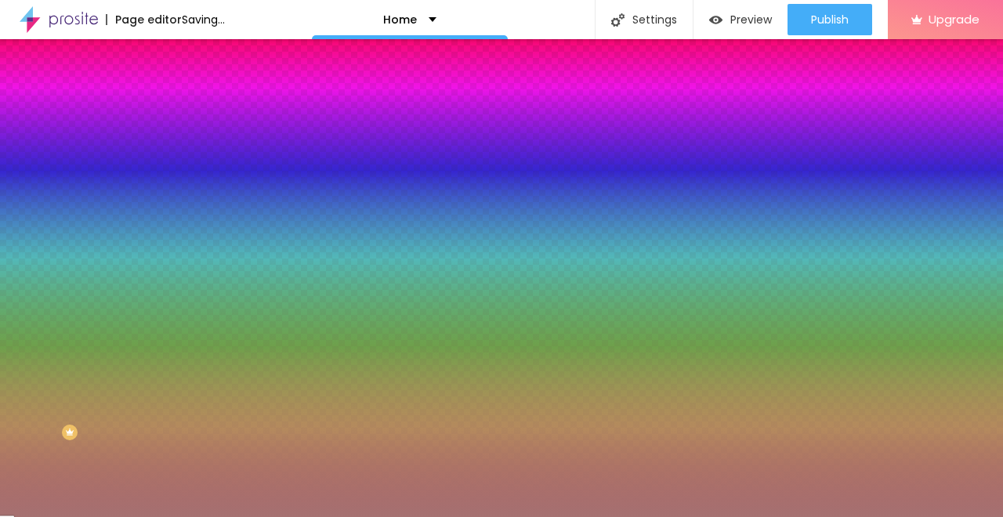
click at [56, 346] on div at bounding box center [501, 258] width 1003 height 517
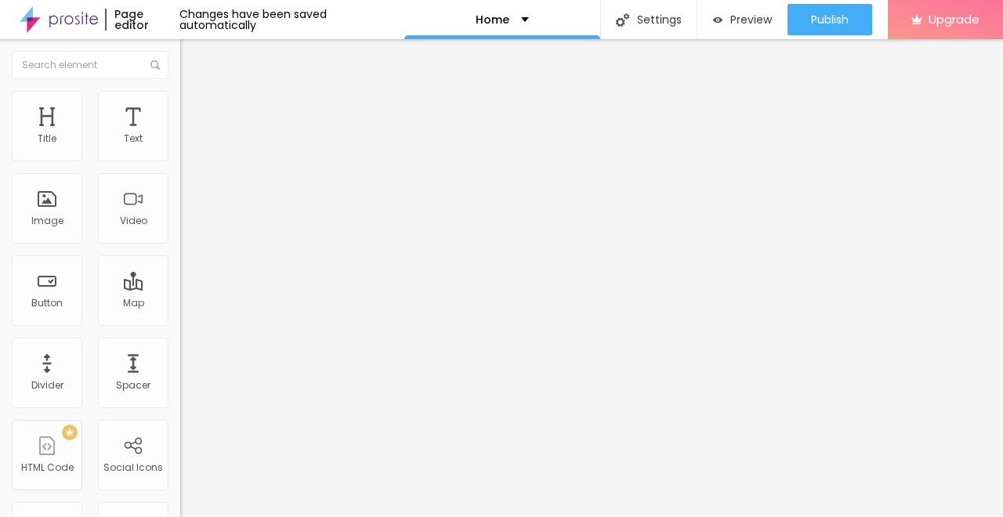
click at [194, 108] on span "Style" at bounding box center [205, 101] width 23 height 13
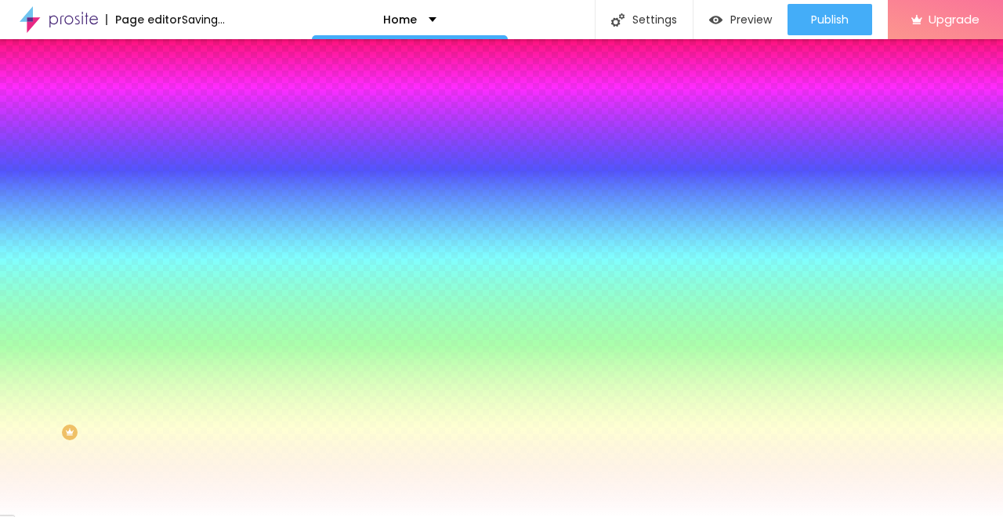
drag, startPoint x: 38, startPoint y: 190, endPoint x: 13, endPoint y: 189, distance: 25.1
click at [180, 347] on input "range" at bounding box center [230, 353] width 101 height 13
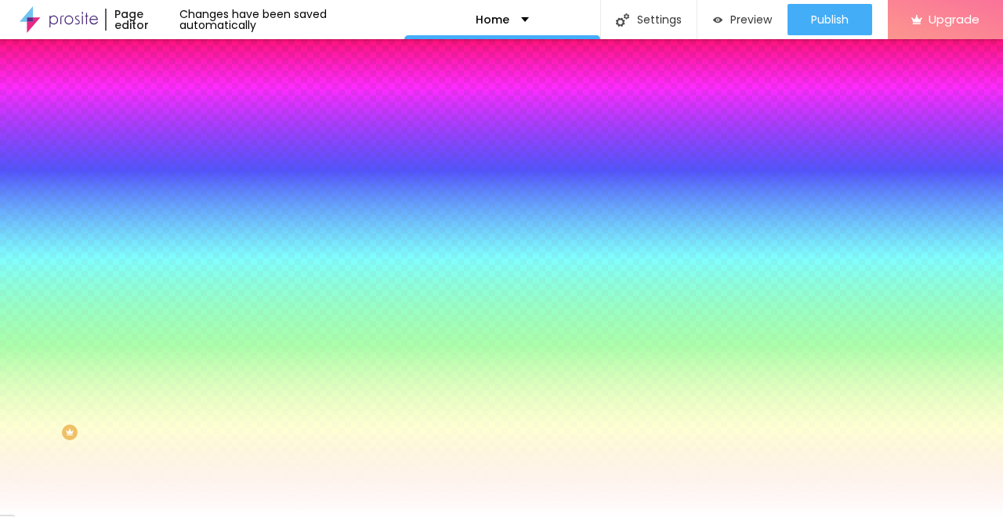
click at [194, 111] on span "Advanced" at bounding box center [219, 117] width 51 height 13
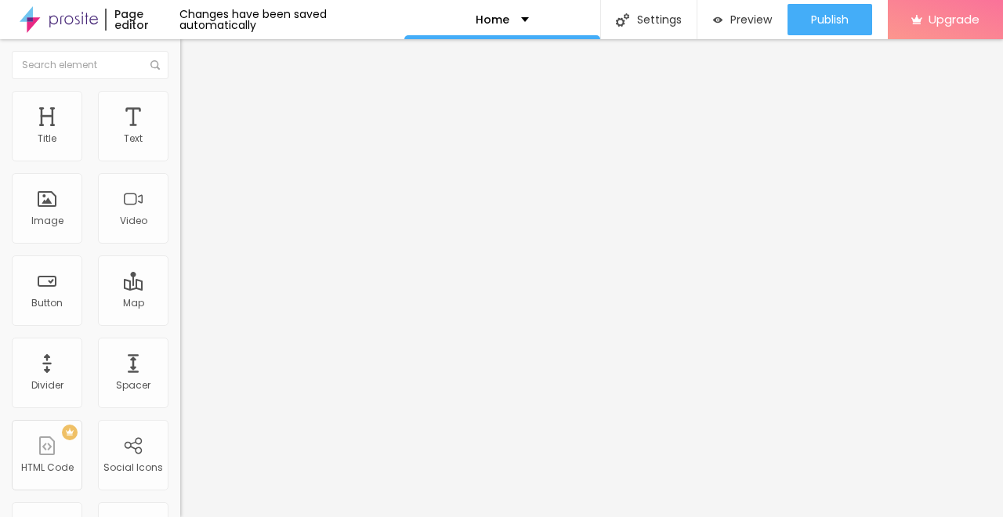
drag, startPoint x: 60, startPoint y: 151, endPoint x: 85, endPoint y: 155, distance: 26.2
click at [180, 304] on input "range" at bounding box center [230, 310] width 101 height 13
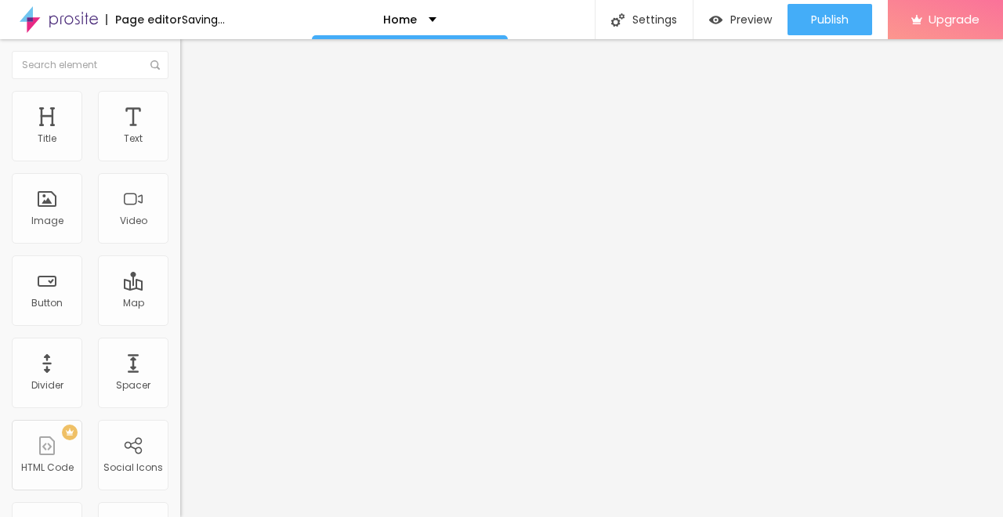
drag, startPoint x: 87, startPoint y: 151, endPoint x: 0, endPoint y: 152, distance: 87.0
click at [180, 304] on input "range" at bounding box center [230, 310] width 101 height 13
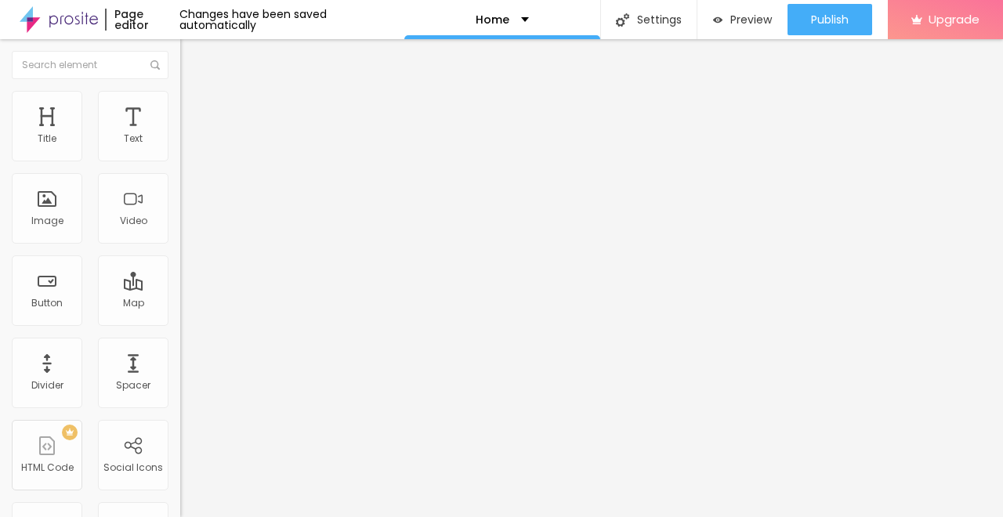
drag, startPoint x: 31, startPoint y: 153, endPoint x: 118, endPoint y: 158, distance: 87.2
click at [180, 304] on input "range" at bounding box center [230, 310] width 101 height 13
click at [180, 100] on ul "Content Style Advanced" at bounding box center [270, 98] width 180 height 47
click at [180, 103] on li "Style" at bounding box center [270, 99] width 180 height 16
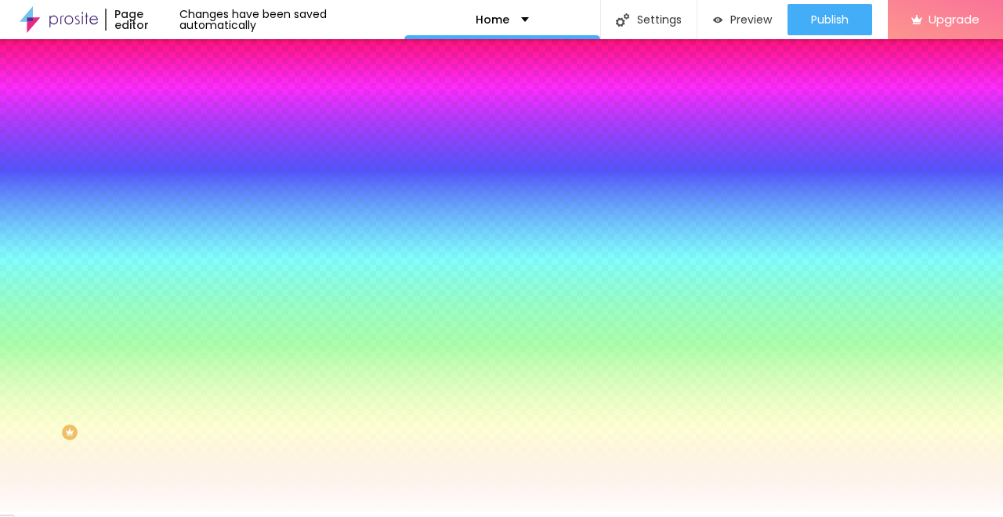
click at [180, 150] on div at bounding box center [270, 150] width 180 height 0
click at [107, 208] on div at bounding box center [501, 258] width 1003 height 517
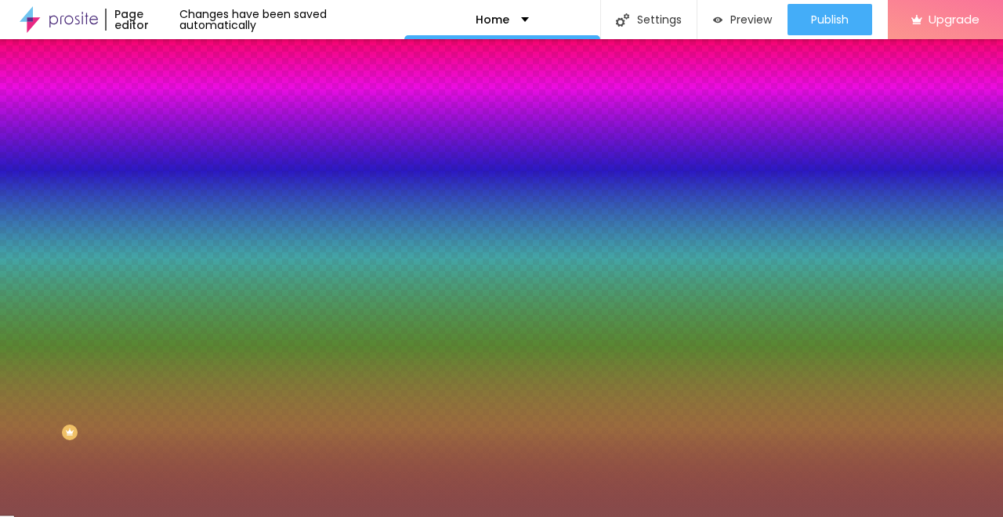
drag, startPoint x: 77, startPoint y: 187, endPoint x: 151, endPoint y: 265, distance: 107.0
click at [72, 234] on div at bounding box center [501, 258] width 1003 height 517
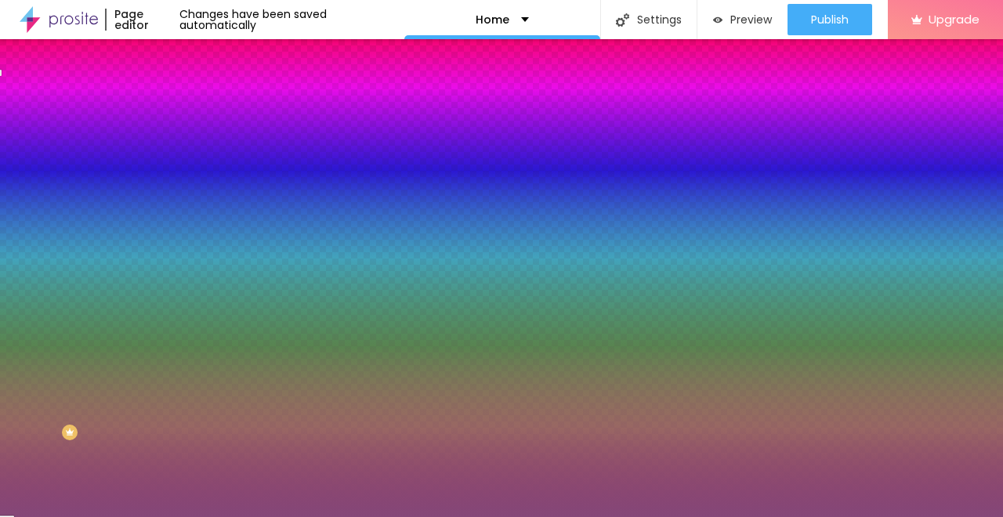
click at [135, 193] on div at bounding box center [501, 258] width 1003 height 517
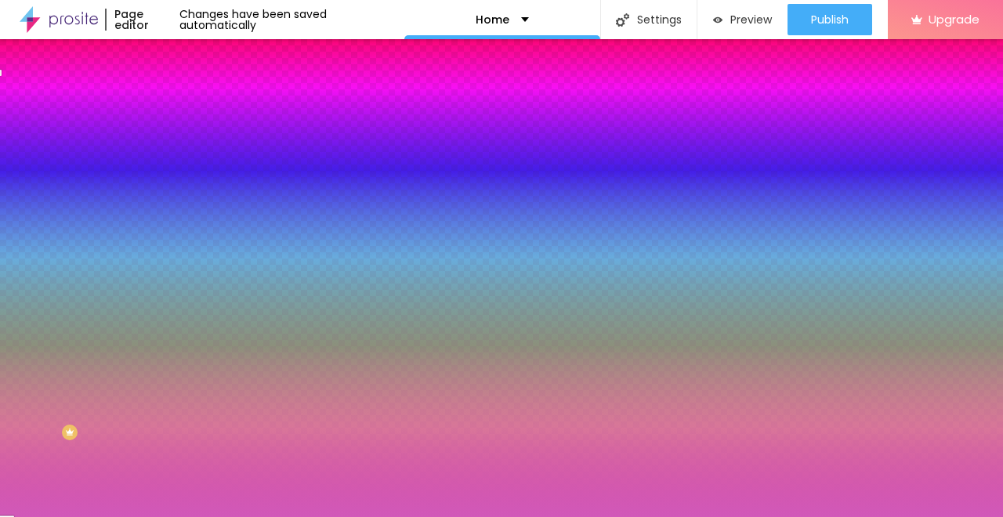
click at [83, 198] on div at bounding box center [501, 258] width 1003 height 517
click at [138, 278] on div at bounding box center [501, 258] width 1003 height 517
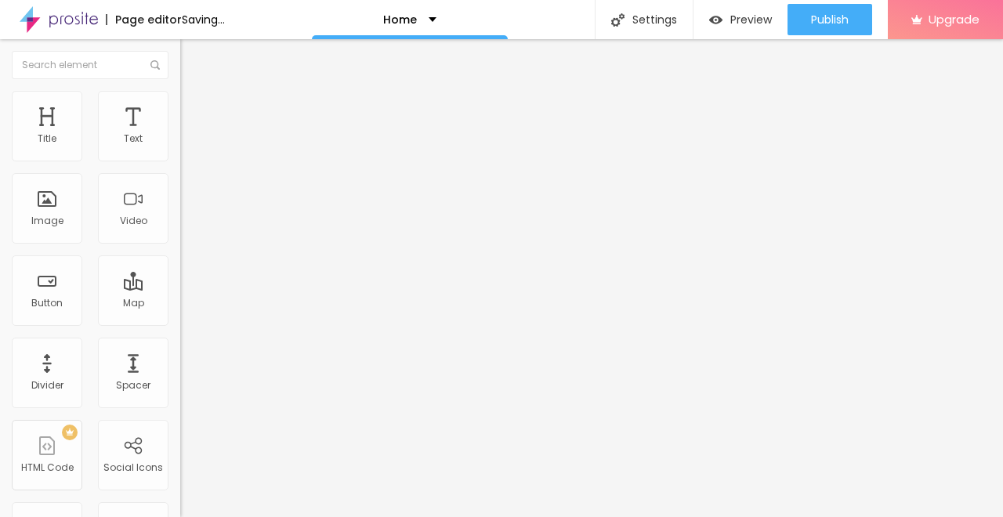
click at [194, 108] on span "Style" at bounding box center [205, 101] width 23 height 13
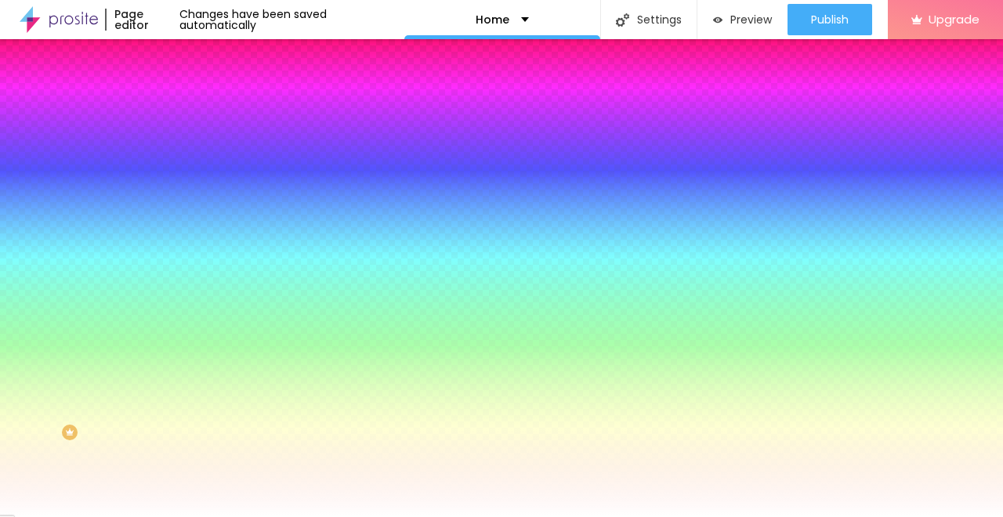
click at [180, 213] on div at bounding box center [270, 213] width 180 height 0
click at [139, 321] on div at bounding box center [501, 258] width 1003 height 517
click at [99, 314] on div at bounding box center [501, 258] width 1003 height 517
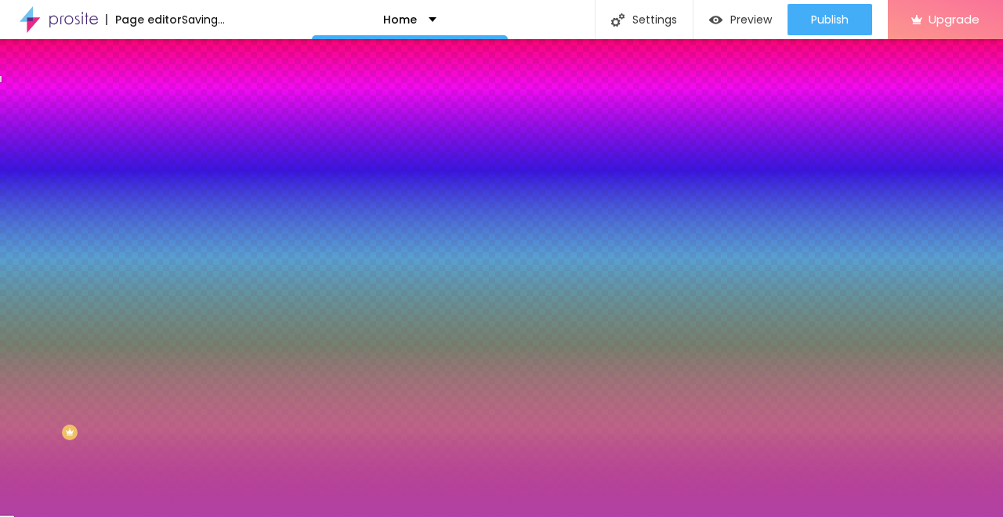
click at [89, 340] on div at bounding box center [501, 258] width 1003 height 517
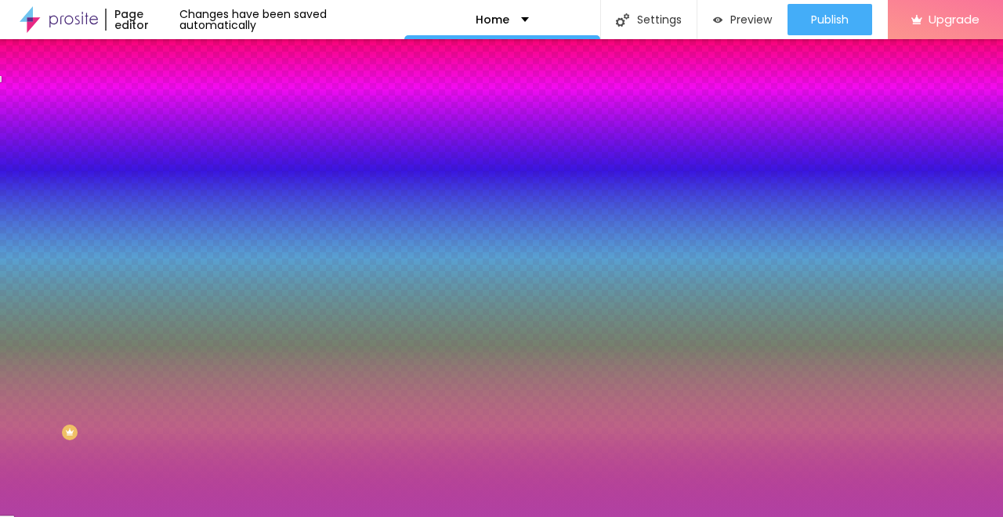
click at [180, 213] on div at bounding box center [270, 213] width 180 height 0
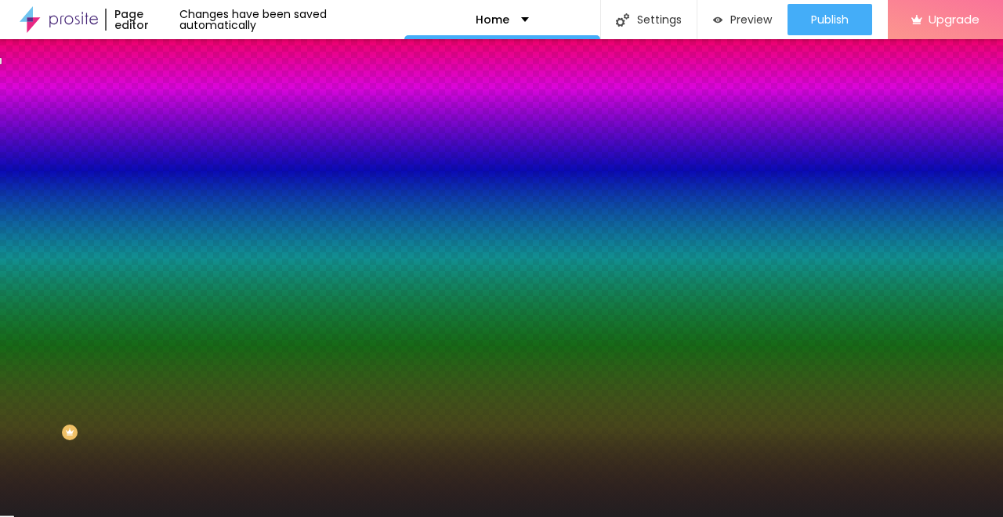
click at [31, 412] on div at bounding box center [501, 258] width 1003 height 517
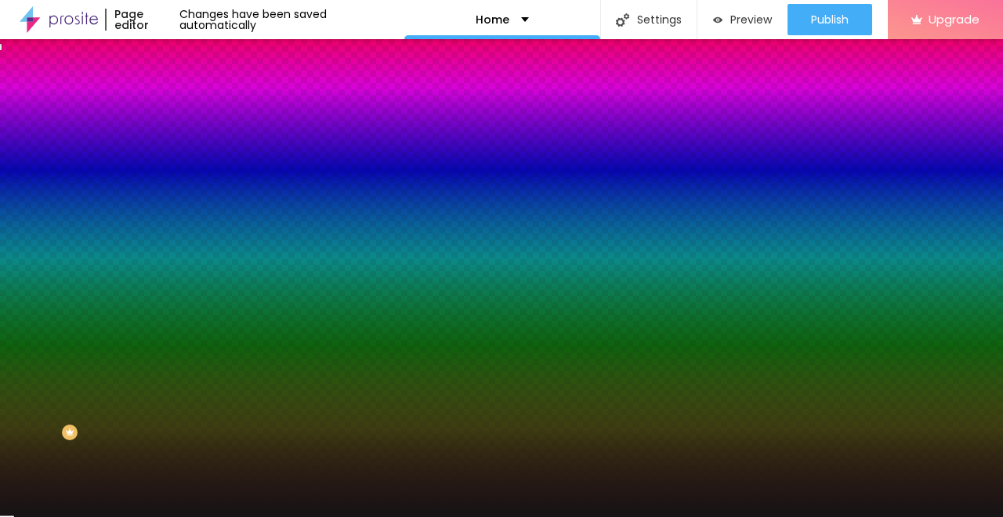
click at [96, 338] on div at bounding box center [501, 258] width 1003 height 517
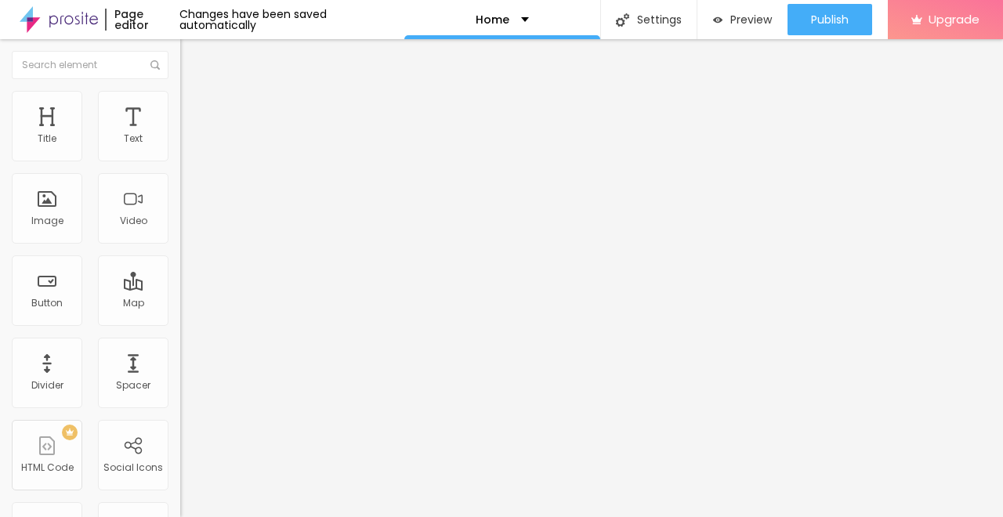
click at [194, 108] on span "Style" at bounding box center [205, 101] width 23 height 13
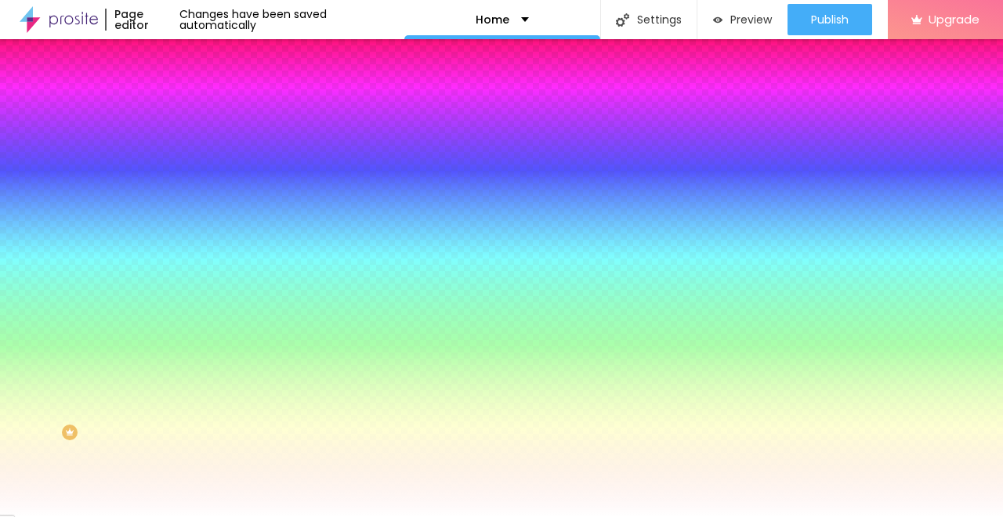
click at [180, 150] on div at bounding box center [270, 150] width 180 height 0
click at [103, 194] on div at bounding box center [501, 258] width 1003 height 517
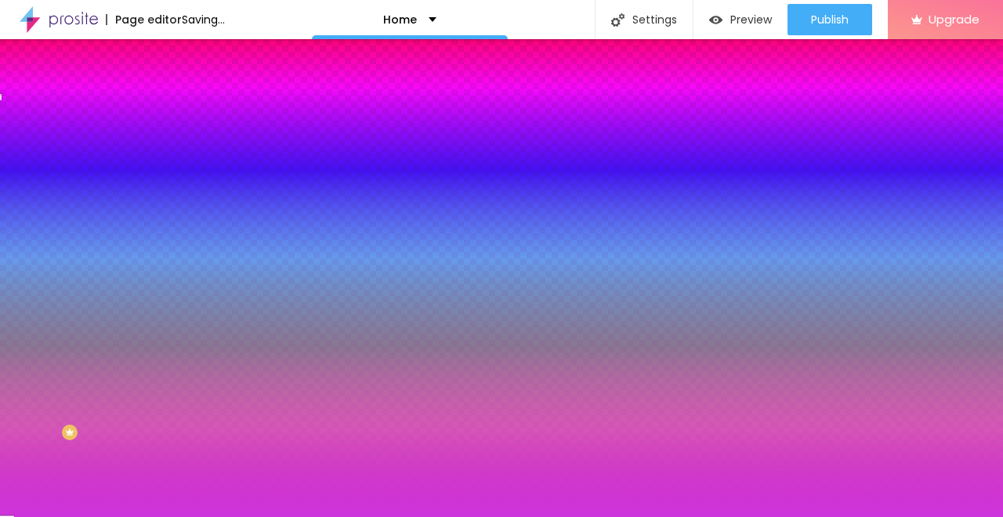
click at [134, 198] on div at bounding box center [501, 258] width 1003 height 517
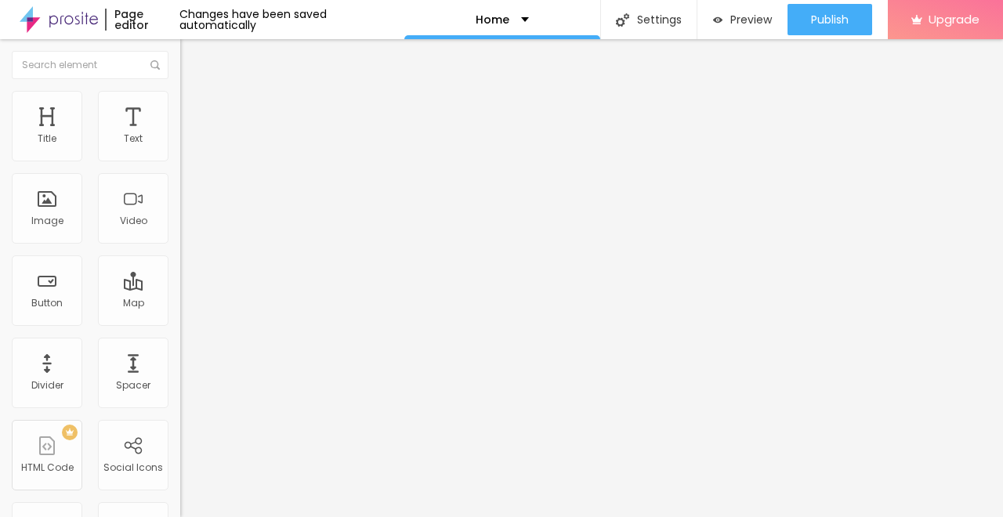
click at [180, 103] on li "Style" at bounding box center [270, 99] width 180 height 16
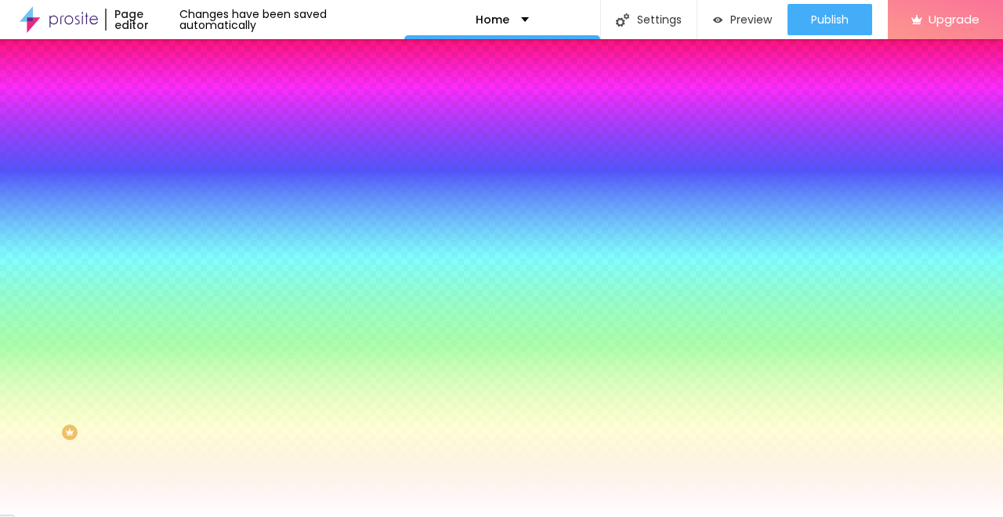
click at [180, 150] on div at bounding box center [270, 150] width 180 height 0
drag, startPoint x: 134, startPoint y: 197, endPoint x: 136, endPoint y: 205, distance: 8.8
click at [135, 196] on div at bounding box center [501, 258] width 1003 height 517
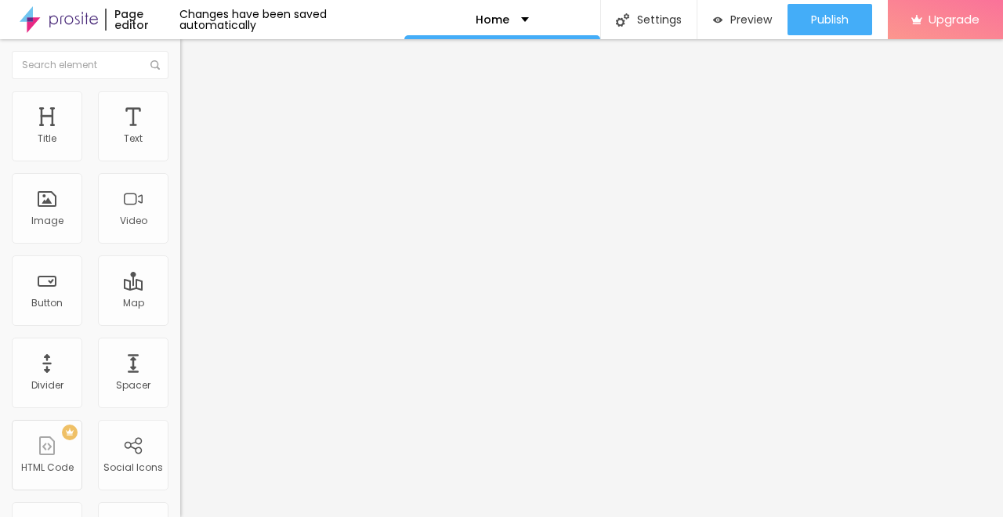
click at [194, 108] on span "Style" at bounding box center [205, 101] width 23 height 13
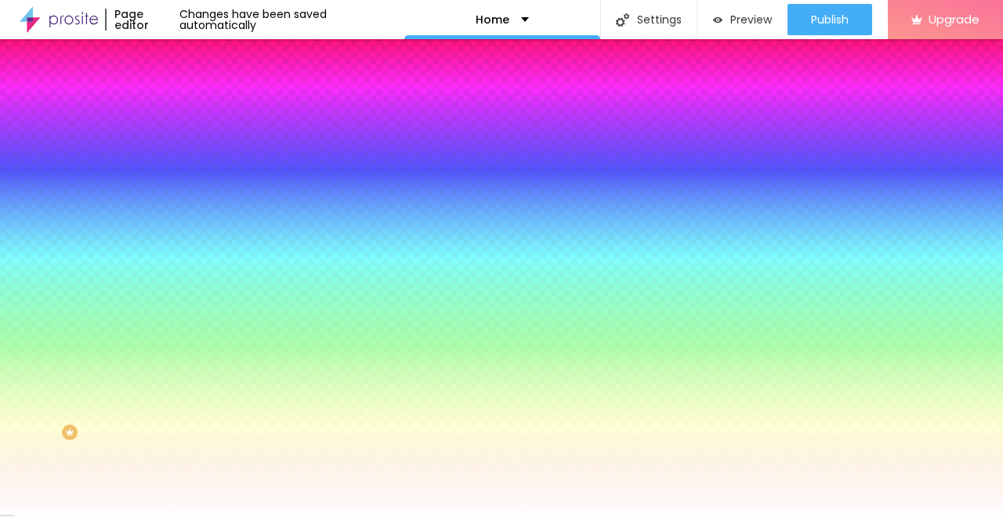
click at [180, 150] on div at bounding box center [270, 150] width 180 height 0
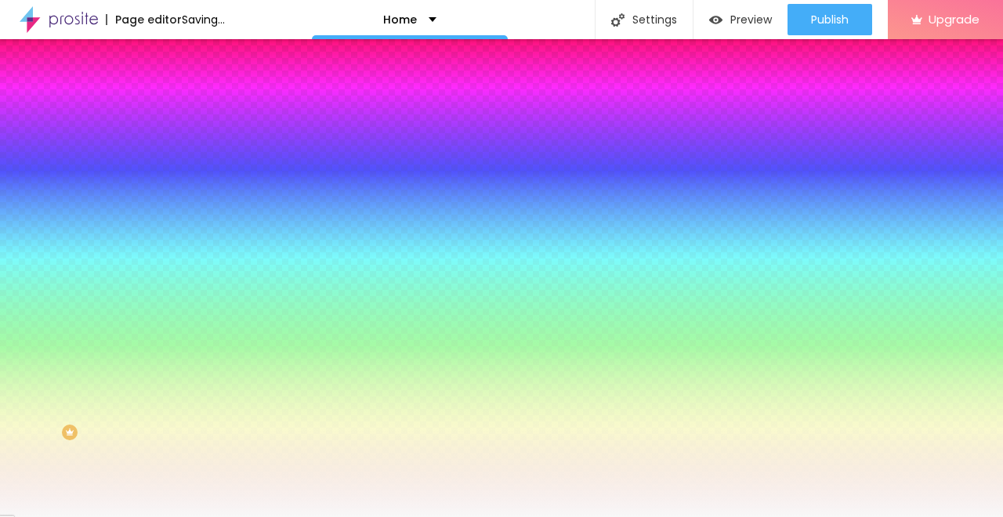
drag, startPoint x: 31, startPoint y: 183, endPoint x: 19, endPoint y: 180, distance: 12.2
click at [180, 180] on div "Background Color Reset to default #F6F6F6 0 Border radius" at bounding box center [270, 254] width 180 height 265
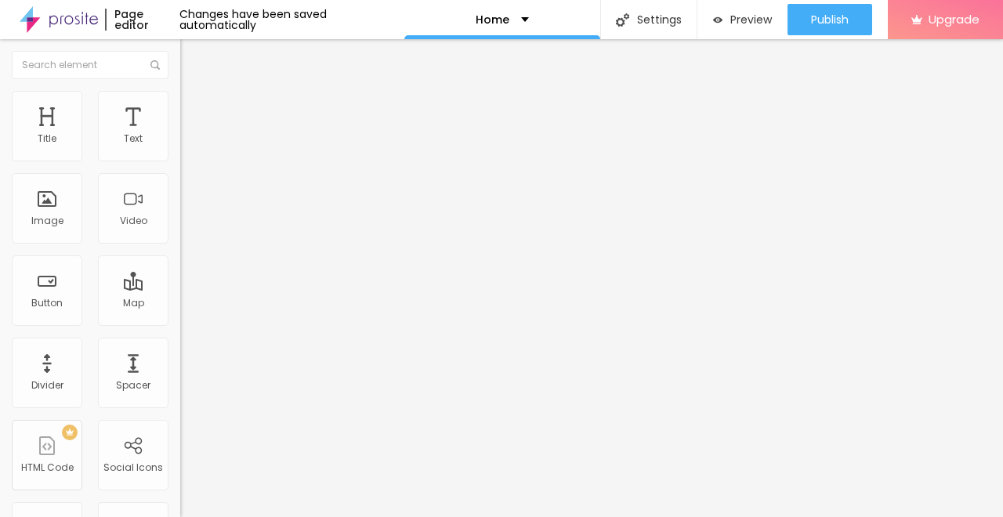
click at [180, 135] on span "Add image" at bounding box center [212, 128] width 64 height 13
click at [194, 107] on span "Style" at bounding box center [205, 101] width 23 height 13
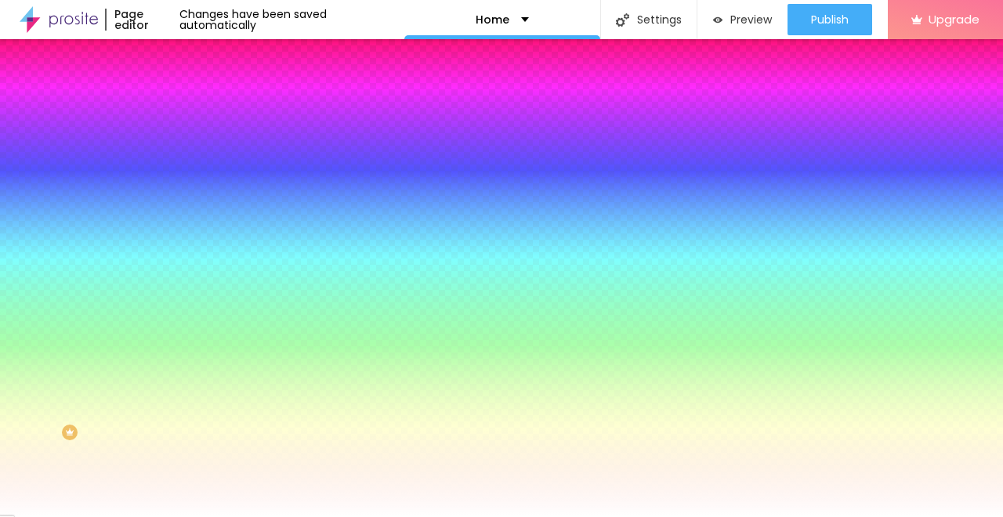
click at [180, 150] on div at bounding box center [270, 150] width 180 height 0
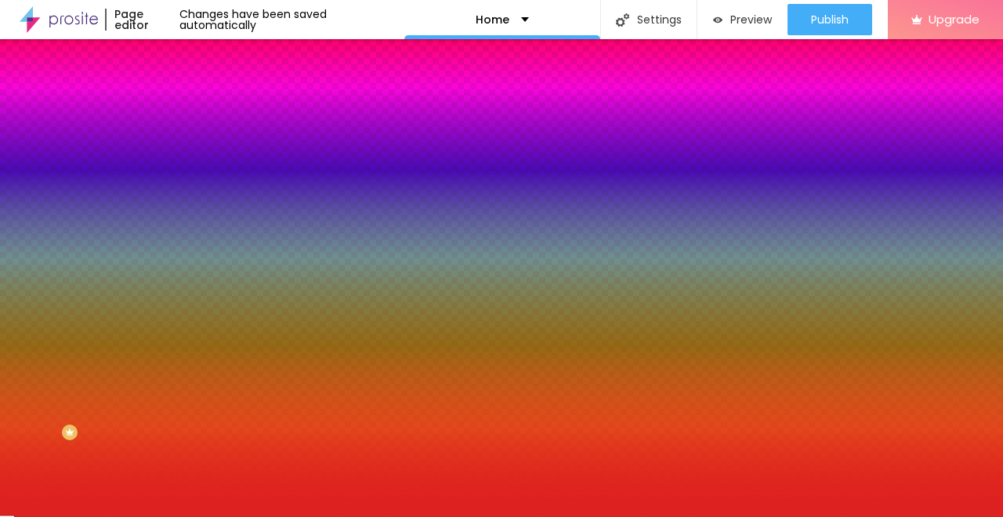
click at [111, 193] on div at bounding box center [501, 258] width 1003 height 517
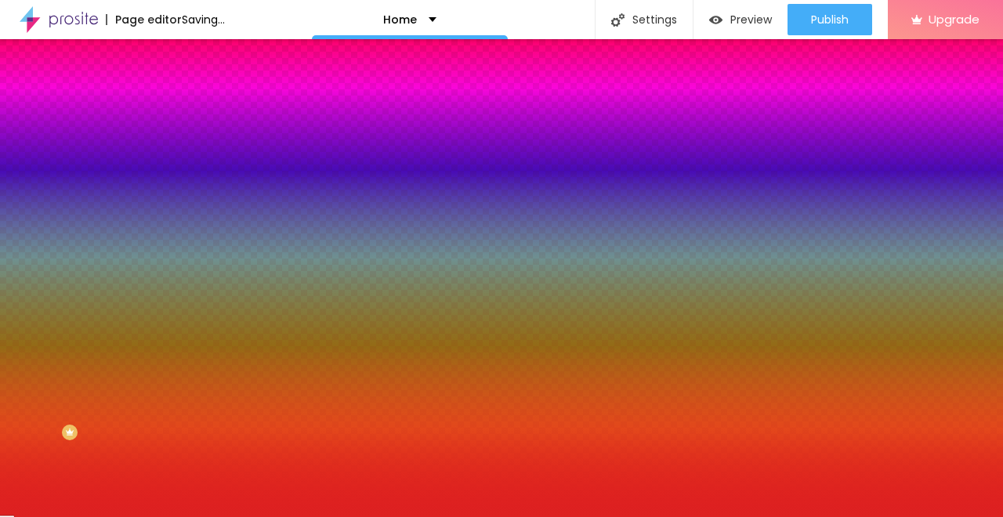
click at [82, 196] on div at bounding box center [501, 258] width 1003 height 517
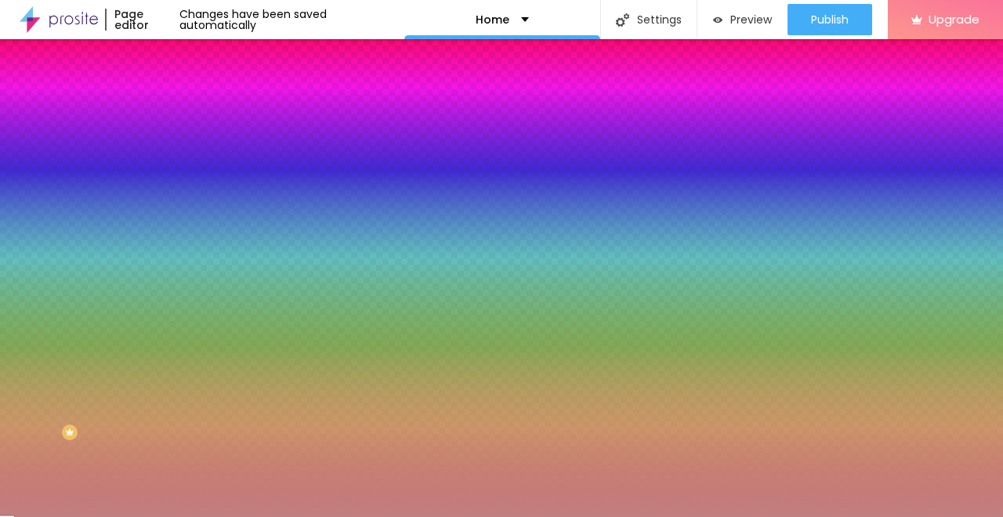
click at [60, 205] on div at bounding box center [501, 258] width 1003 height 517
click at [78, 270] on div at bounding box center [501, 258] width 1003 height 517
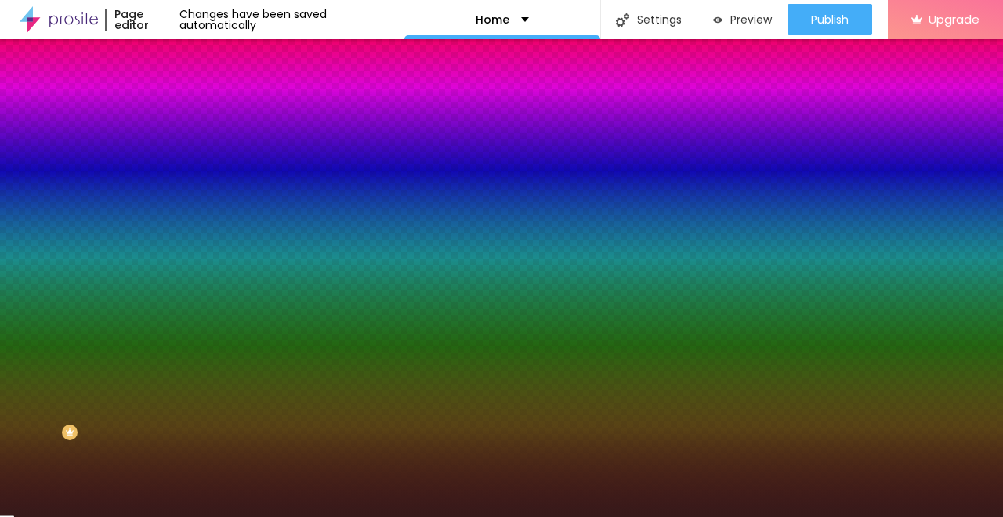
click at [107, 215] on div at bounding box center [501, 258] width 1003 height 517
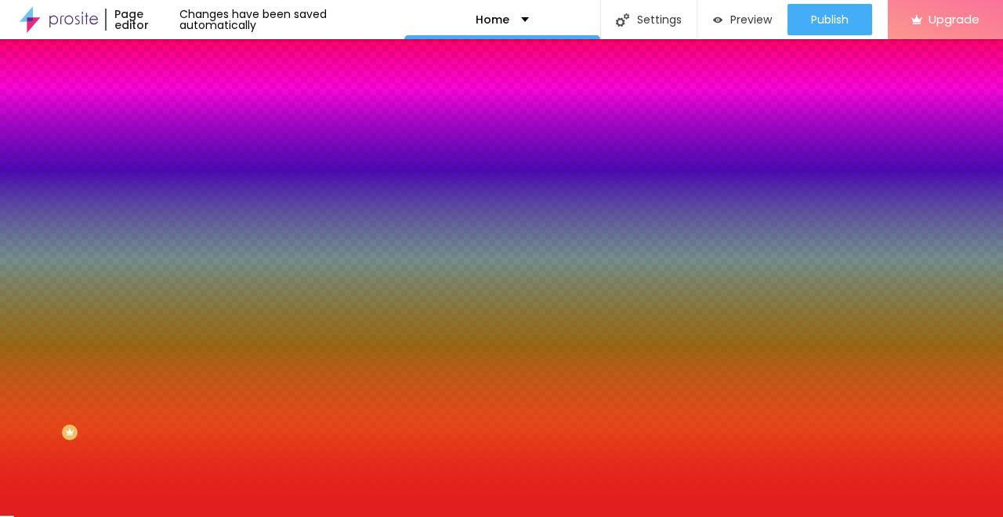
click at [113, 190] on div at bounding box center [501, 258] width 1003 height 517
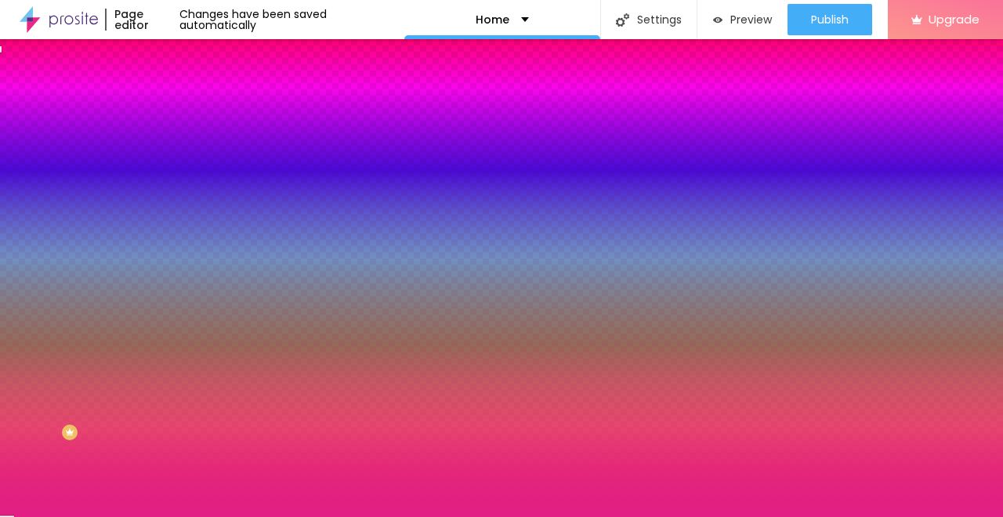
click at [134, 187] on div at bounding box center [501, 258] width 1003 height 517
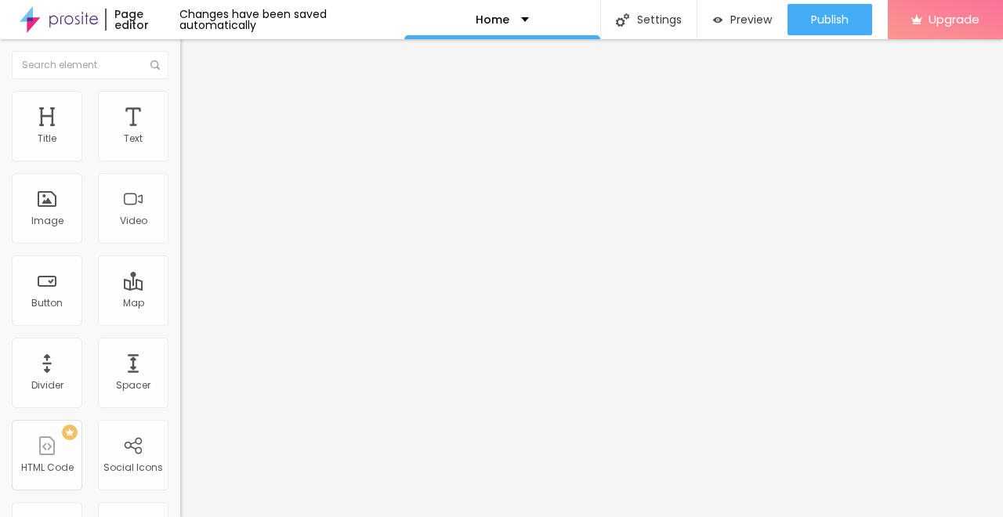
click at [180, 101] on li "Style" at bounding box center [270, 99] width 180 height 16
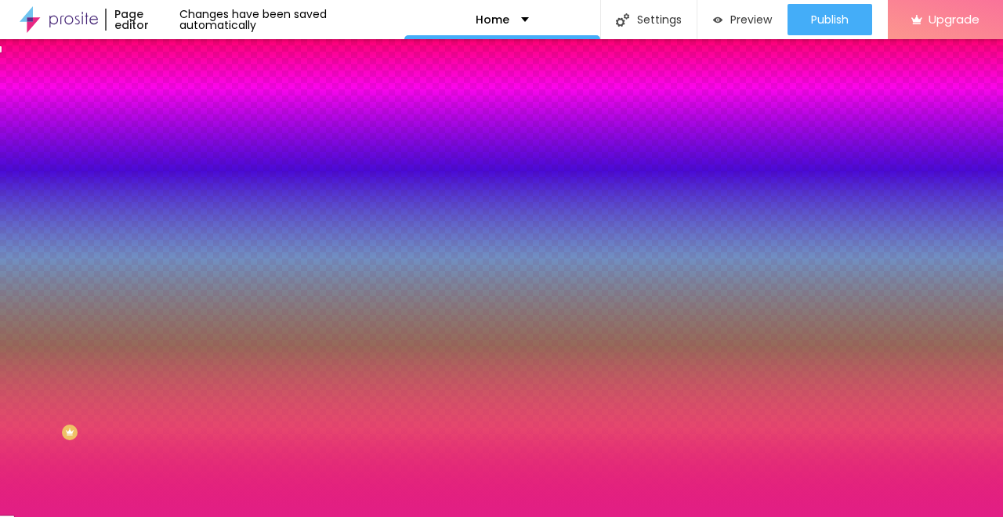
click at [180, 150] on div at bounding box center [270, 150] width 180 height 0
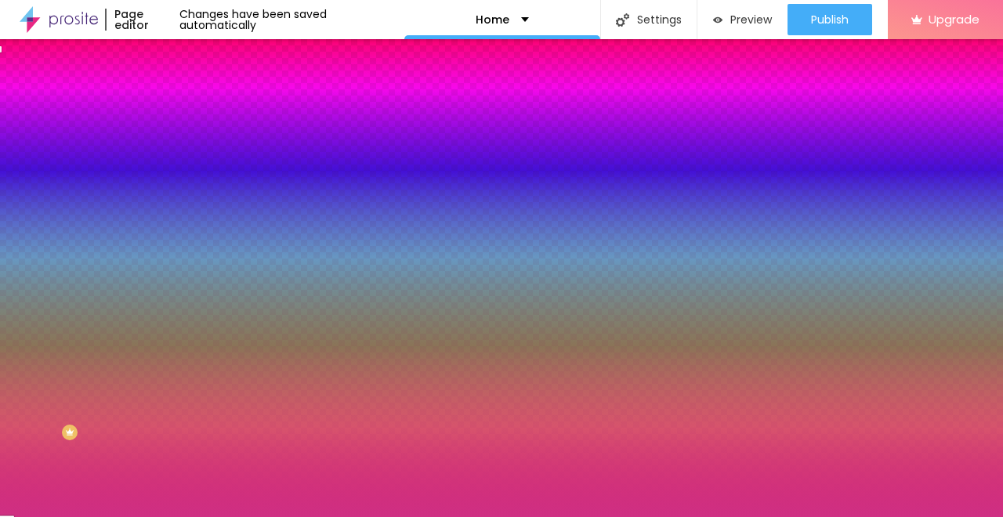
click at [103, 199] on div at bounding box center [501, 258] width 1003 height 517
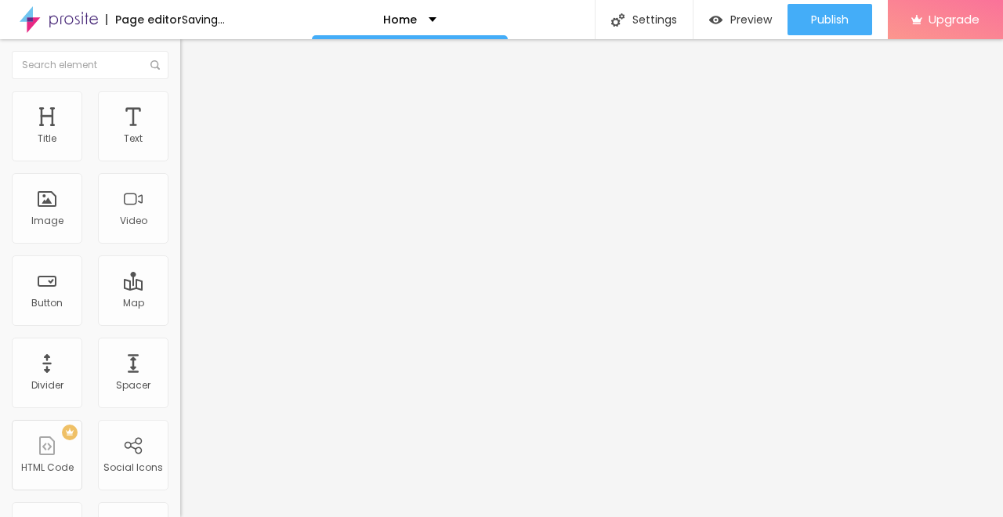
click at [180, 102] on li "Advanced" at bounding box center [270, 99] width 180 height 16
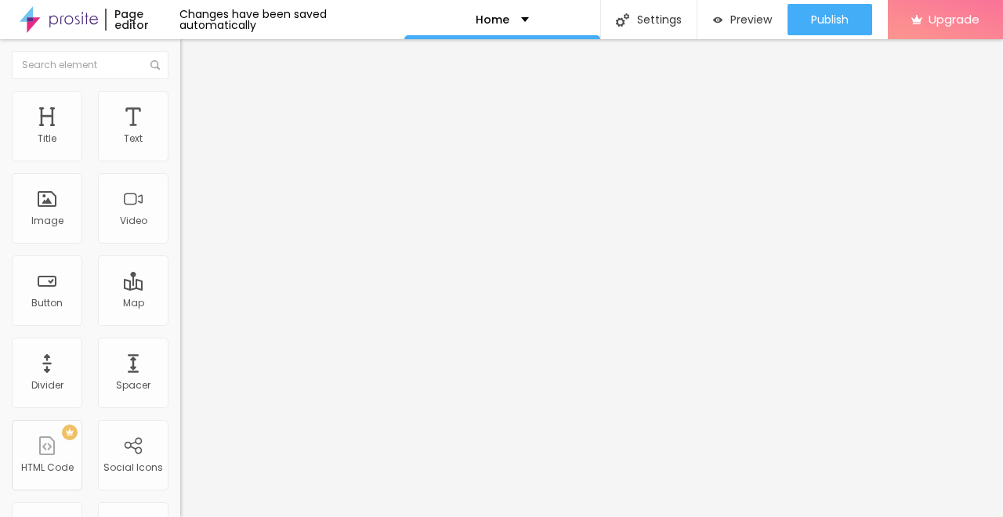
click at [194, 108] on span "Style" at bounding box center [205, 101] width 23 height 13
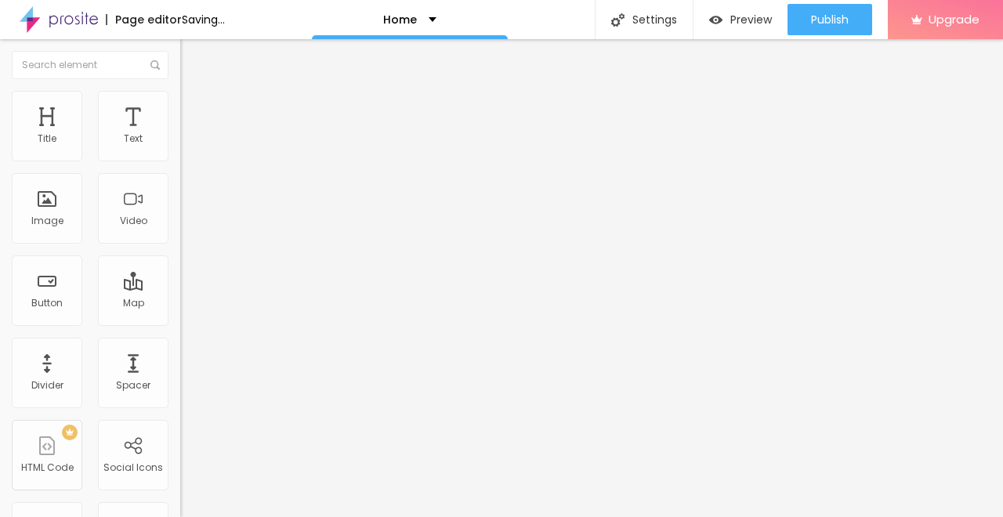
drag, startPoint x: 158, startPoint y: 165, endPoint x: 138, endPoint y: 167, distance: 19.7
click at [180, 161] on input "range" at bounding box center [230, 154] width 101 height 13
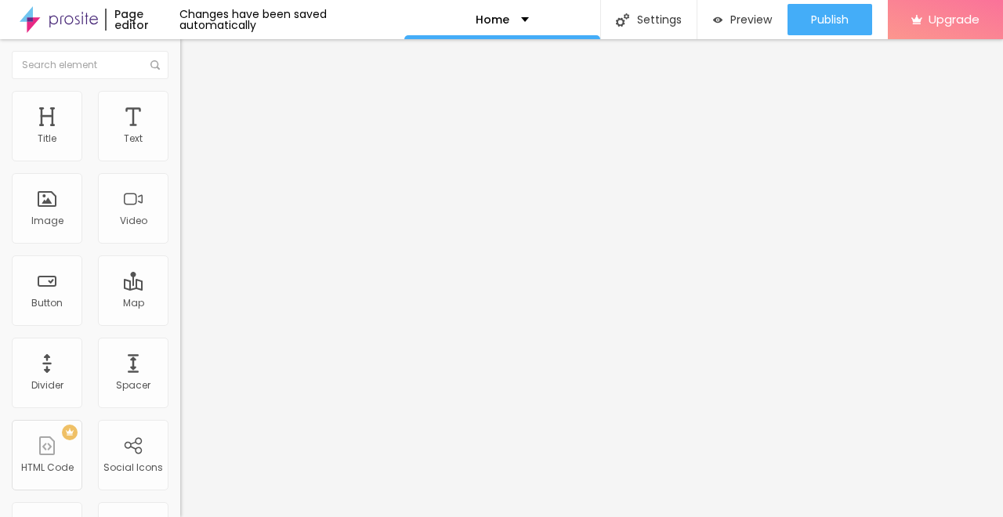
drag, startPoint x: 139, startPoint y: 171, endPoint x: 152, endPoint y: 174, distance: 13.7
click at [180, 161] on input "range" at bounding box center [230, 154] width 101 height 13
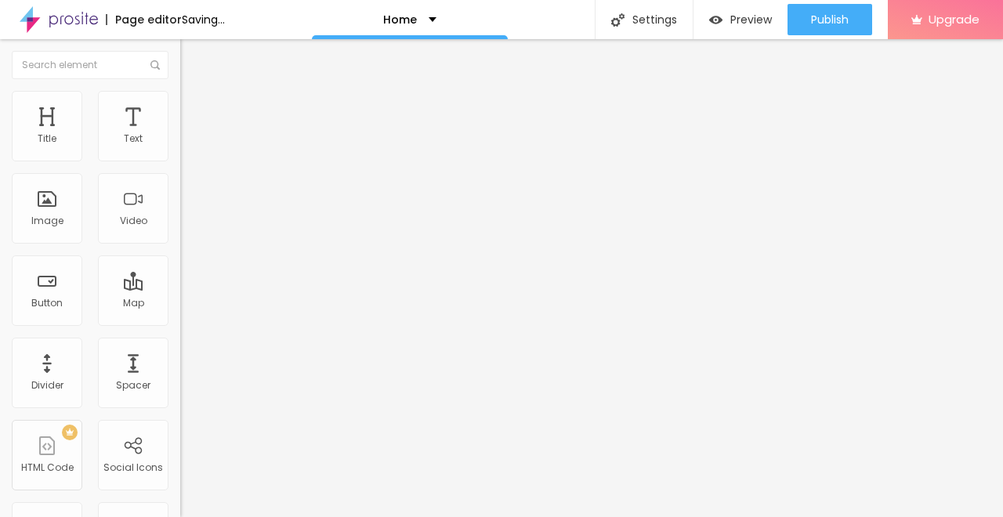
drag, startPoint x: 102, startPoint y: 198, endPoint x: 44, endPoint y: 196, distance: 58.0
click at [180, 344] on input "range" at bounding box center [230, 350] width 101 height 13
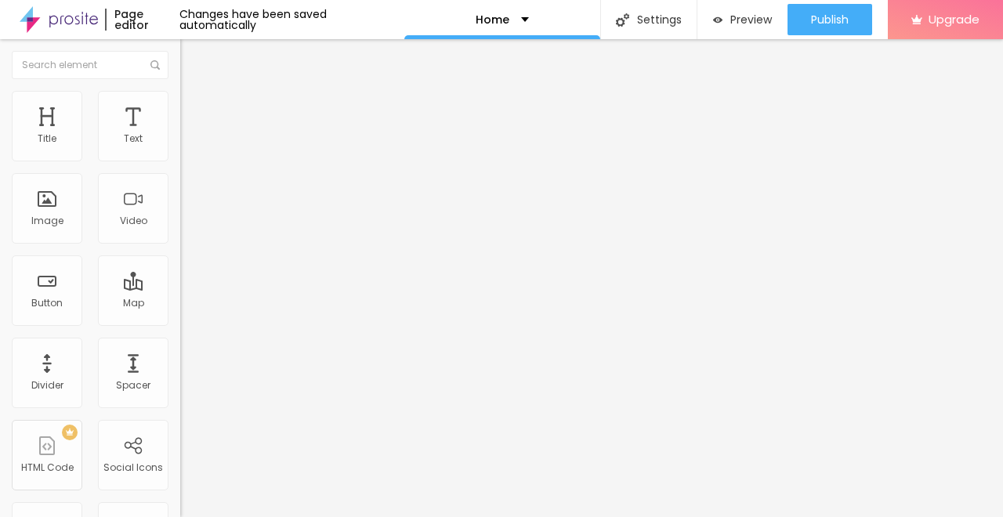
click at [192, 53] on div "Edit Coluna" at bounding box center [235, 57] width 86 height 13
click at [187, 227] on icon "button" at bounding box center [191, 222] width 9 height 9
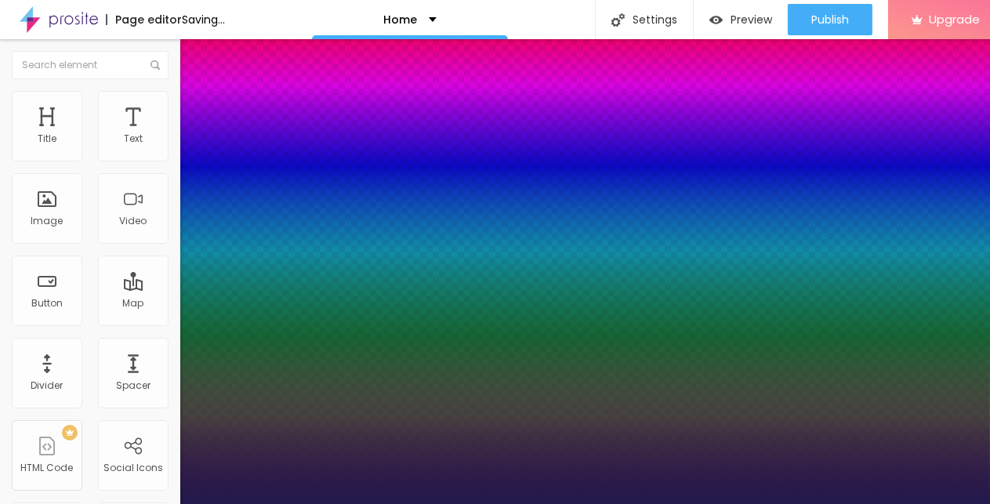
click at [364, 452] on div at bounding box center [495, 504] width 990 height 0
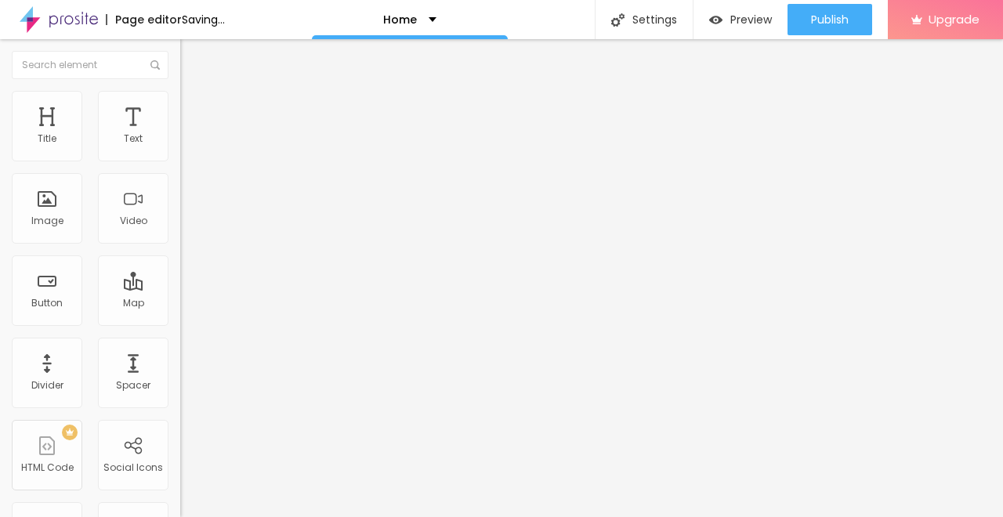
click at [180, 94] on li "Advanced" at bounding box center [270, 99] width 180 height 16
click at [180, 102] on li "Advanced" at bounding box center [270, 99] width 180 height 16
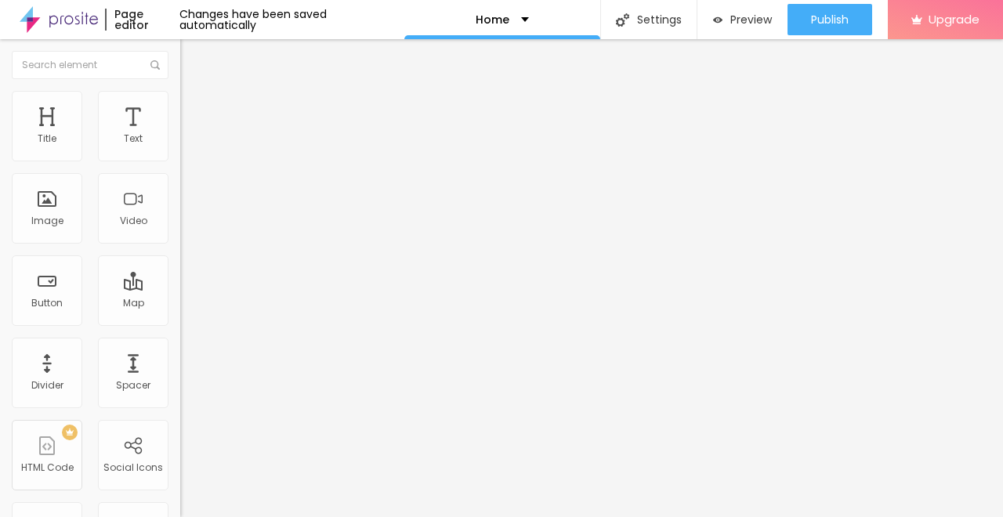
drag, startPoint x: 67, startPoint y: 157, endPoint x: 42, endPoint y: 153, distance: 24.6
click at [180, 288] on input "range" at bounding box center [230, 294] width 101 height 13
click at [180, 452] on input "range" at bounding box center [230, 516] width 101 height 13
click at [180, 91] on li "Style" at bounding box center [270, 83] width 180 height 16
click at [180, 285] on button "button" at bounding box center [191, 276] width 22 height 16
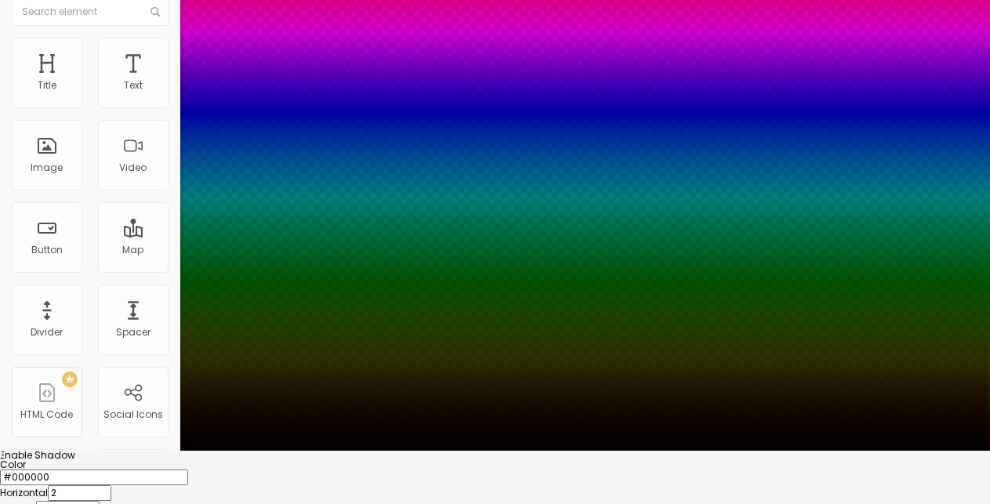
scroll to position [84, 0]
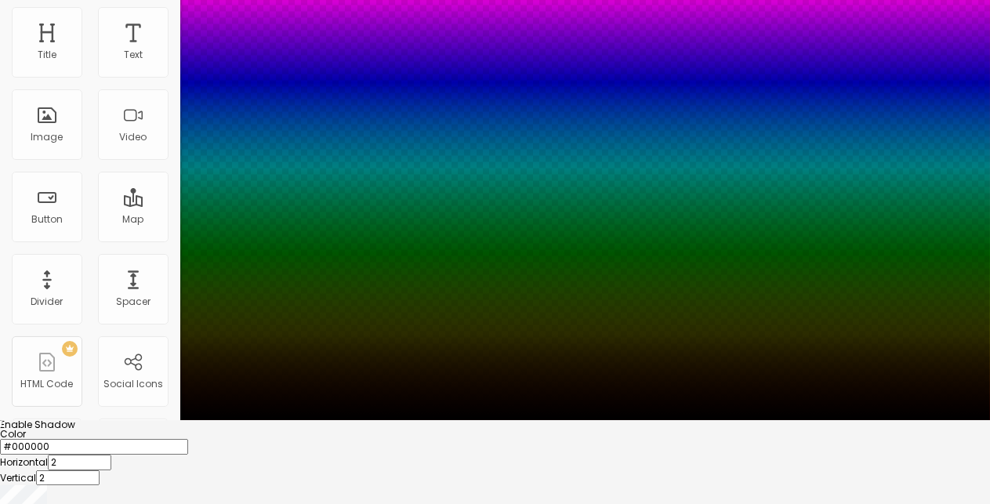
click at [158, 420] on div at bounding box center [495, 420] width 990 height 0
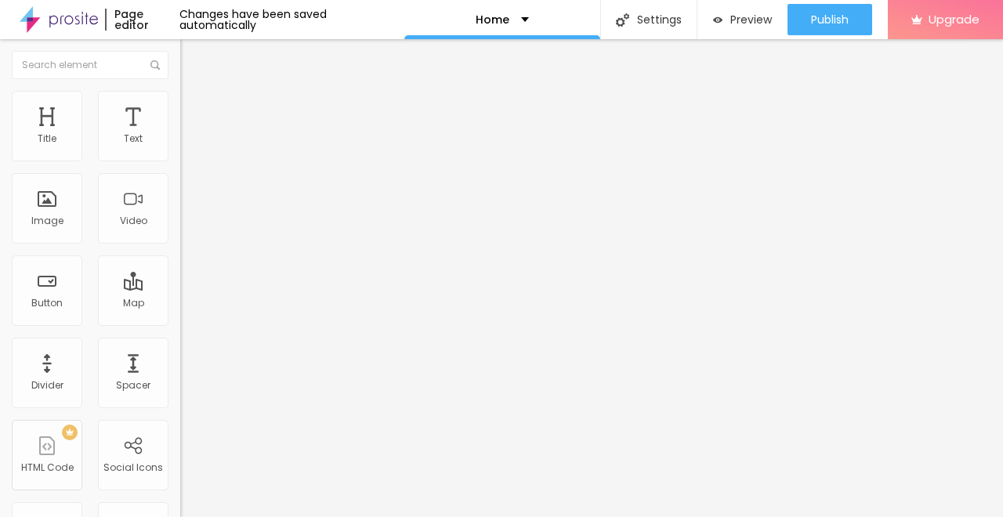
click at [180, 232] on button "button" at bounding box center [191, 224] width 22 height 16
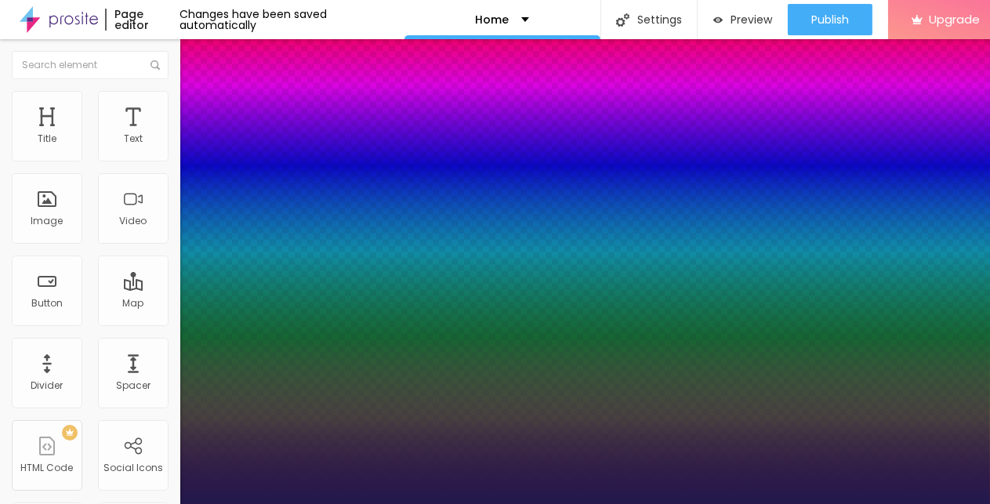
scroll to position [174, 0]
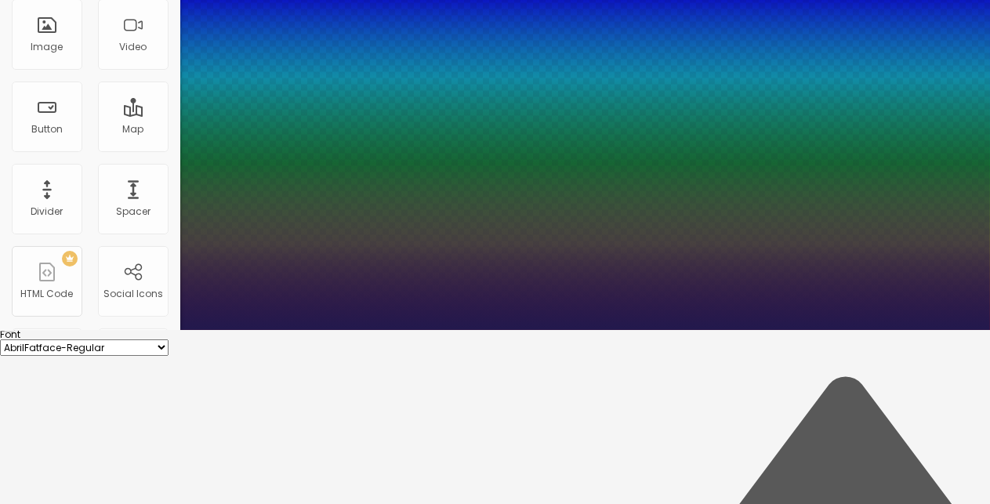
drag, startPoint x: 235, startPoint y: 263, endPoint x: 243, endPoint y: 264, distance: 8.0
click at [200, 330] on div at bounding box center [495, 330] width 990 height 0
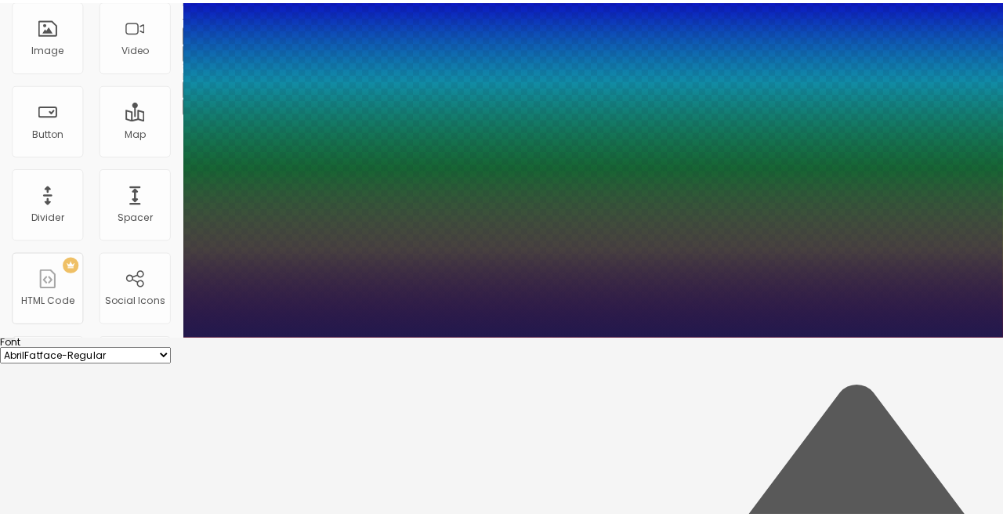
scroll to position [0, 0]
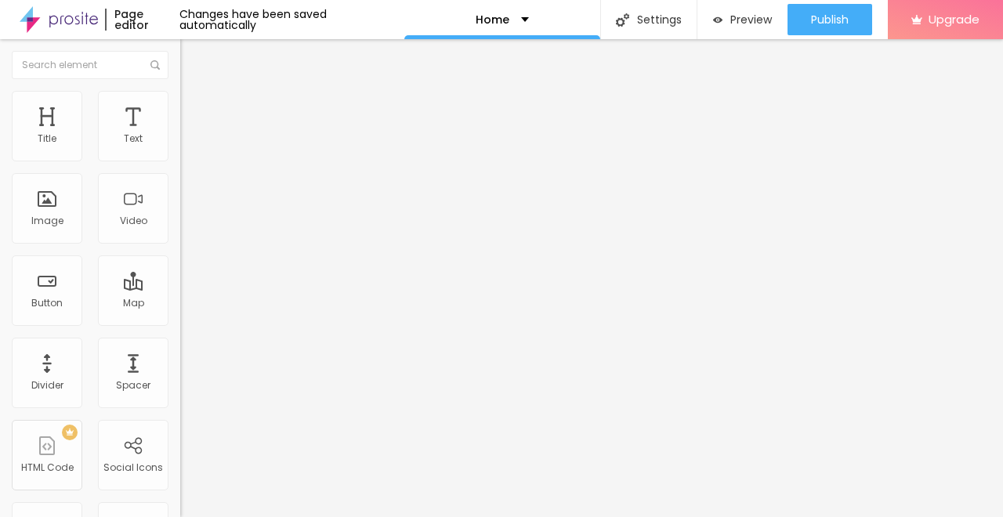
click at [180, 132] on img at bounding box center [184, 126] width 9 height 9
click at [180, 135] on span "Change image" at bounding box center [222, 128] width 84 height 13
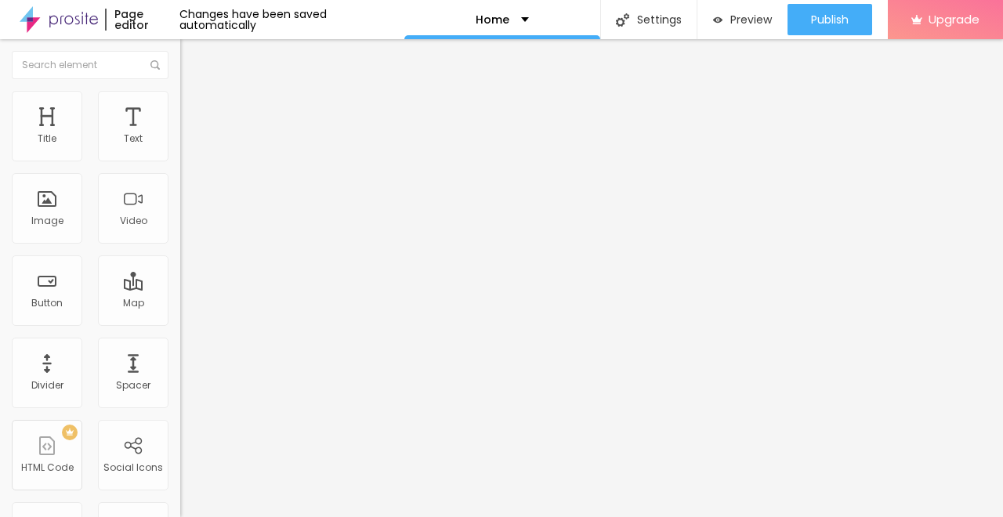
click at [180, 92] on img at bounding box center [187, 98] width 14 height 14
click at [180, 91] on li "Content" at bounding box center [270, 83] width 180 height 16
click at [180, 135] on span "Change image" at bounding box center [222, 128] width 84 height 13
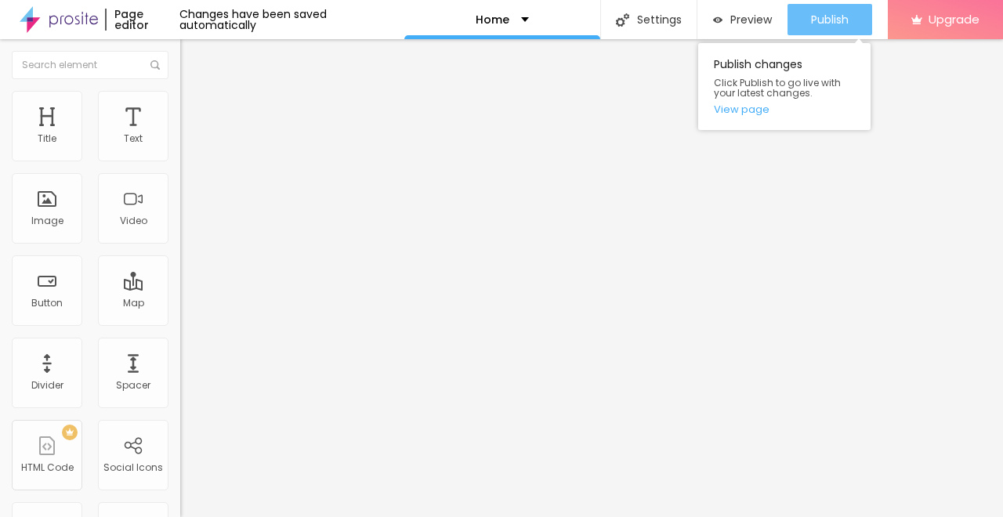
click at [811, 25] on span "Publish" at bounding box center [830, 19] width 38 height 13
click at [822, 20] on span "Publish" at bounding box center [830, 19] width 38 height 13
click at [834, 20] on span "Publish" at bounding box center [830, 19] width 38 height 13
